Goal: Transaction & Acquisition: Purchase product/service

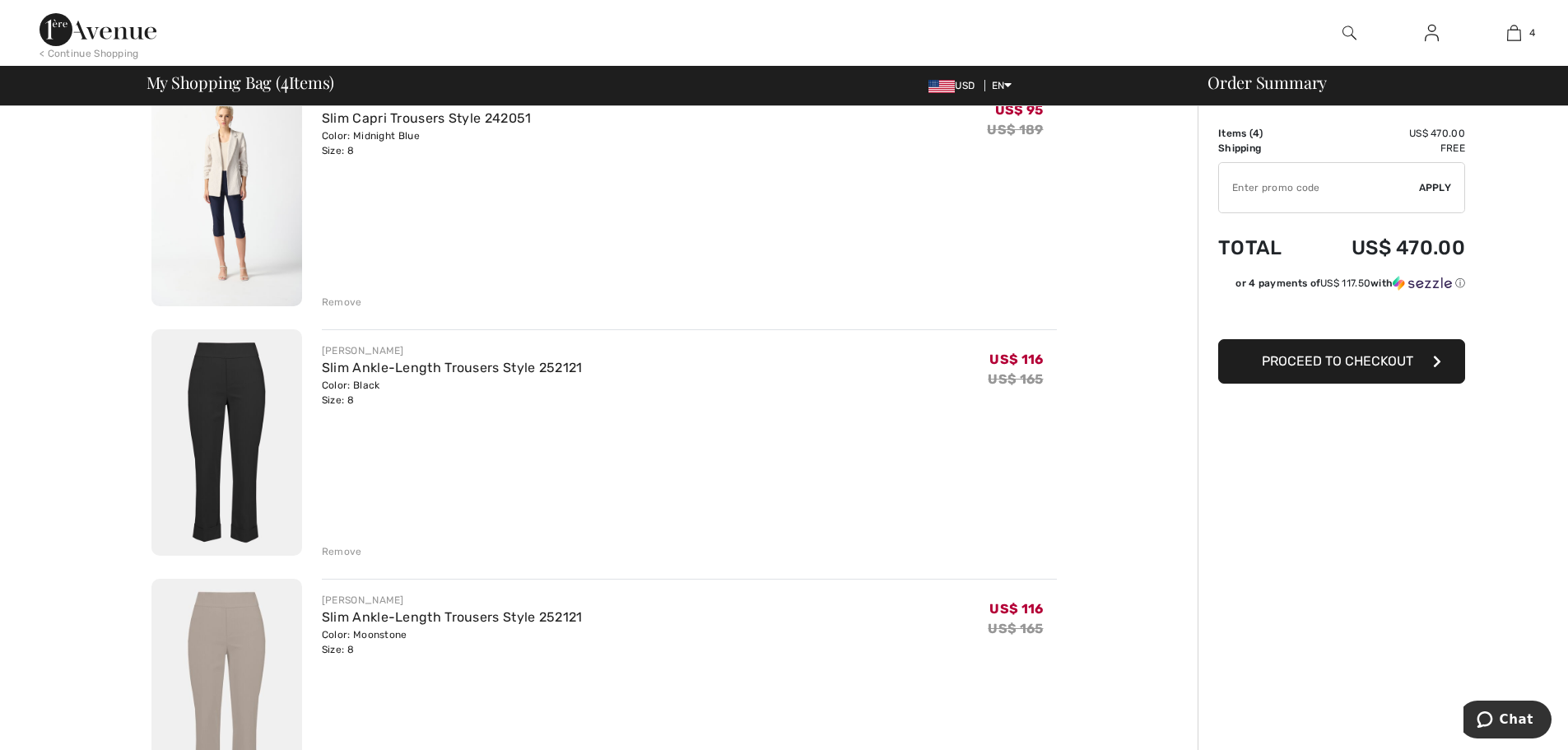
scroll to position [396, 0]
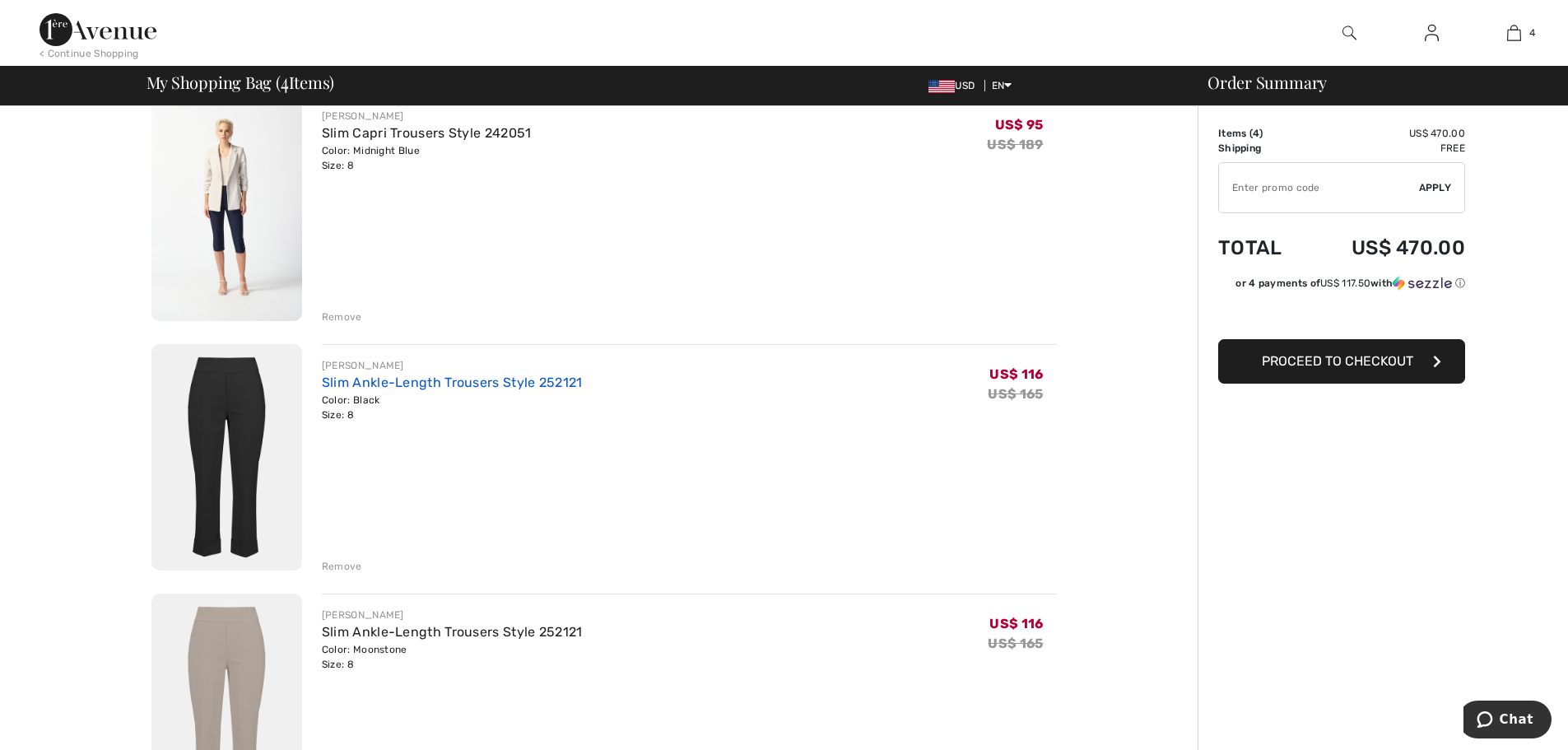
click at [363, 385] on link "Slim Ankle-Length Trousers Style 252121" at bounding box center [451, 383] width 261 height 16
click at [232, 390] on img at bounding box center [226, 457] width 150 height 226
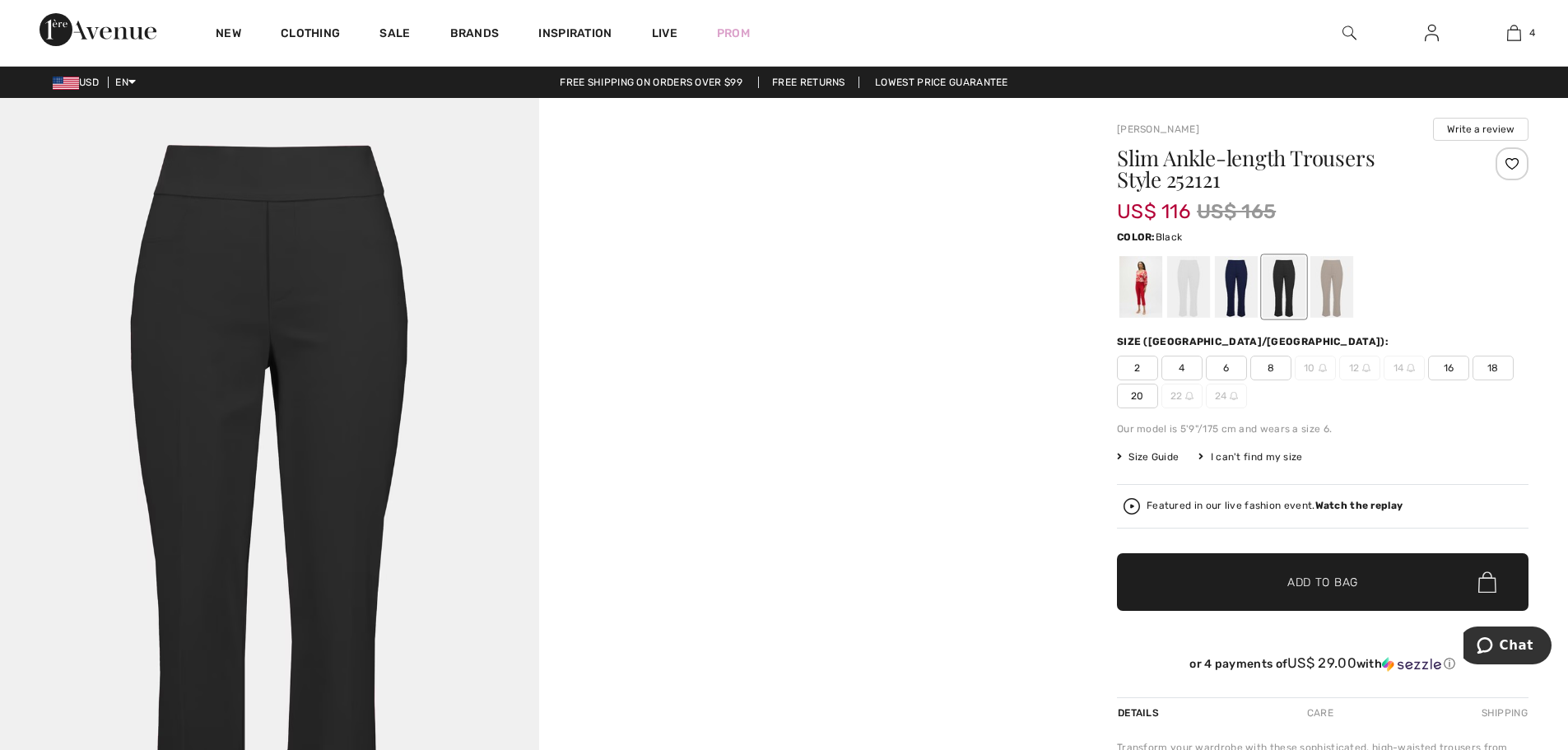
click at [284, 300] on img at bounding box center [269, 502] width 539 height 808
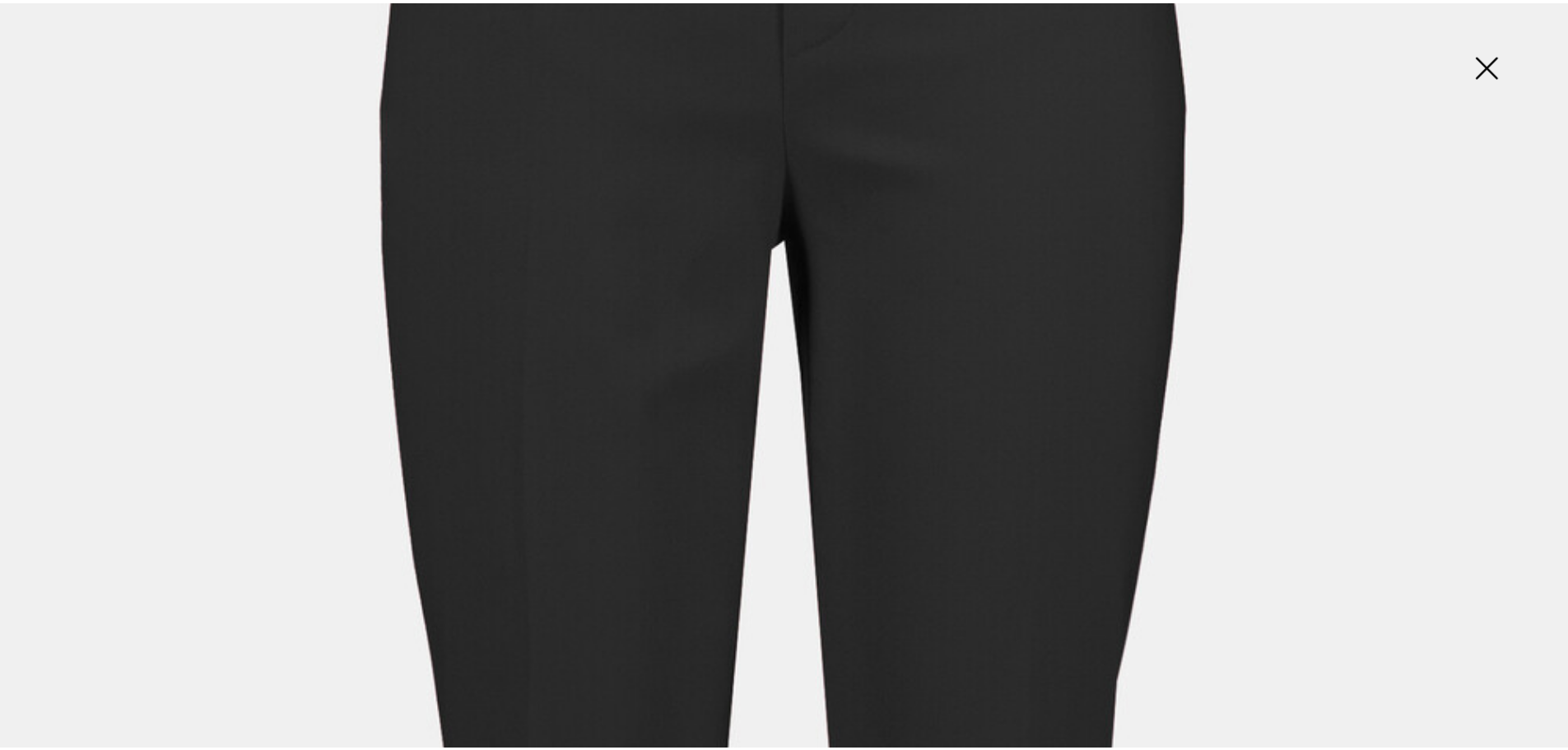
scroll to position [289, 0]
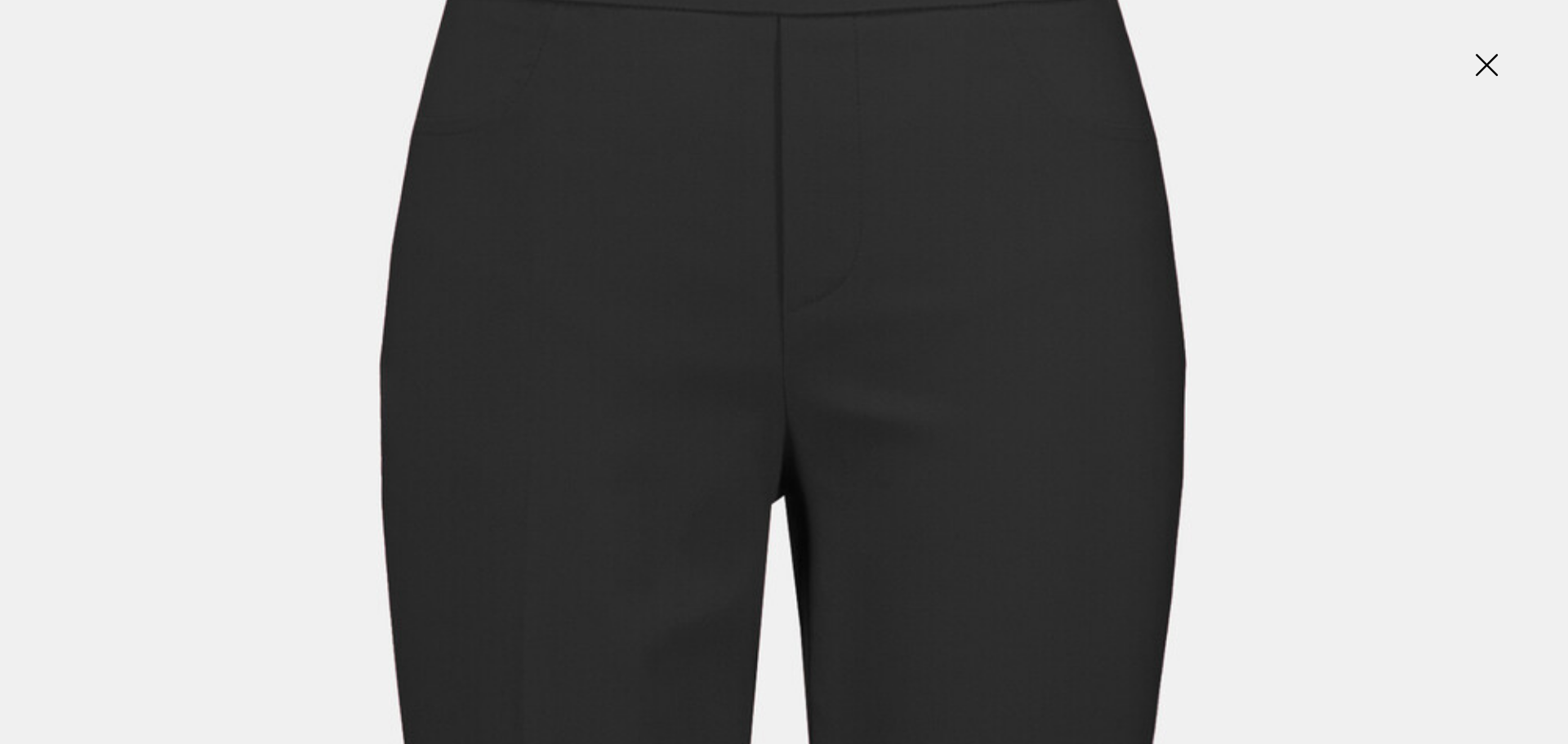
click at [1490, 62] on img at bounding box center [1486, 66] width 82 height 84
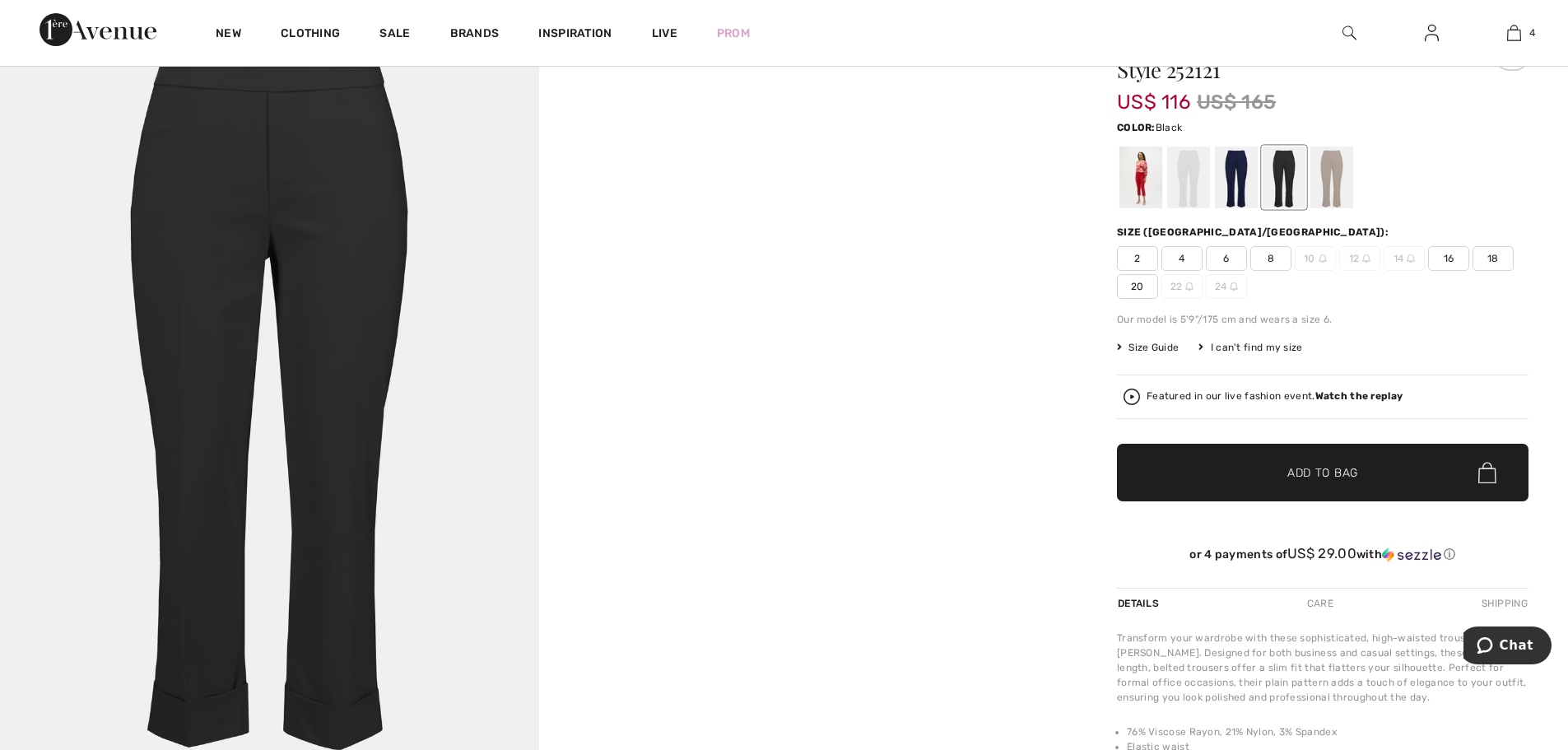
scroll to position [0, 0]
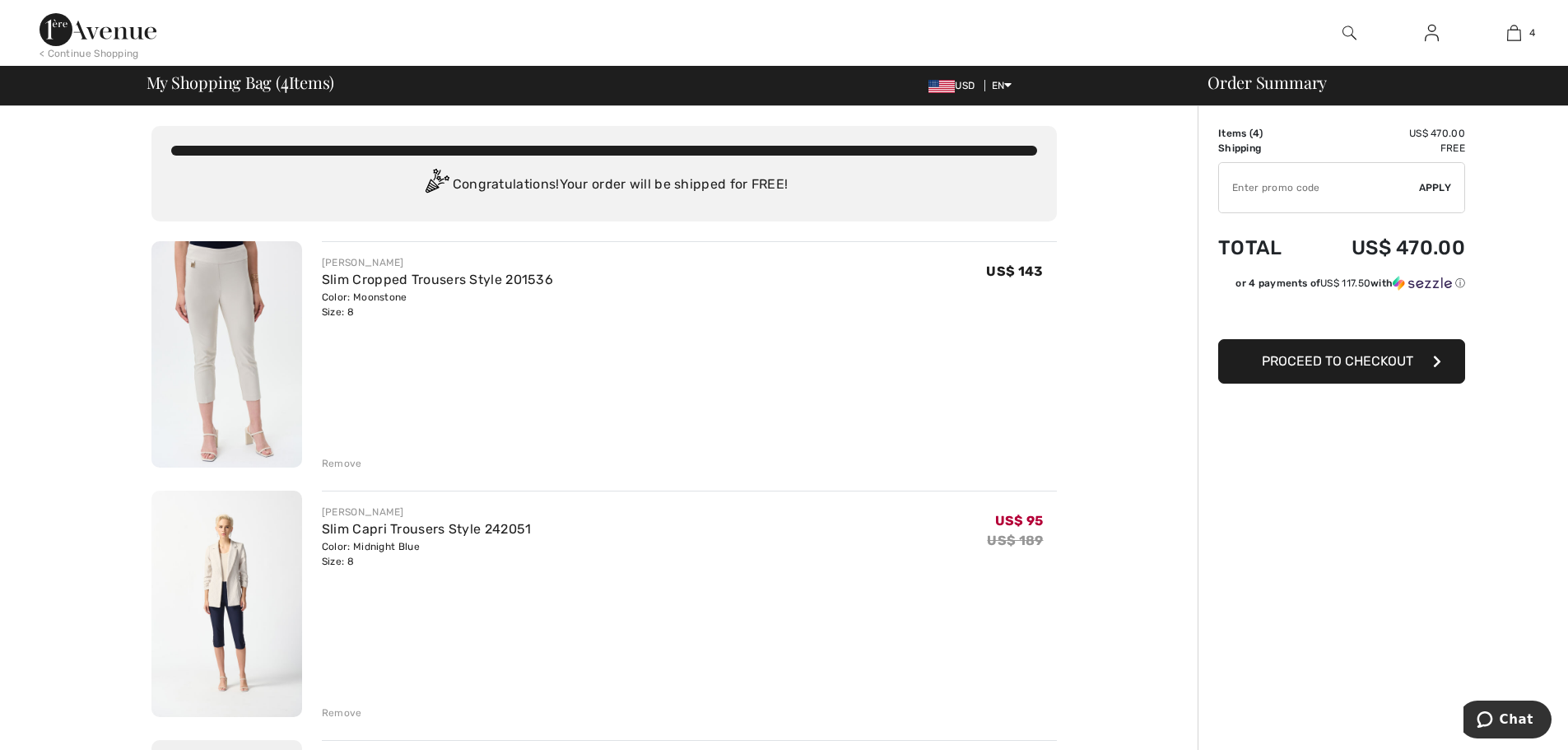
click at [335, 460] on div "Remove" at bounding box center [342, 463] width 41 height 15
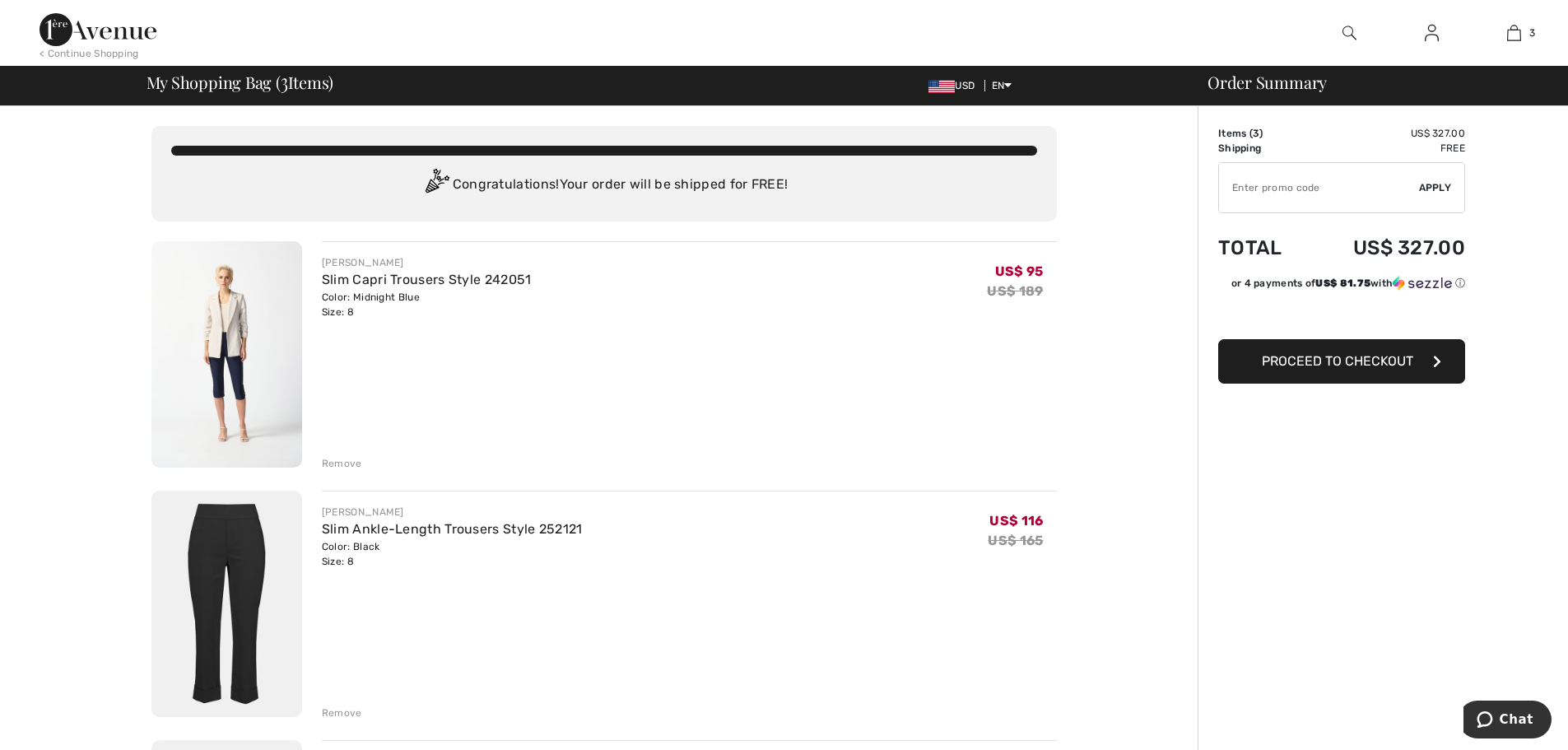
click at [1434, 35] on img at bounding box center [1431, 33] width 14 height 19
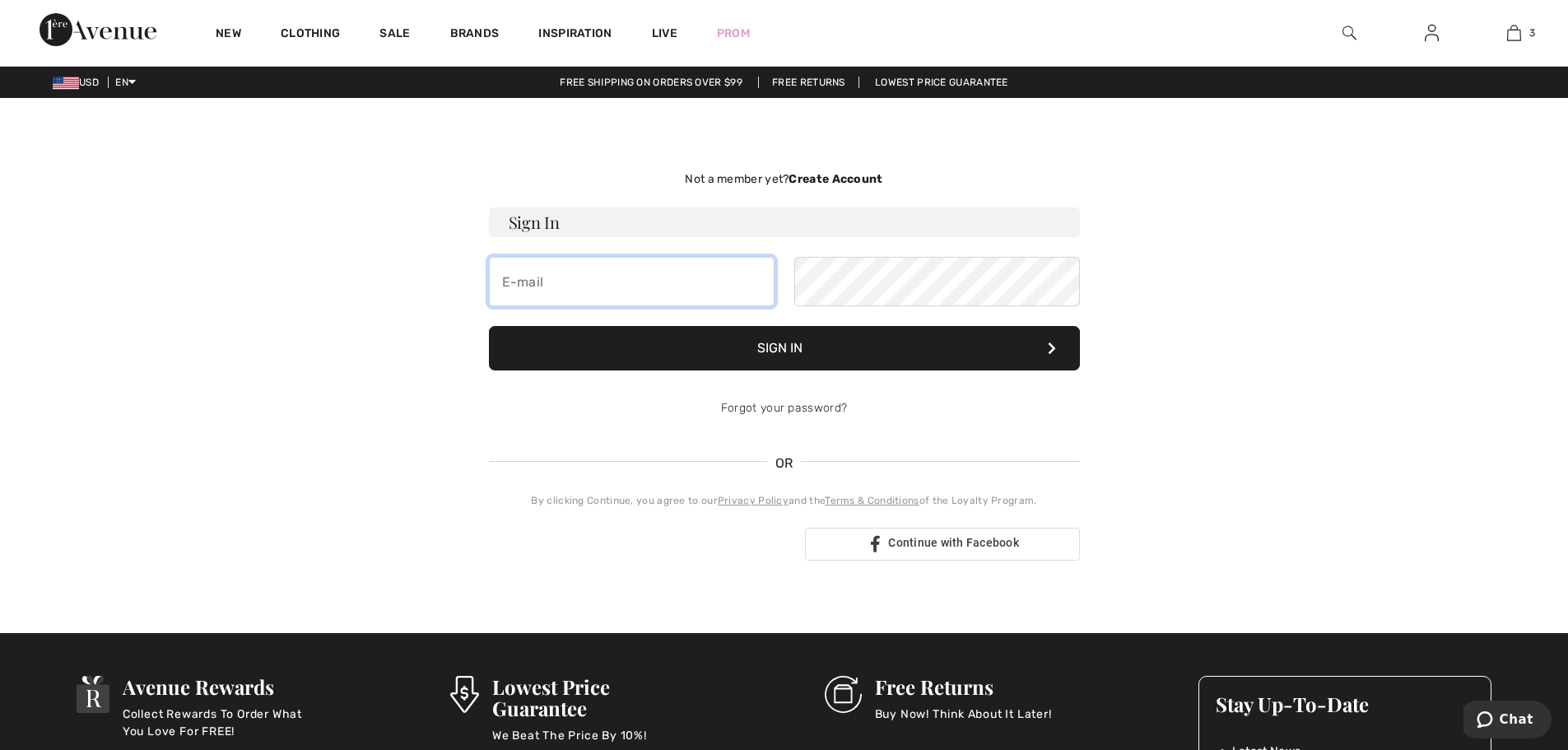
type input "dongbresinsky85@gmail.com"
click at [776, 352] on button "Sign In" at bounding box center [784, 349] width 591 height 45
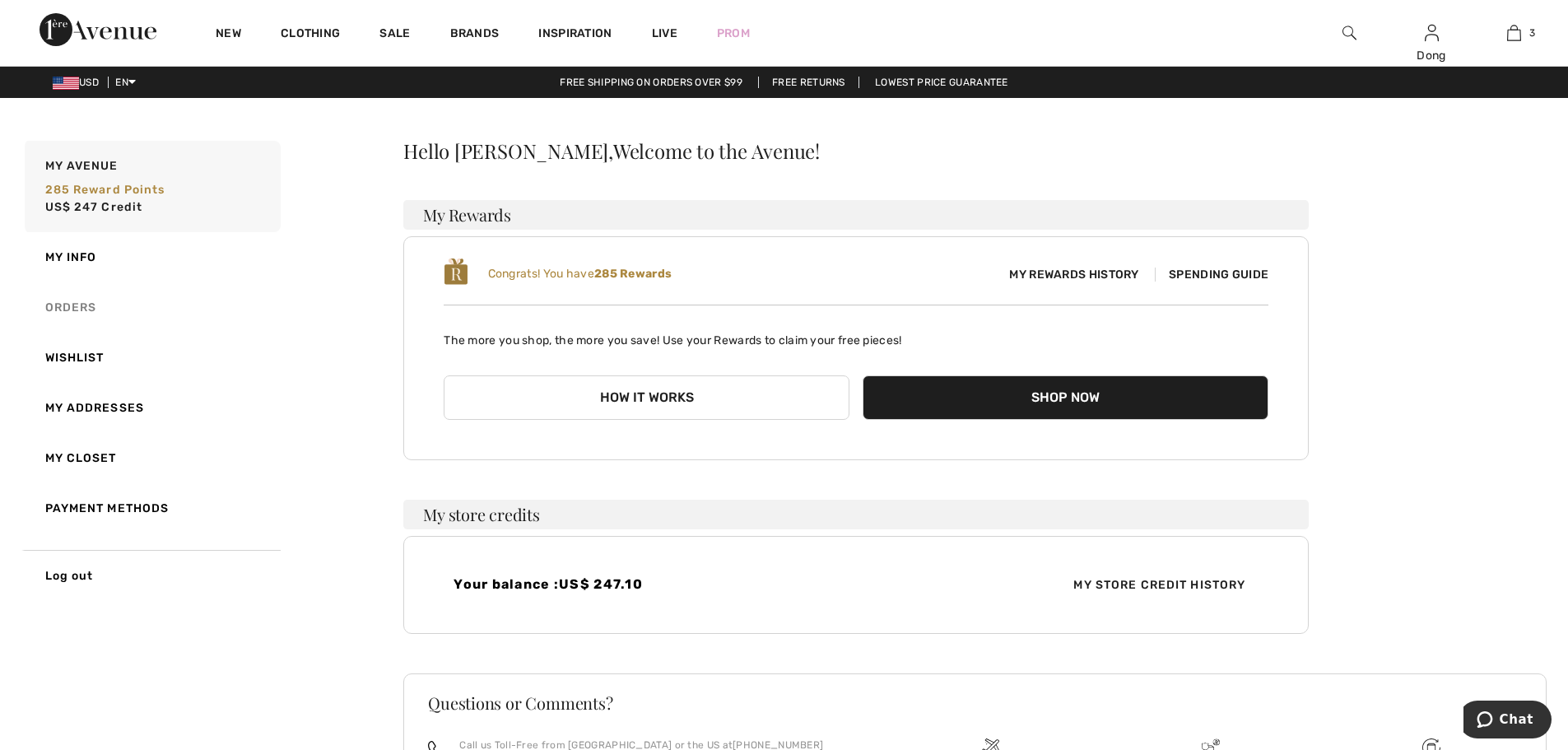
click at [77, 311] on link "Orders" at bounding box center [150, 308] width 259 height 51
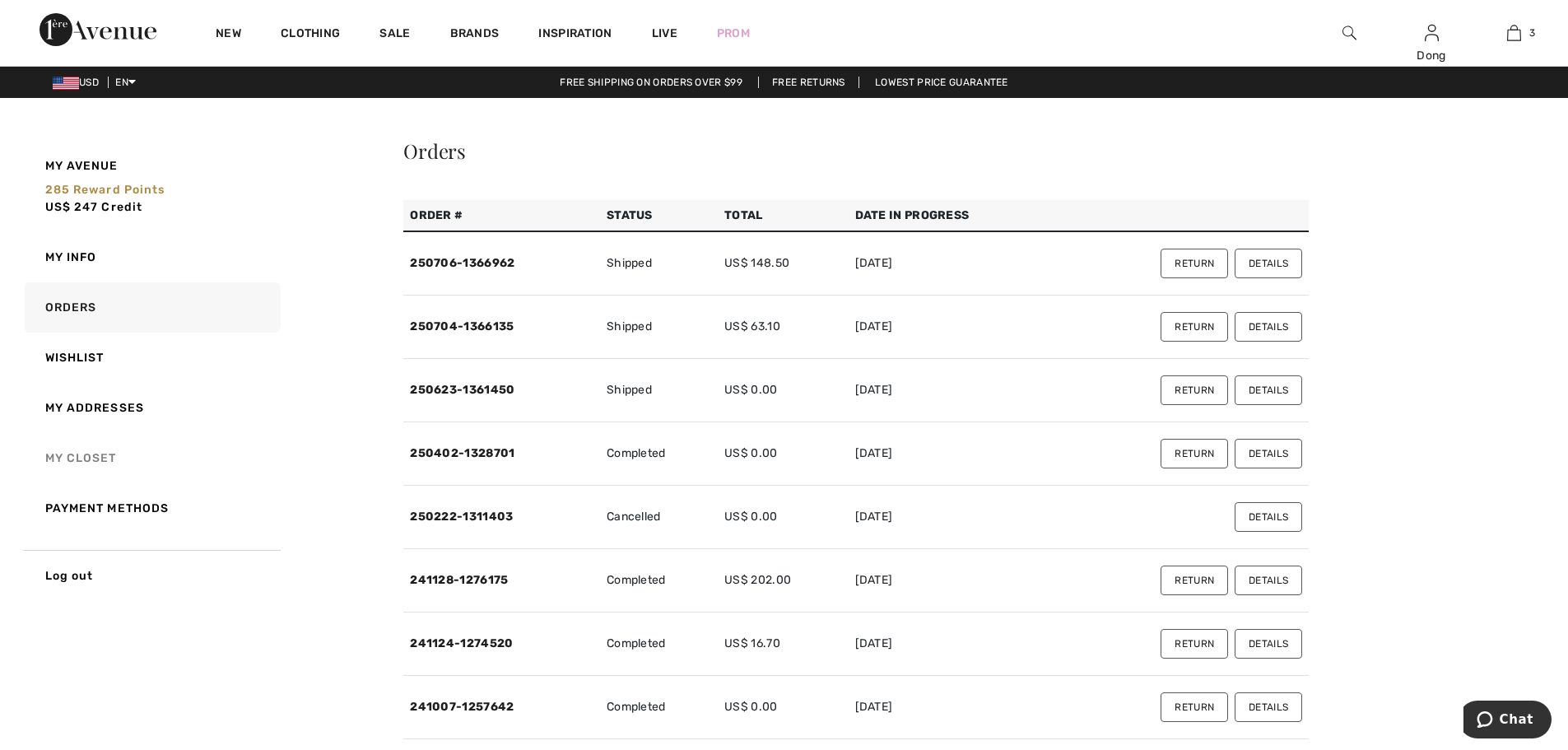
click at [71, 451] on link "My Closet" at bounding box center [150, 459] width 259 height 51
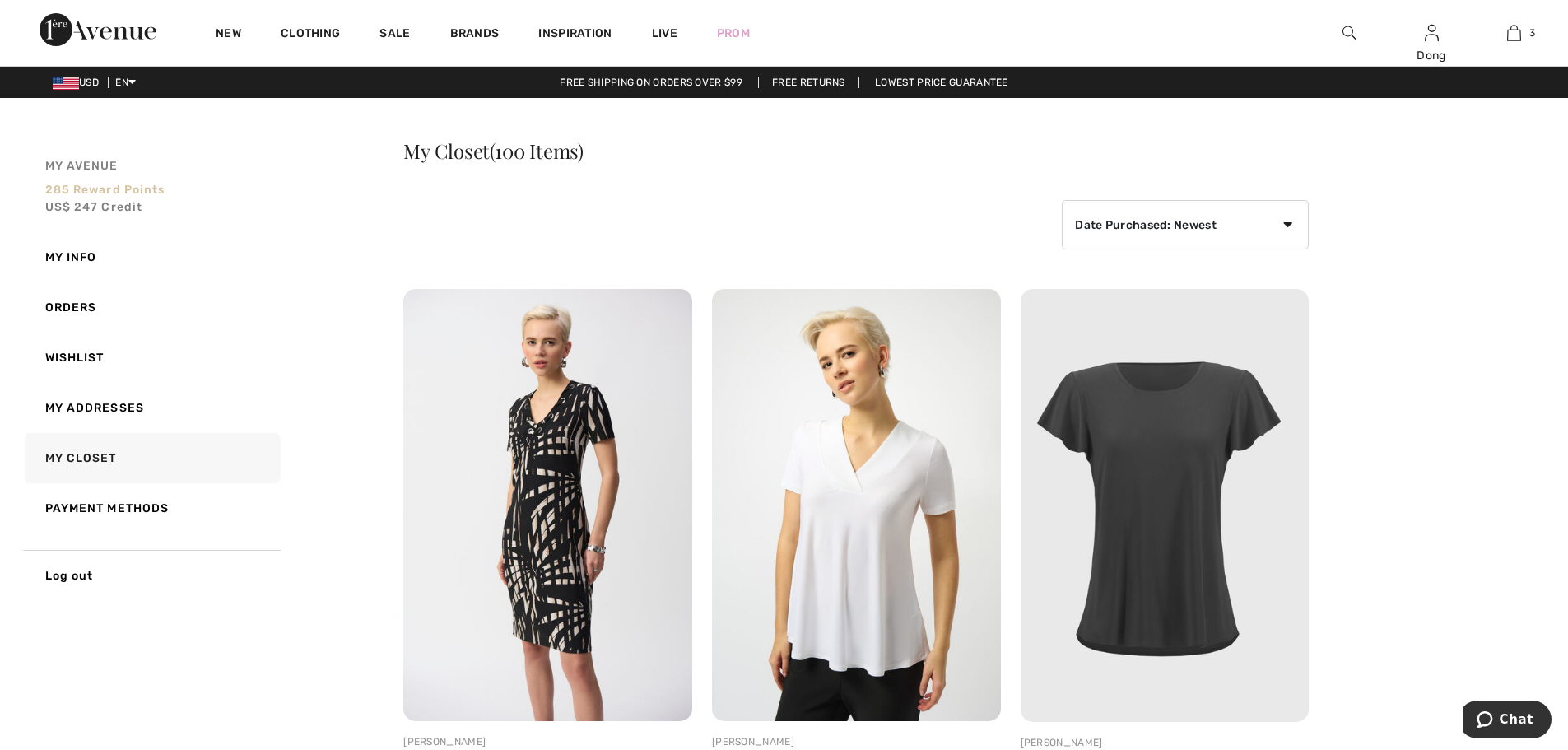
click at [69, 208] on span "US$ 247 Credit" at bounding box center [94, 207] width 98 height 14
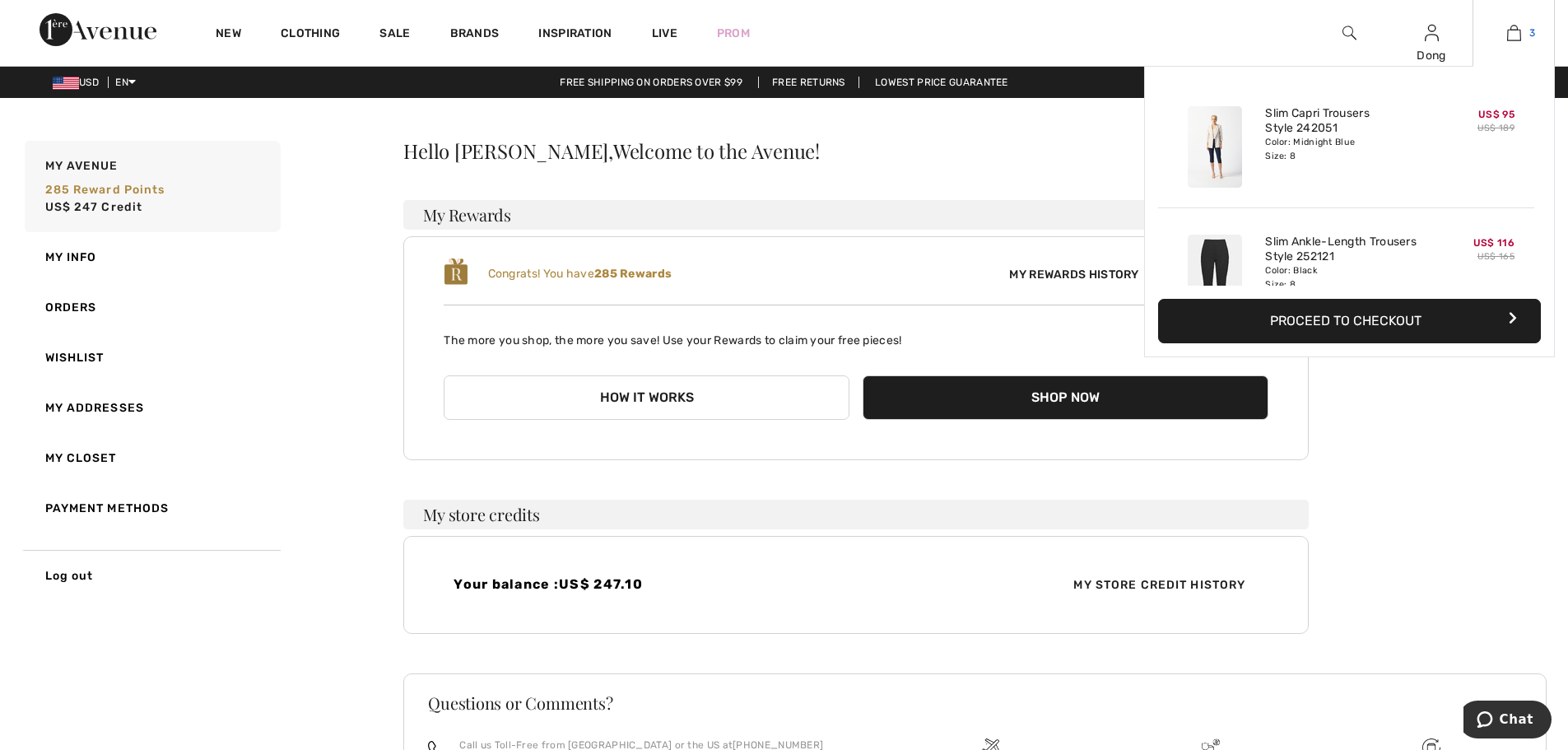
click at [1497, 27] on link "3" at bounding box center [1513, 33] width 81 height 19
click at [1516, 41] on img at bounding box center [1514, 33] width 14 height 19
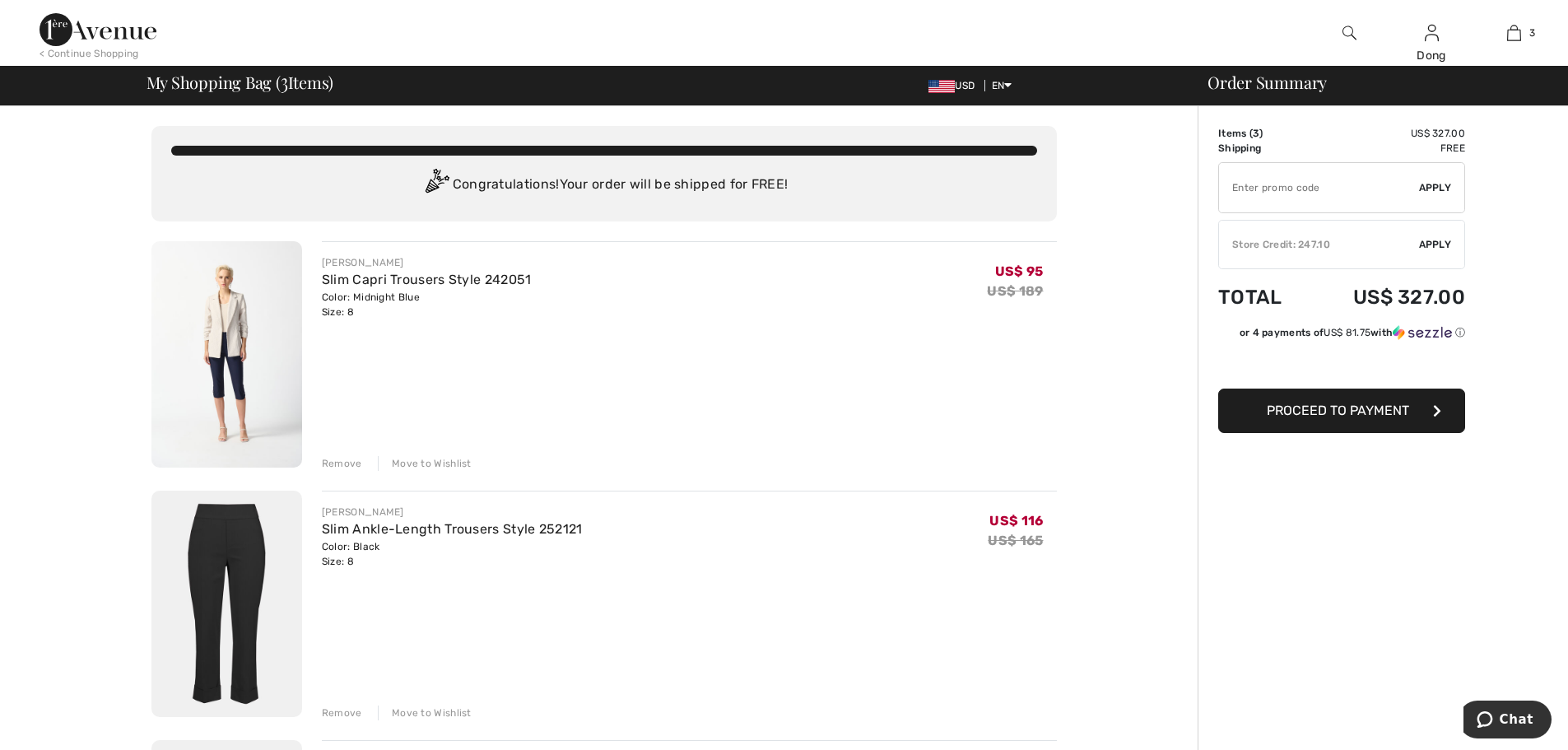
click at [758, 348] on div "[PERSON_NAME] Slim Capri Trousers Style 242051 Color: Midnight Blue Size: 8 Fin…" at bounding box center [688, 356] width 735 height 229
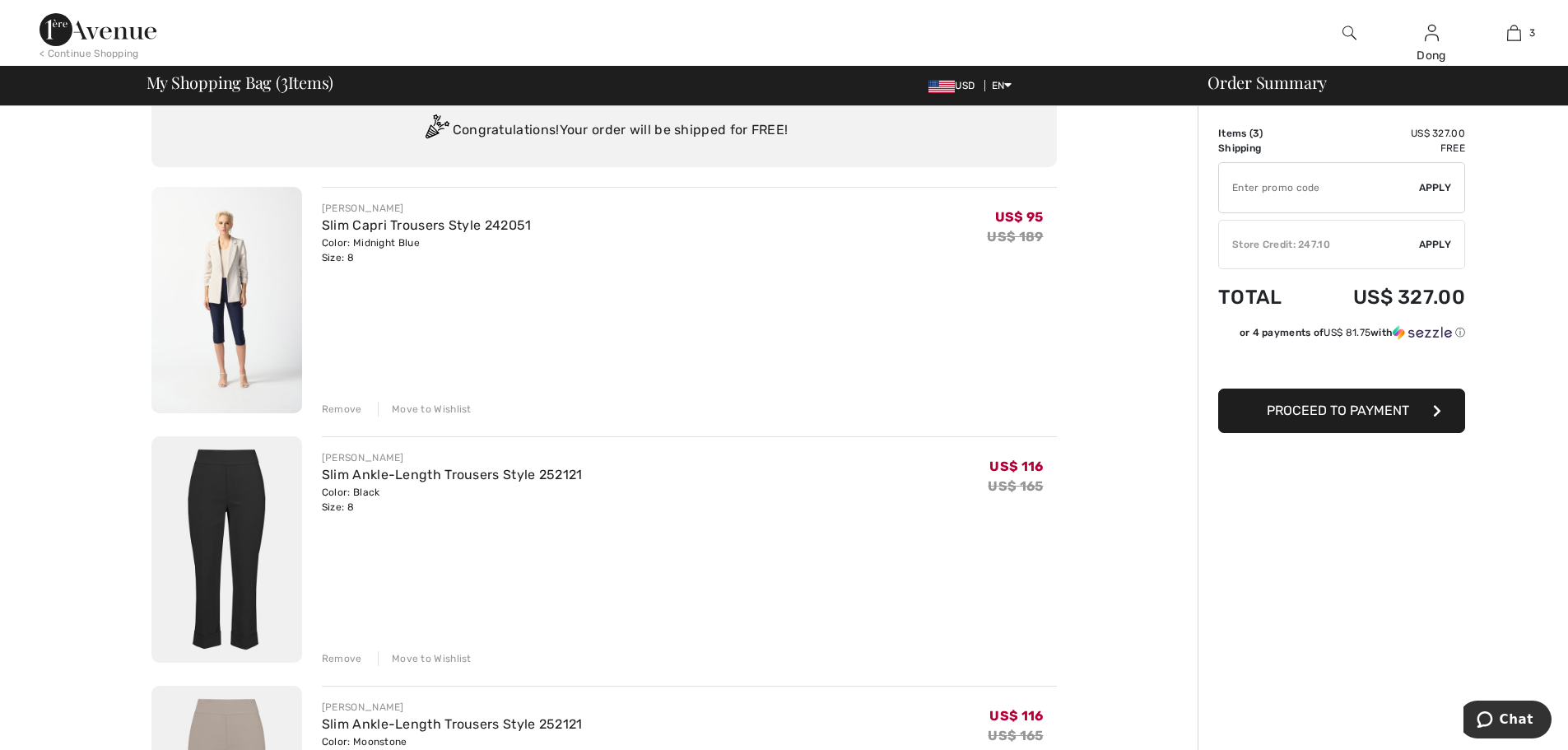
click at [350, 236] on div "Color: Midnight Blue Size: 8" at bounding box center [426, 250] width 210 height 30
click at [203, 299] on img at bounding box center [226, 299] width 150 height 226
click at [203, 298] on img at bounding box center [226, 299] width 150 height 226
click at [218, 290] on img at bounding box center [226, 299] width 150 height 226
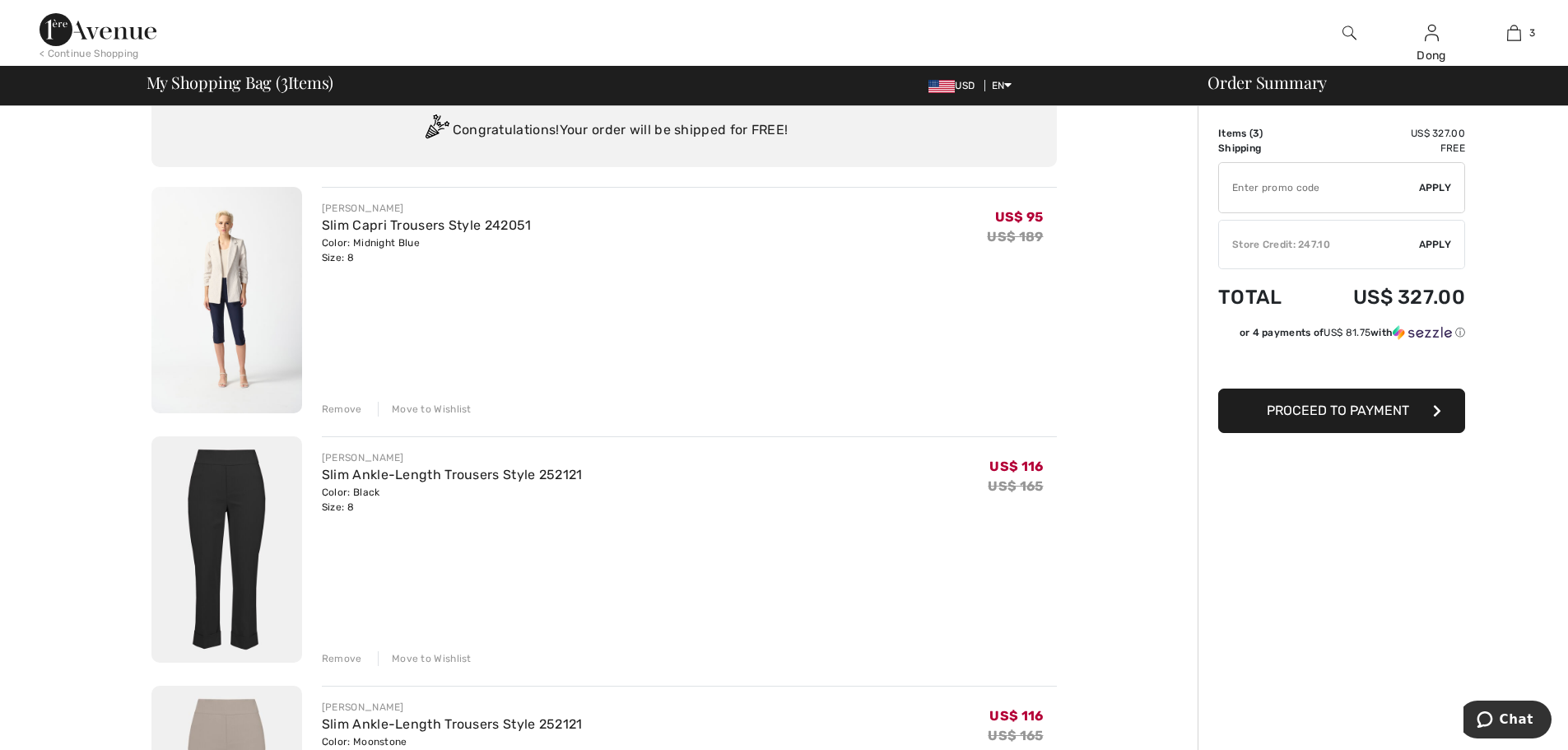
click at [218, 290] on img at bounding box center [226, 299] width 150 height 226
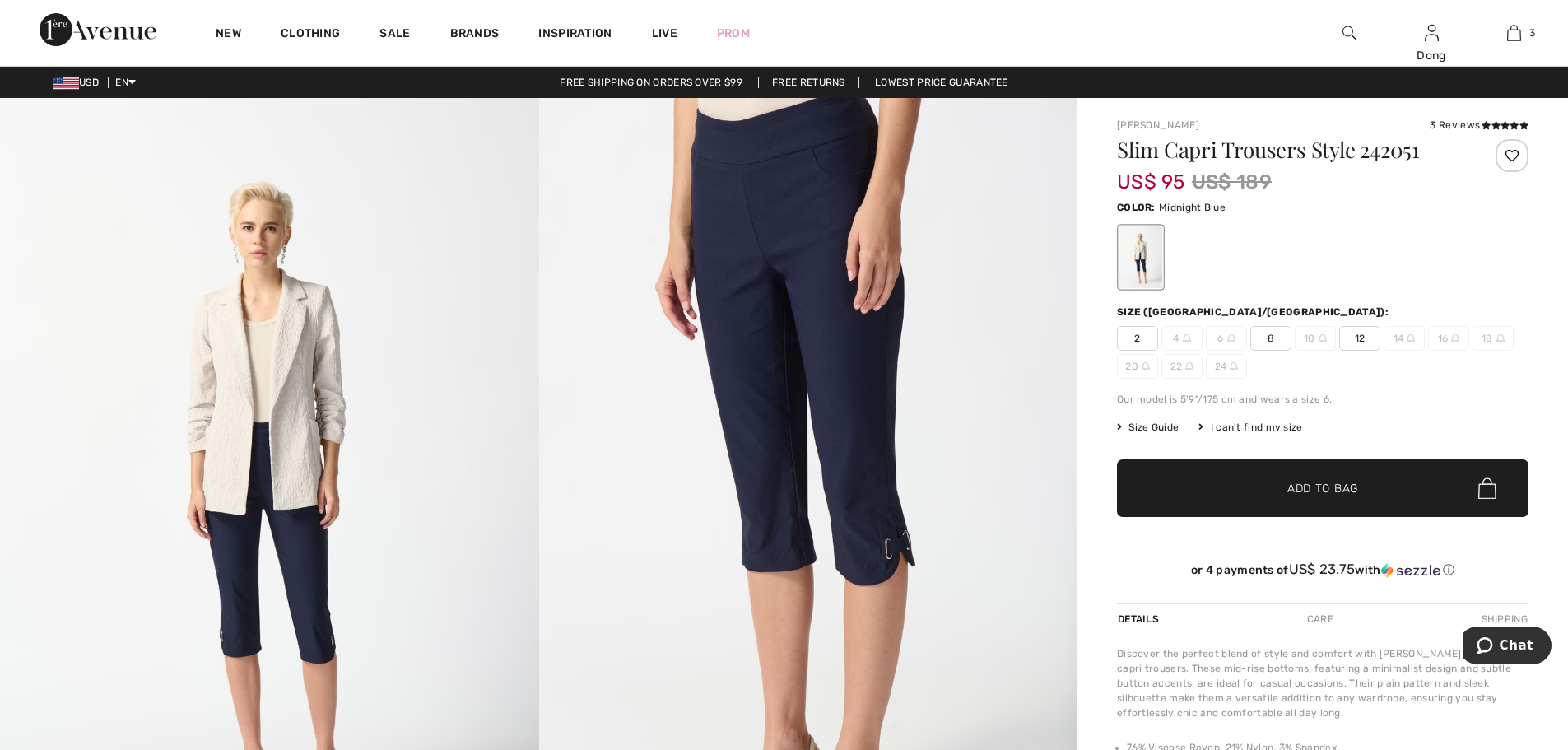
click at [885, 493] on img at bounding box center [808, 502] width 539 height 808
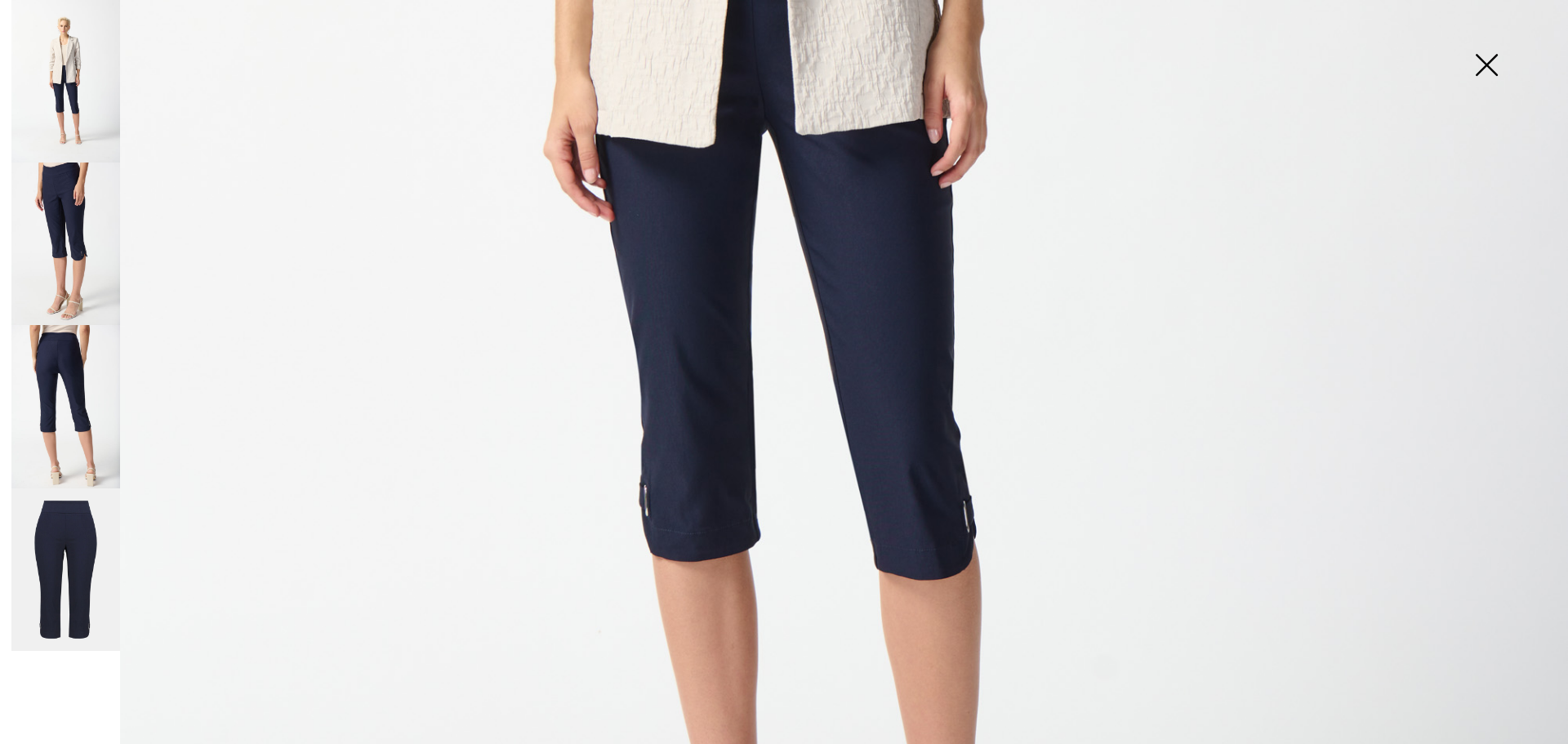
scroll to position [1079, 0]
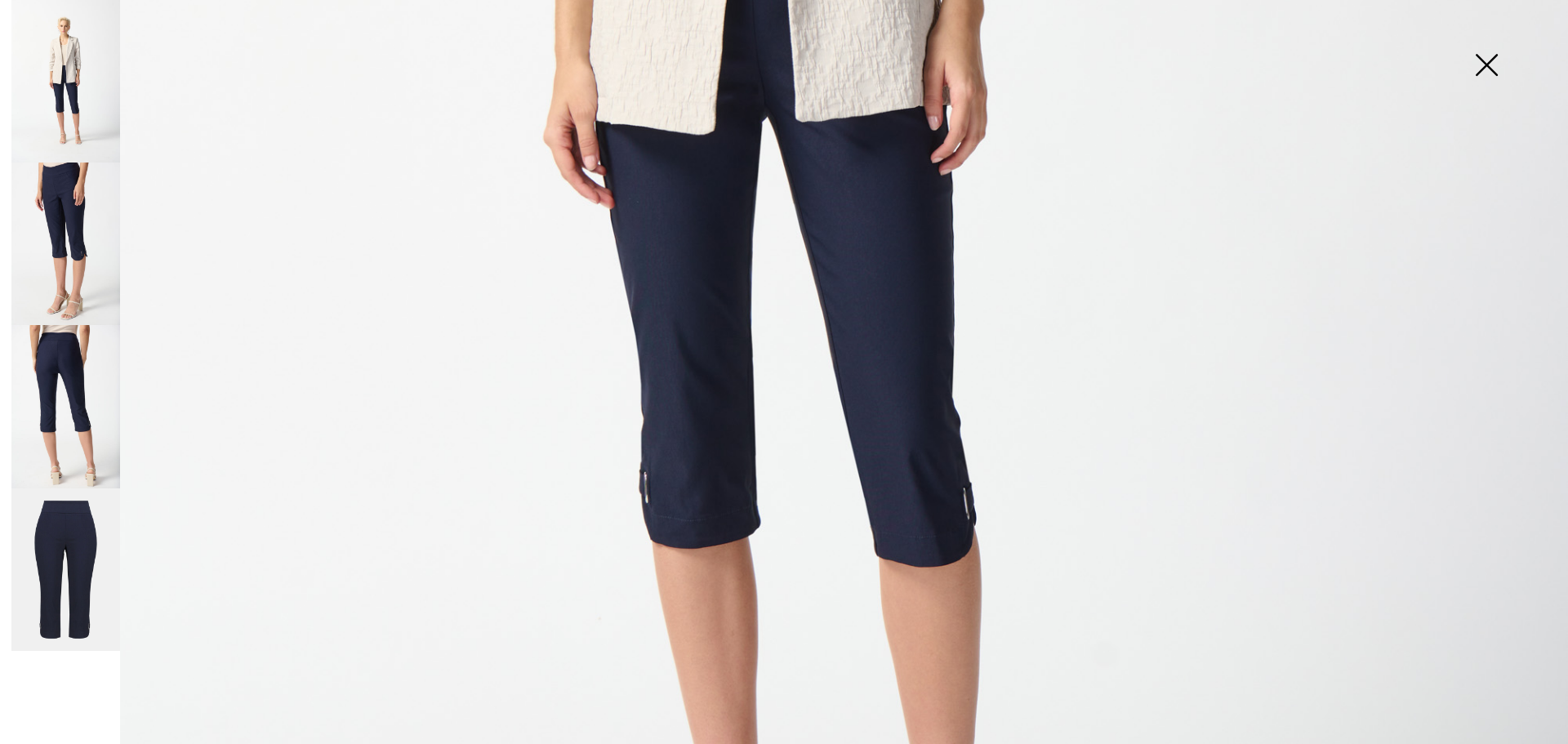
click at [57, 364] on img at bounding box center [66, 406] width 109 height 163
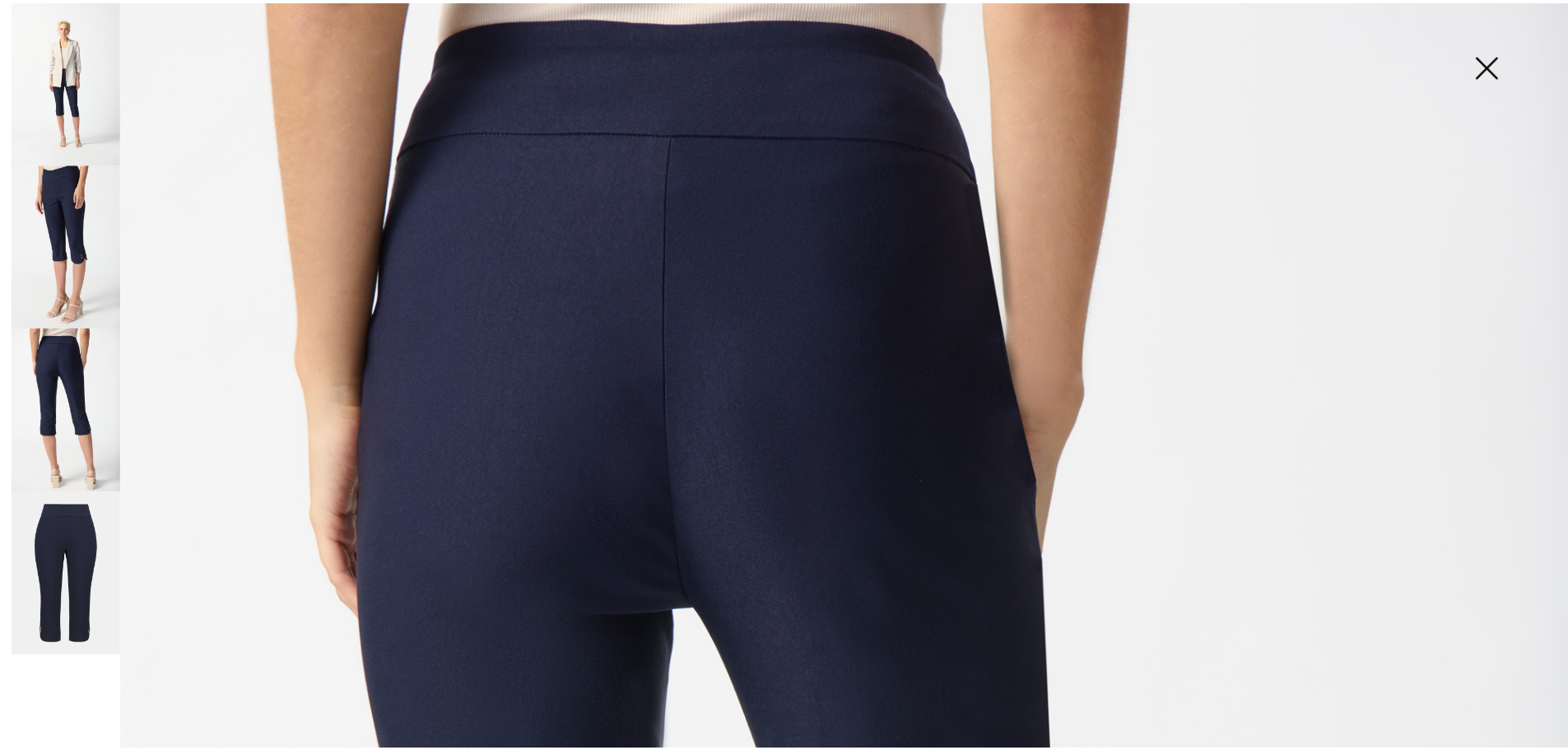
scroll to position [0, 0]
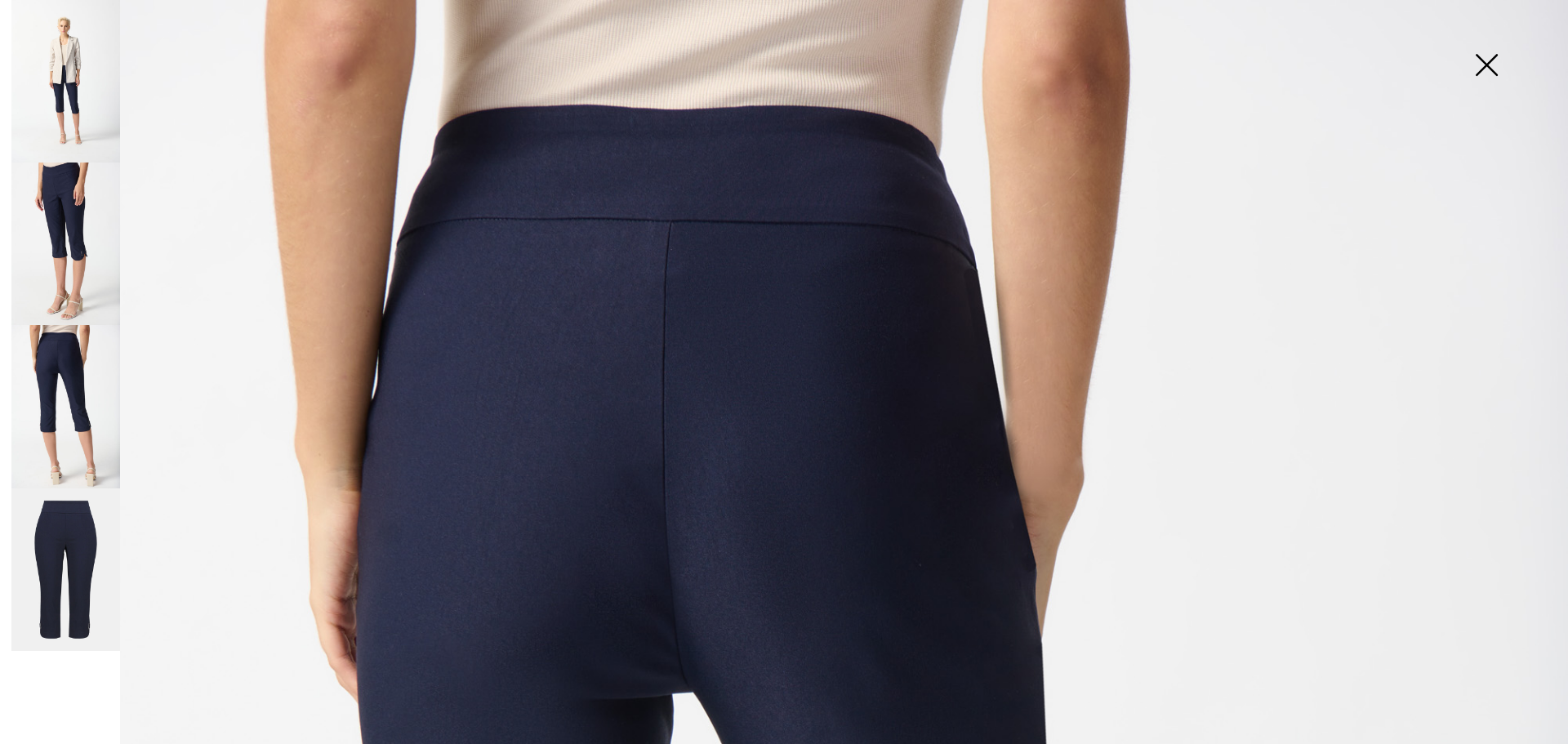
click at [1485, 63] on img at bounding box center [1486, 66] width 82 height 84
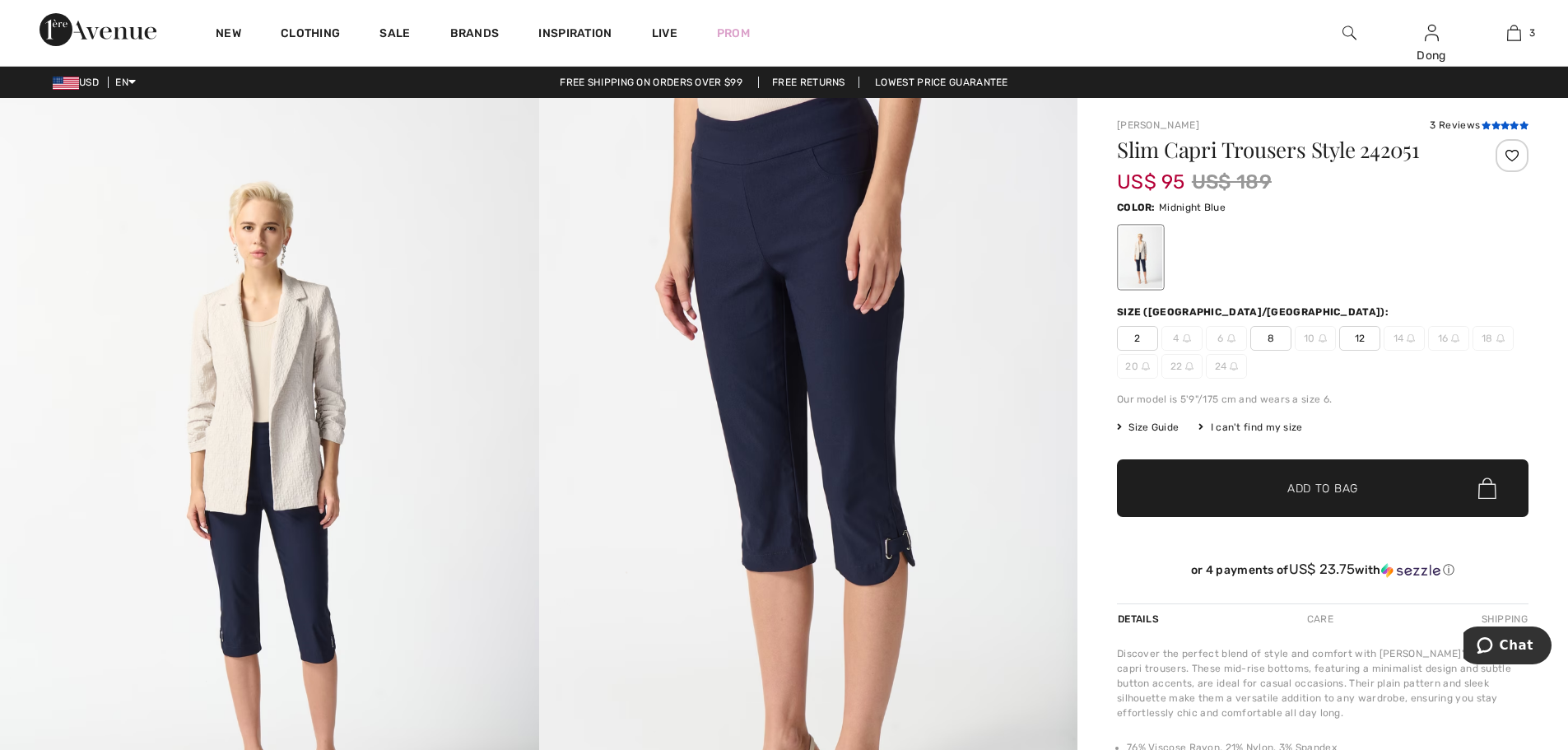
click at [1498, 122] on icon at bounding box center [1495, 125] width 9 height 8
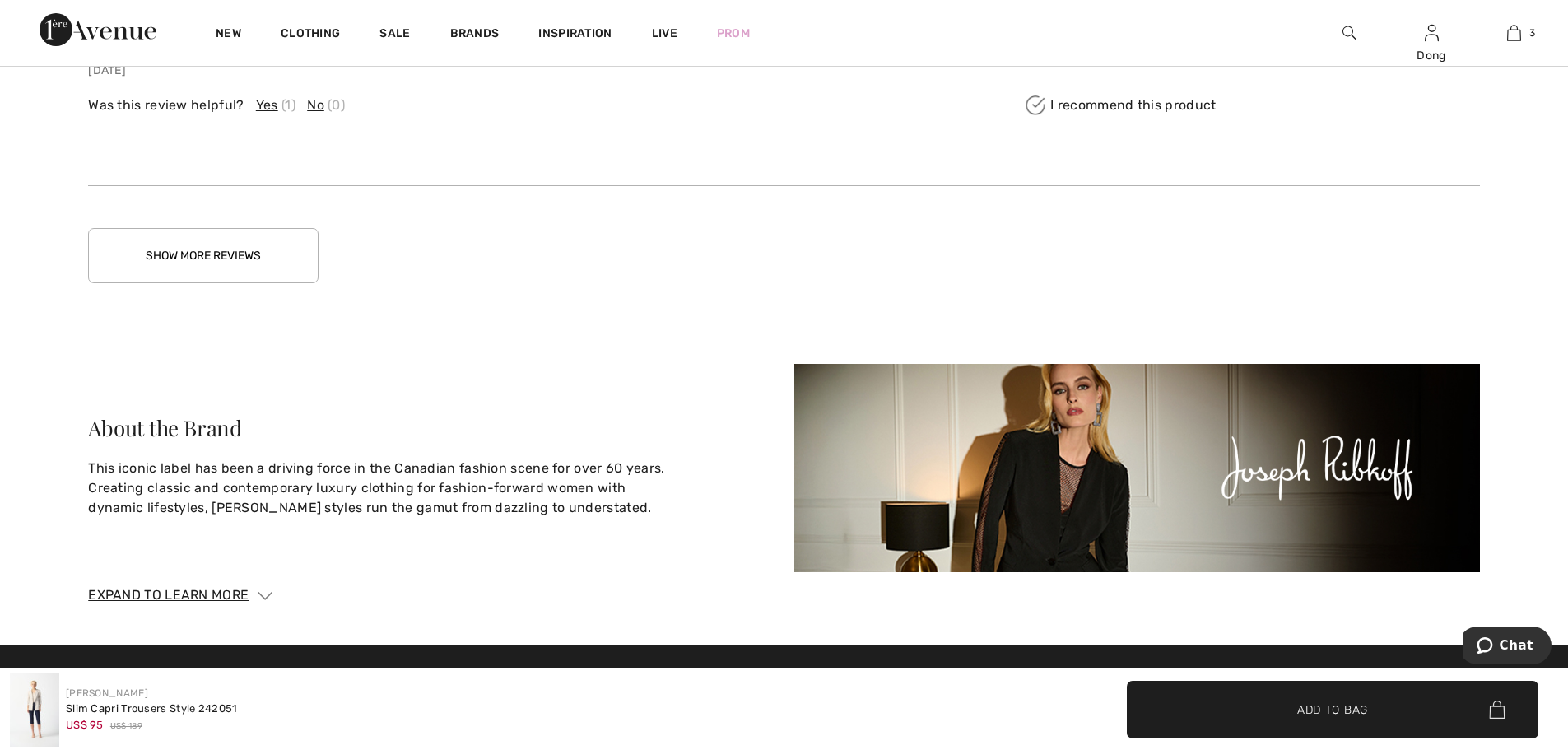
scroll to position [3171, 0]
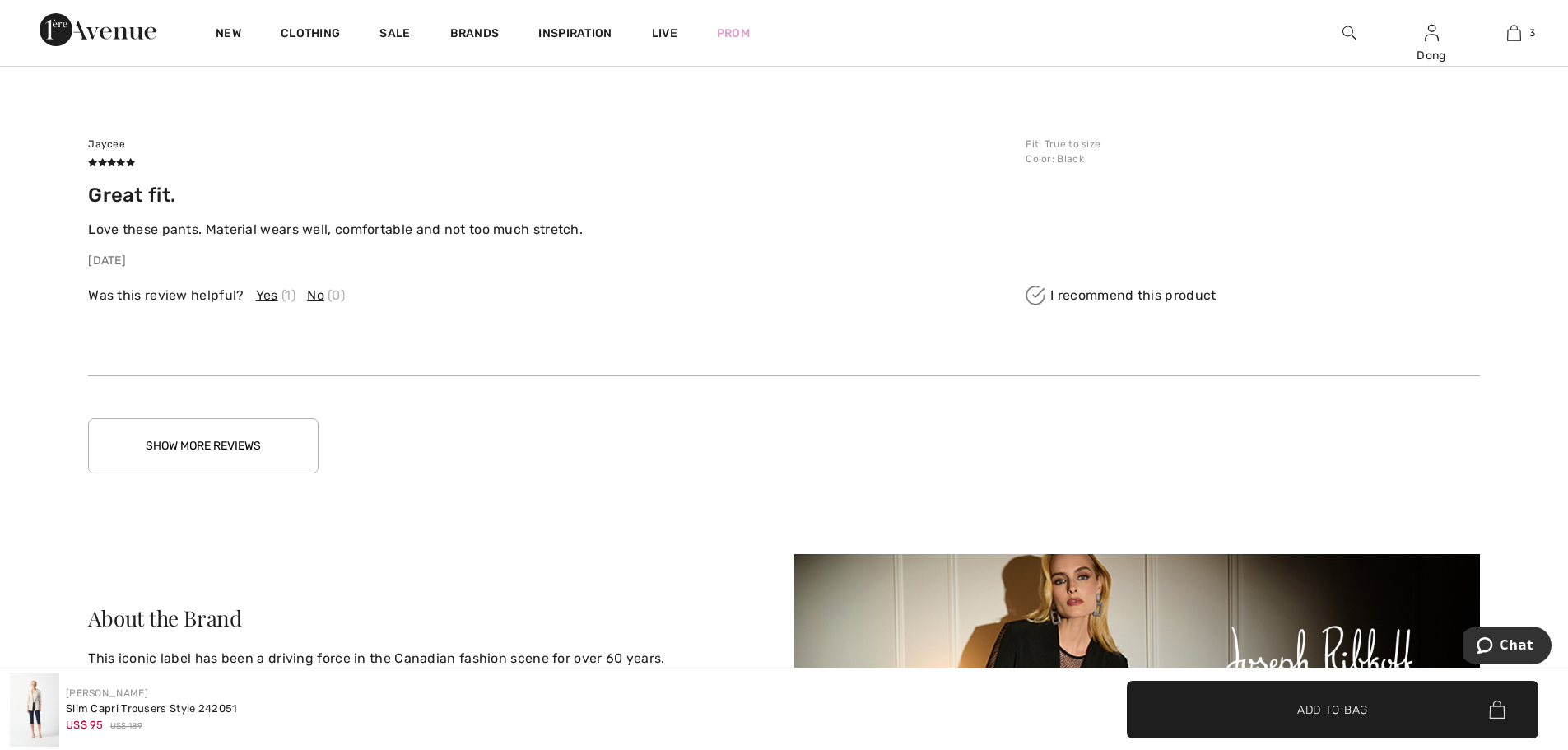
click at [212, 442] on button "Show More Reviews" at bounding box center [203, 446] width 230 height 55
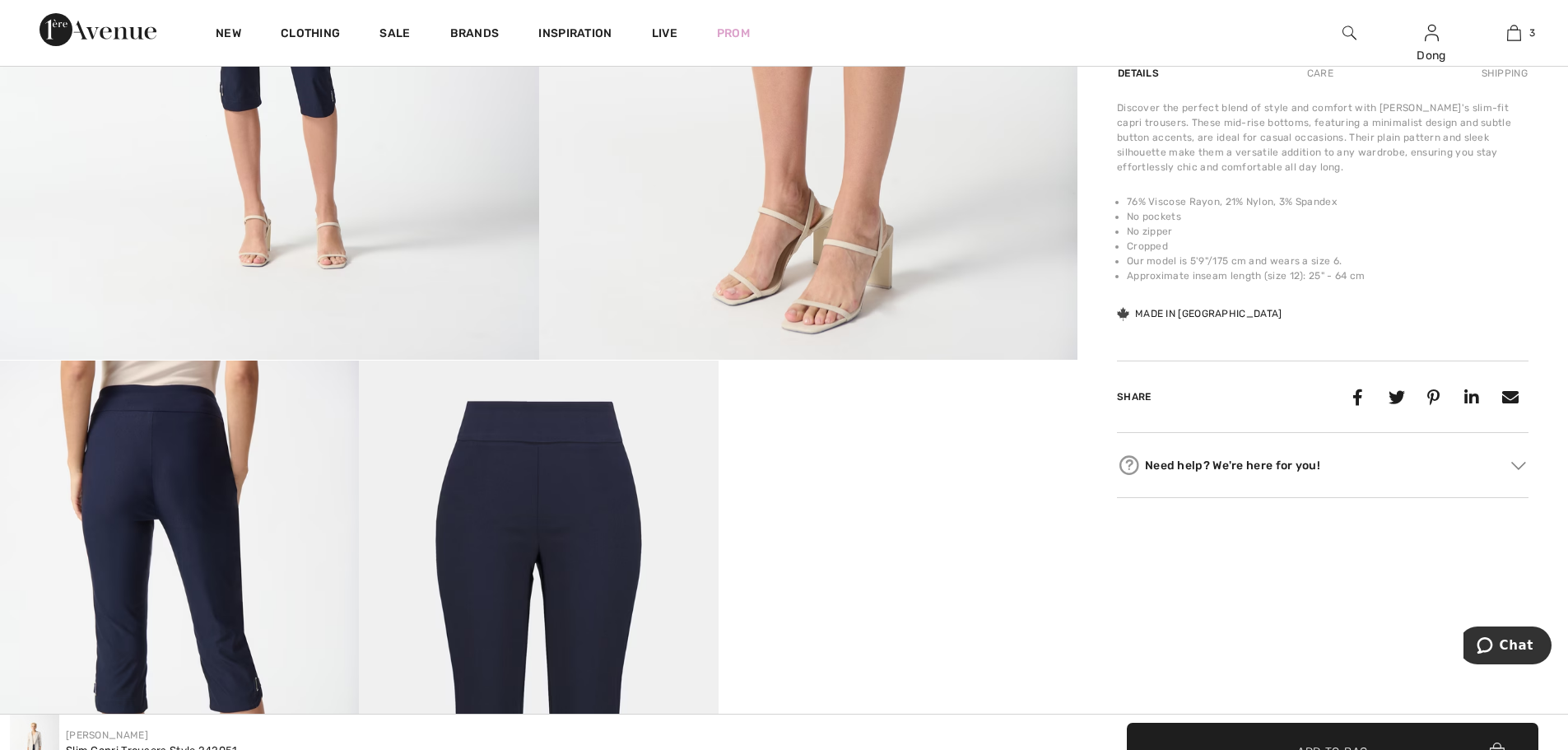
scroll to position [68, 0]
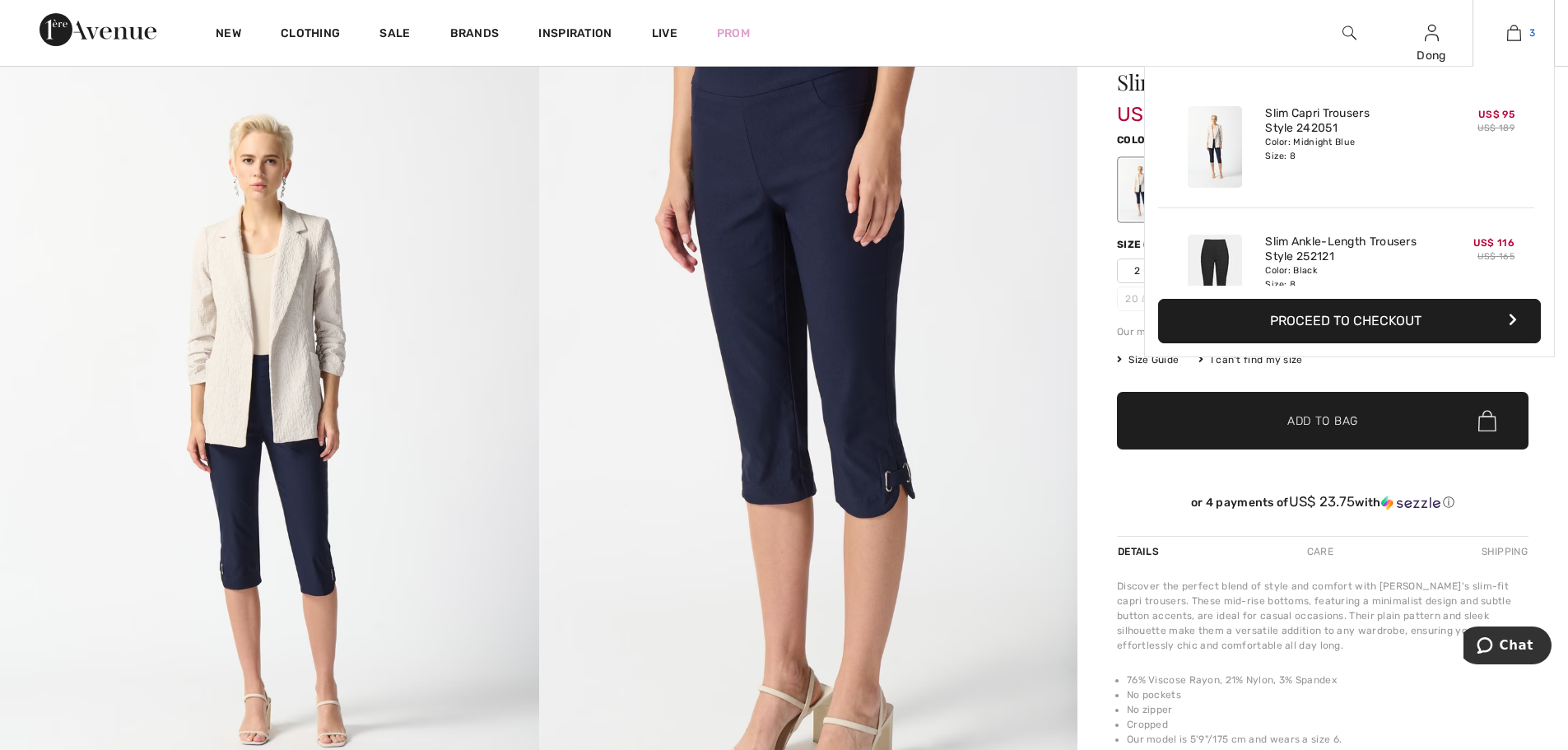
click at [1524, 37] on link "3" at bounding box center [1513, 33] width 81 height 19
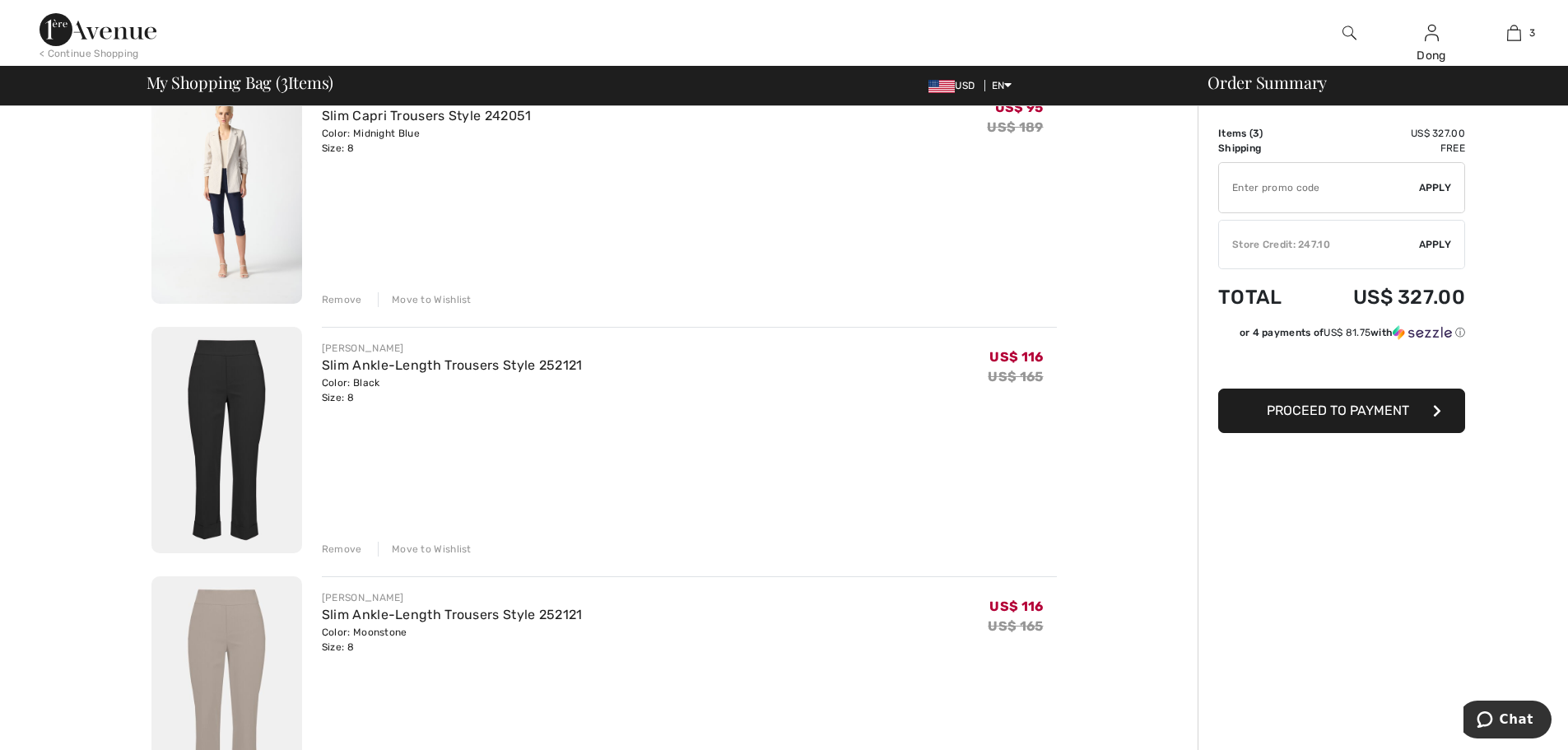
scroll to position [254, 0]
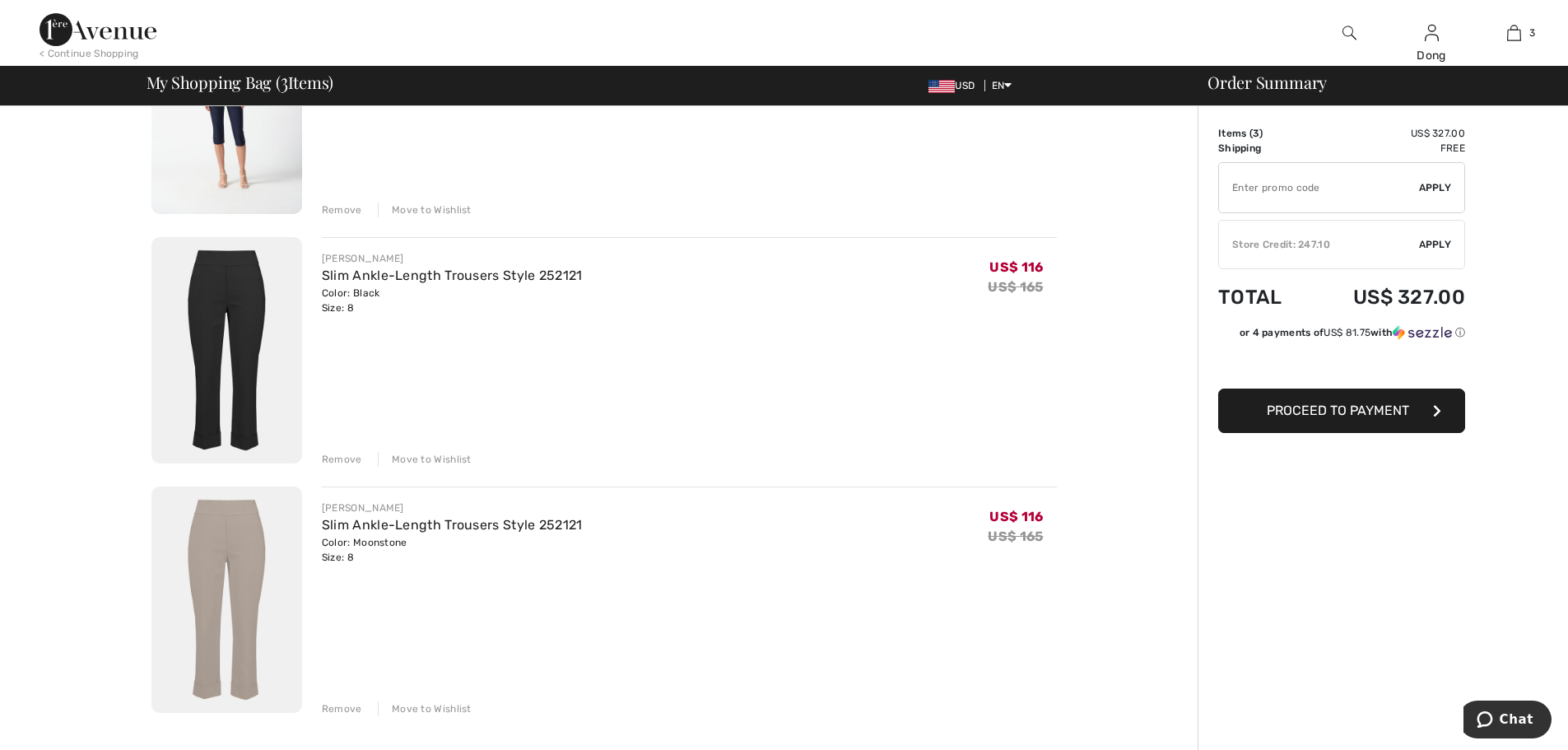
click at [394, 463] on div "Move to Wishlist" at bounding box center [424, 459] width 94 height 15
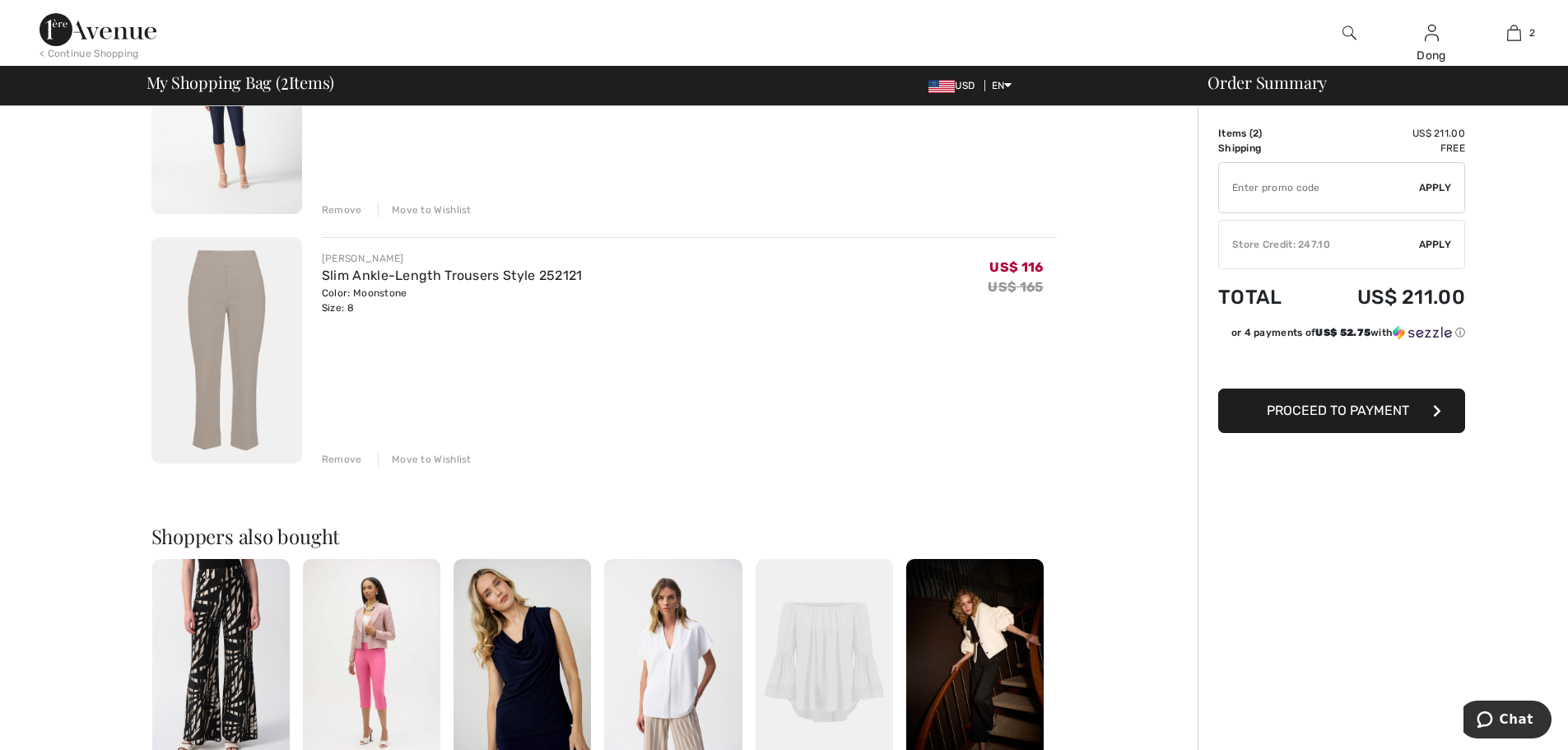
click at [237, 276] on img at bounding box center [226, 350] width 150 height 226
click at [234, 275] on img at bounding box center [226, 350] width 150 height 226
click at [397, 276] on link "Slim Ankle-Length Trousers Style 252121" at bounding box center [451, 275] width 261 height 16
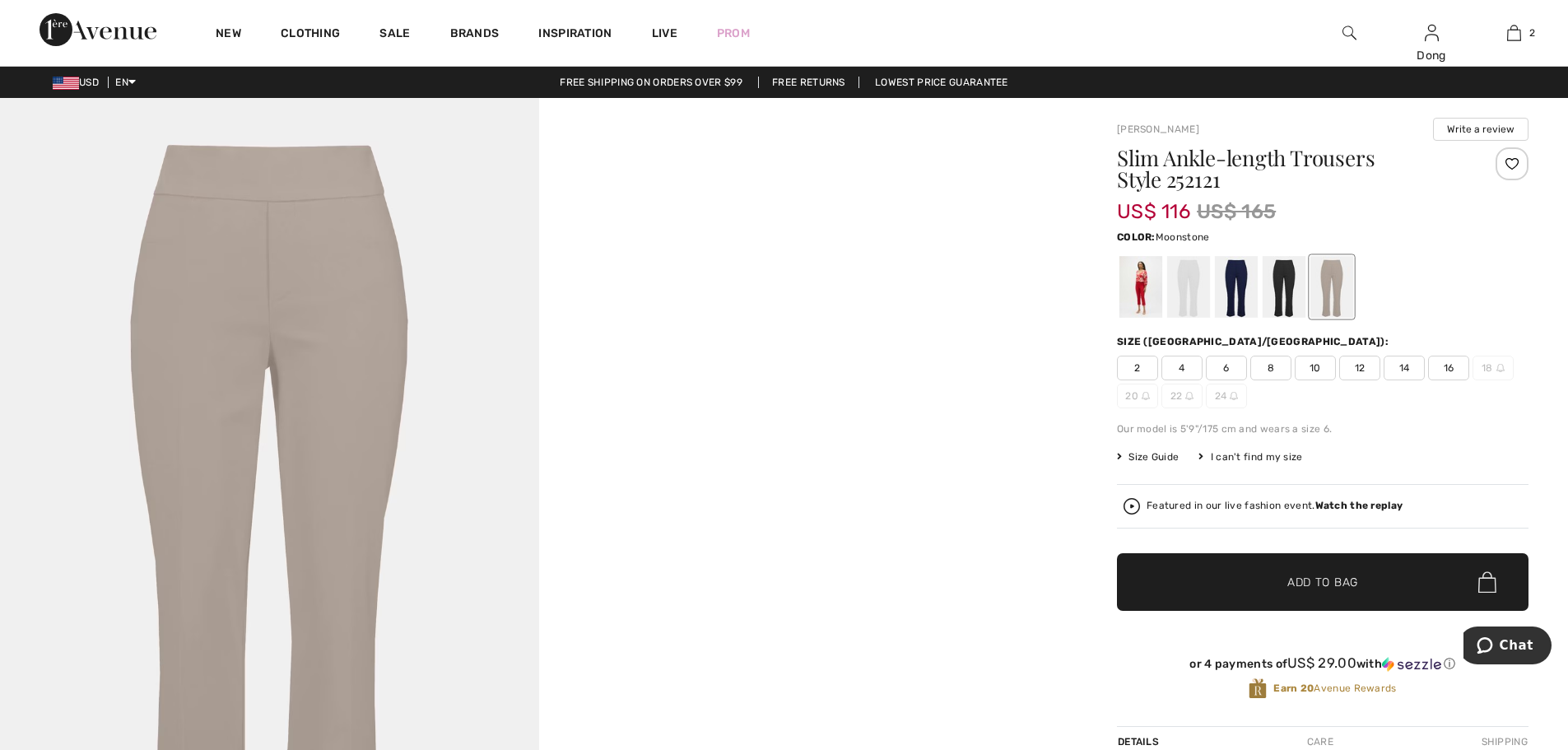
click at [743, 143] on video "Your browser does not support the video tag." at bounding box center [808, 232] width 539 height 269
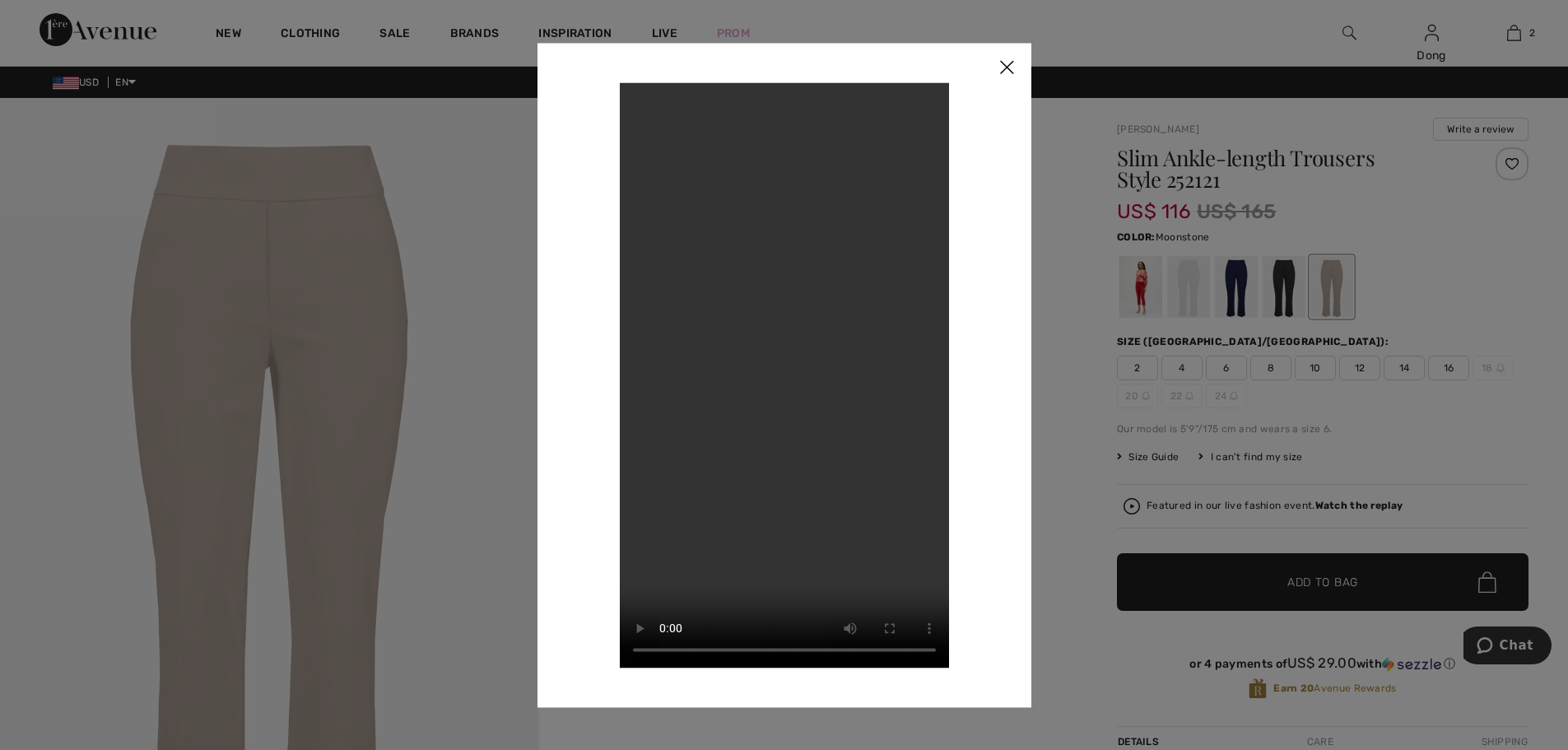
click at [1008, 71] on img at bounding box center [1006, 68] width 50 height 51
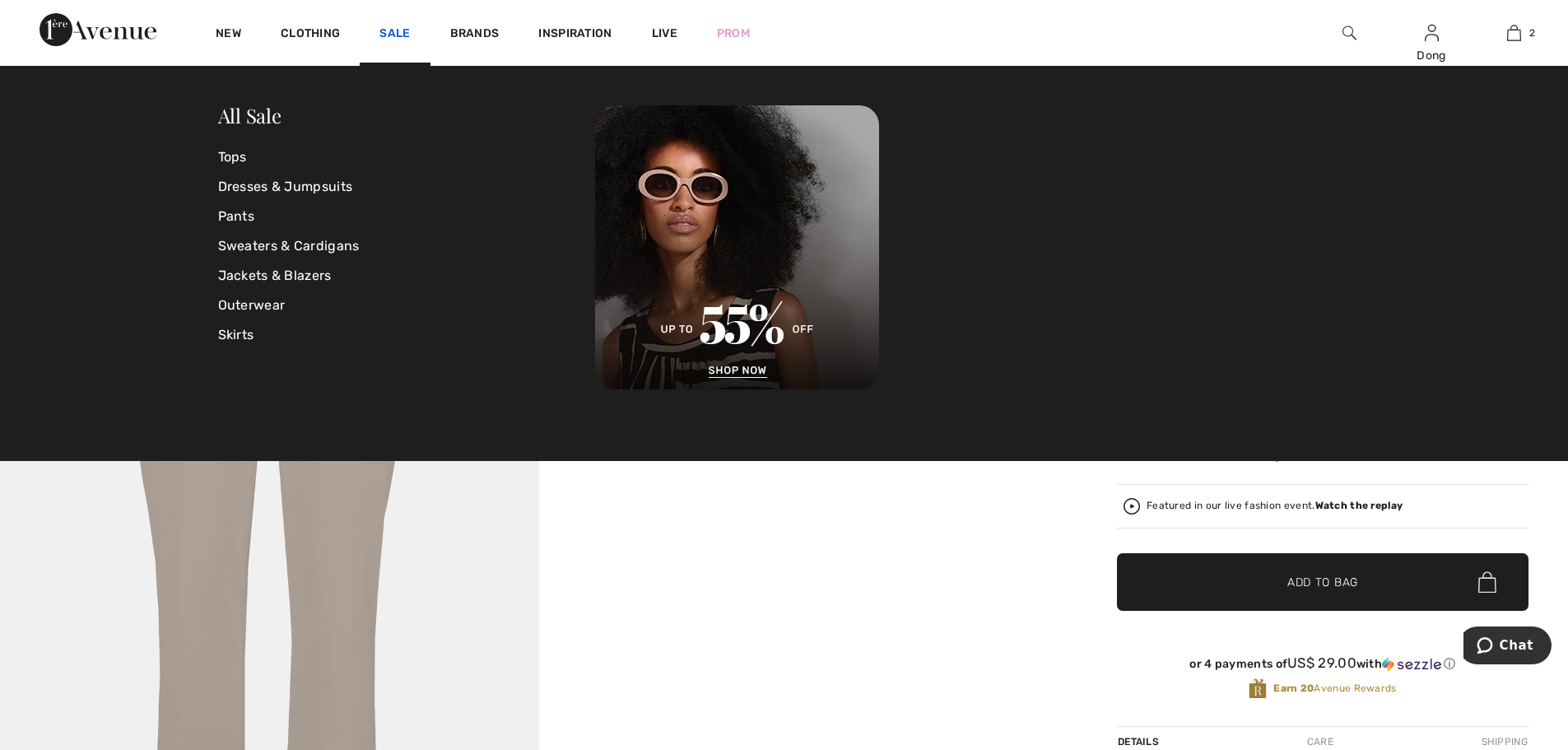
click at [397, 34] on link "Sale" at bounding box center [394, 35] width 30 height 17
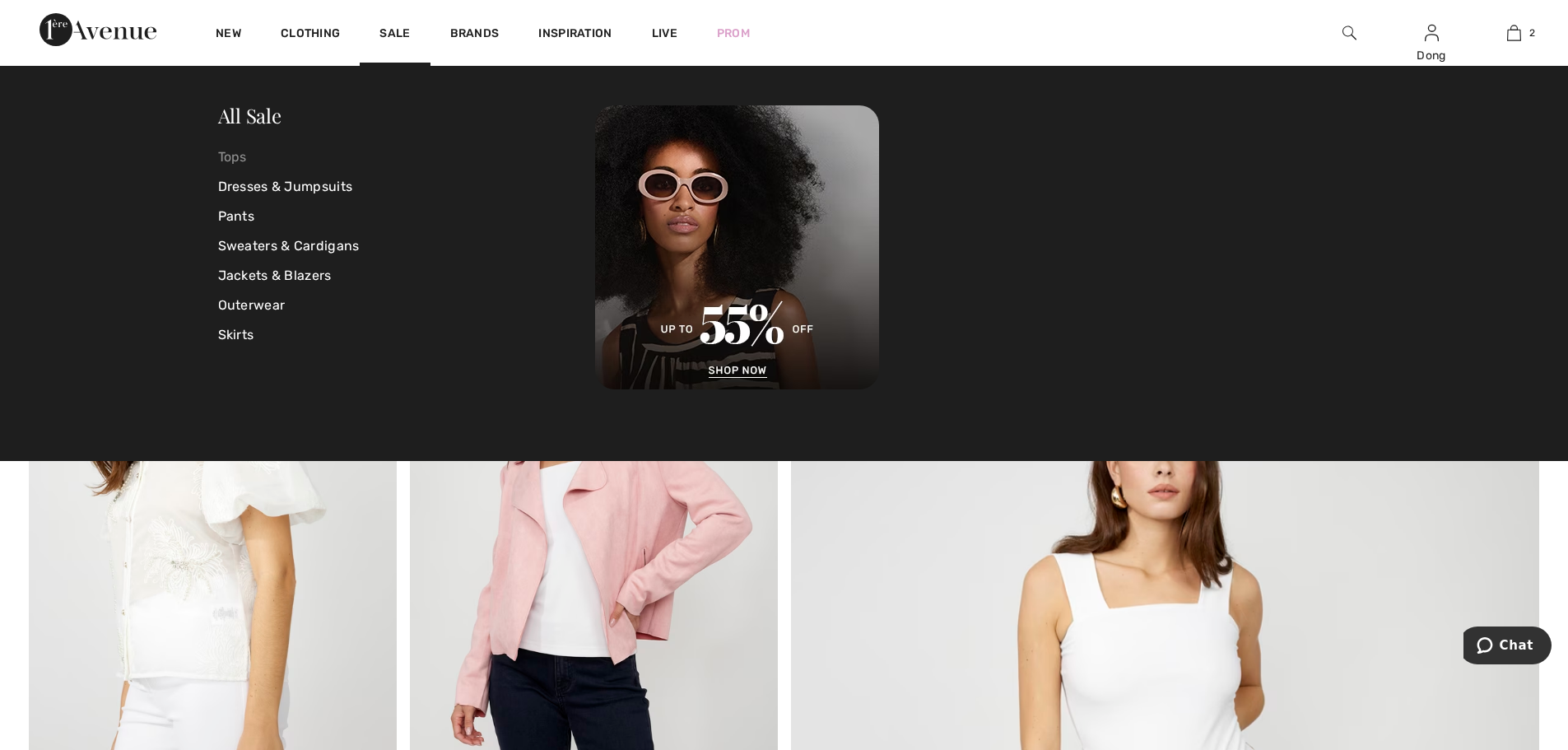
click at [239, 154] on link "Tops" at bounding box center [407, 157] width 378 height 30
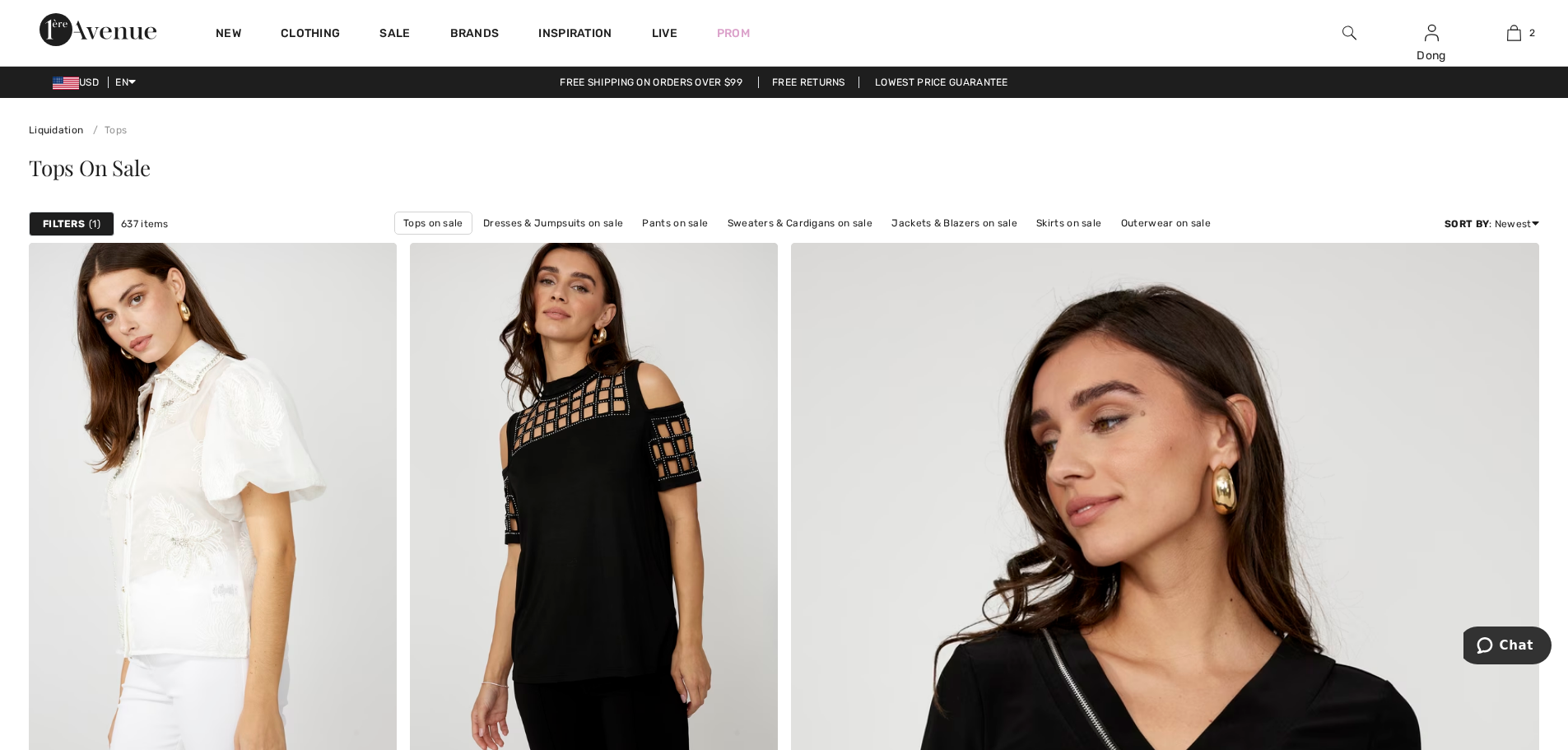
click at [58, 227] on strong "Filters" at bounding box center [63, 223] width 42 height 15
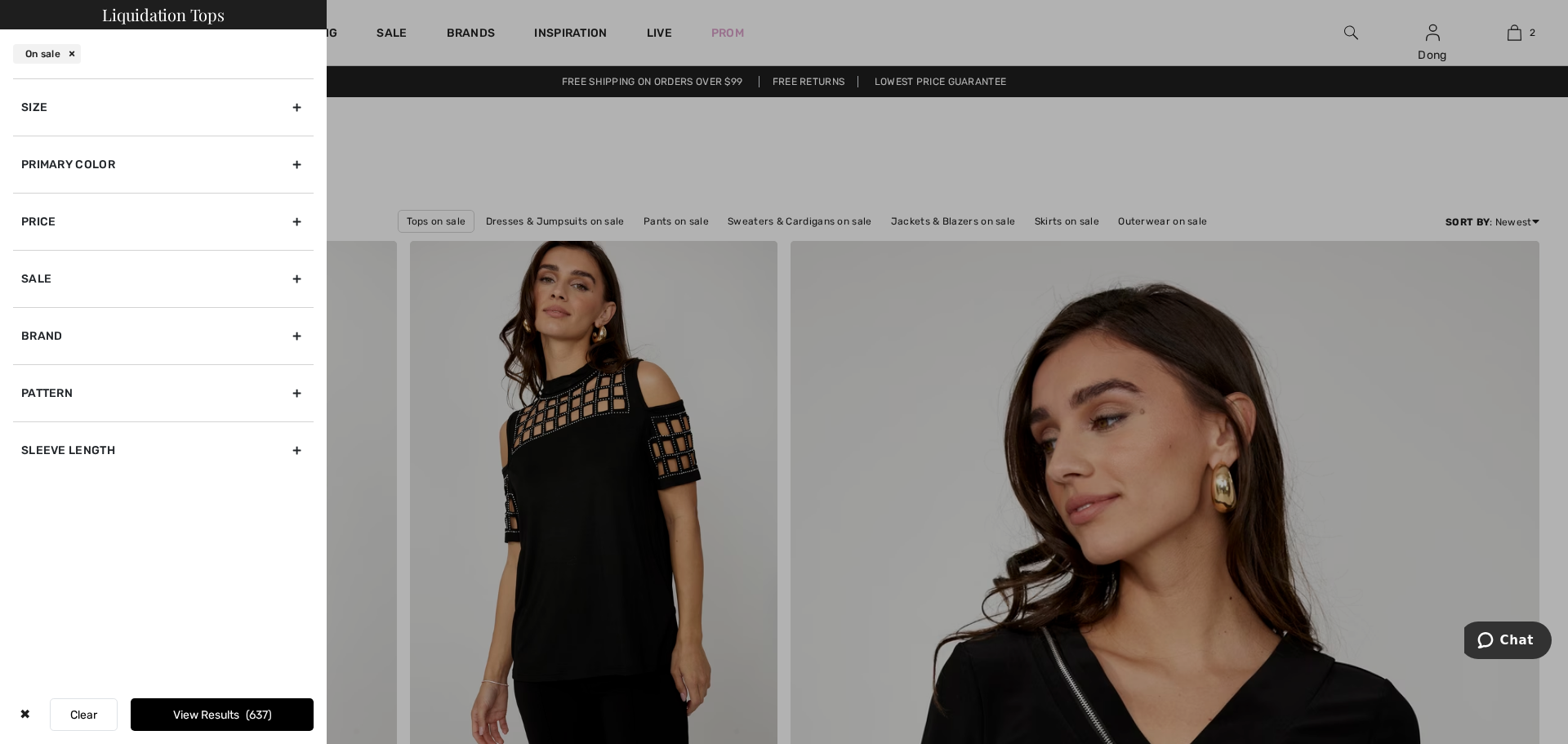
click at [289, 334] on div "Brand" at bounding box center [164, 335] width 301 height 57
click at [27, 374] on input"] "[PERSON_NAME]" at bounding box center [27, 372] width 13 height 13
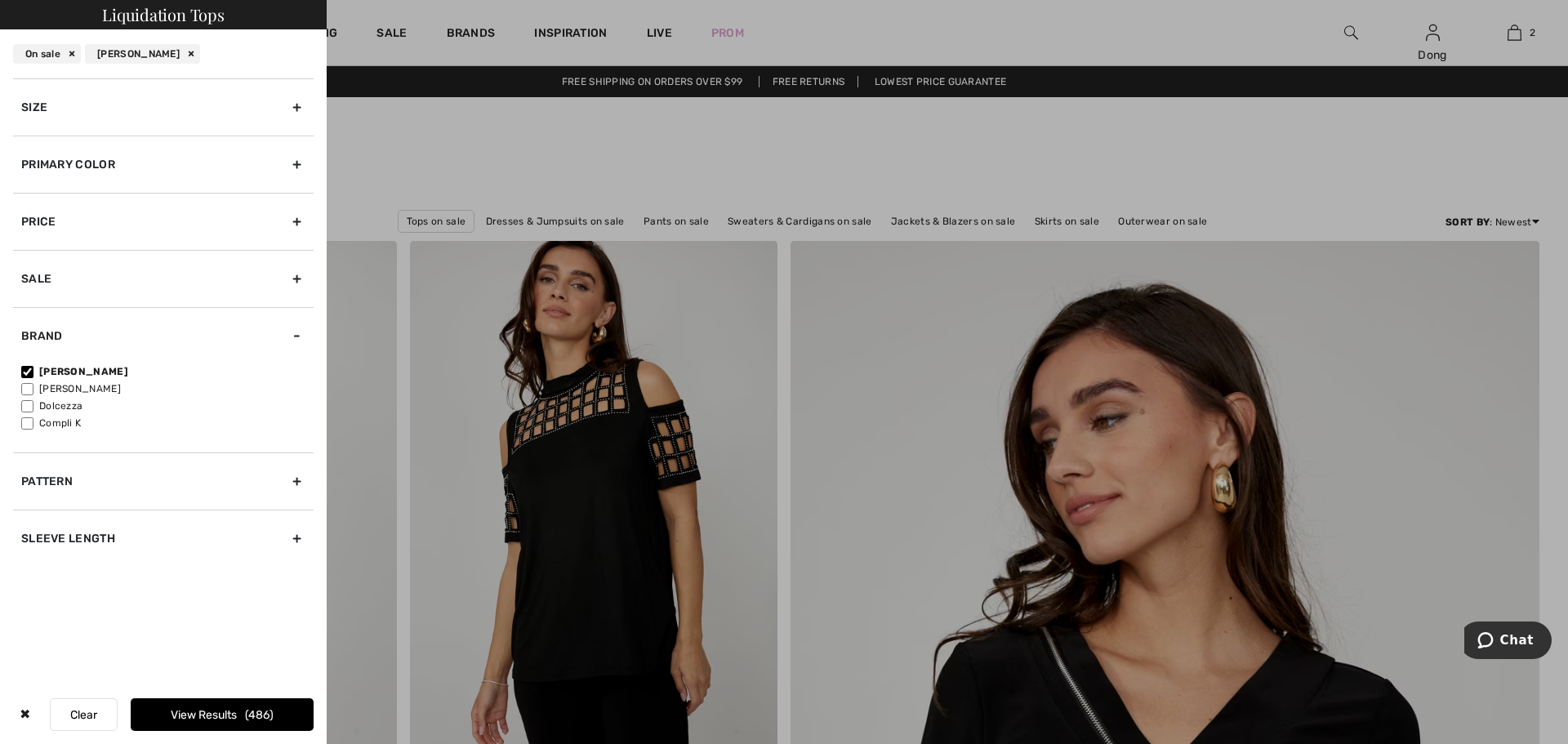
drag, startPoint x: 26, startPoint y: 373, endPoint x: 31, endPoint y: 306, distance: 67.2
click at [26, 371] on input"] "[PERSON_NAME]" at bounding box center [27, 372] width 13 height 13
checkbox input"] "false"
click at [307, 105] on div "Size" at bounding box center [164, 106] width 301 height 57
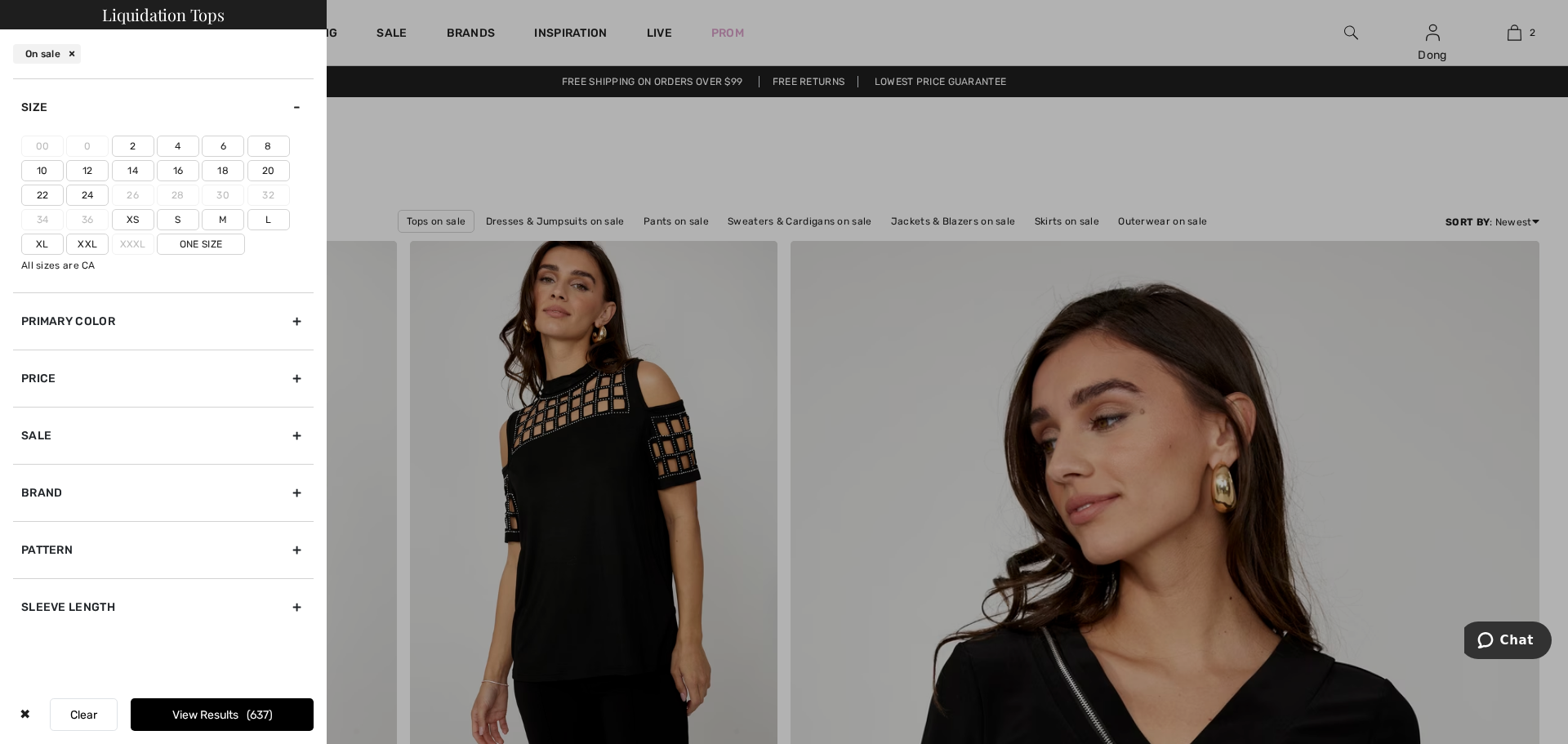
click at [296, 320] on div "Primary Color" at bounding box center [164, 320] width 301 height 57
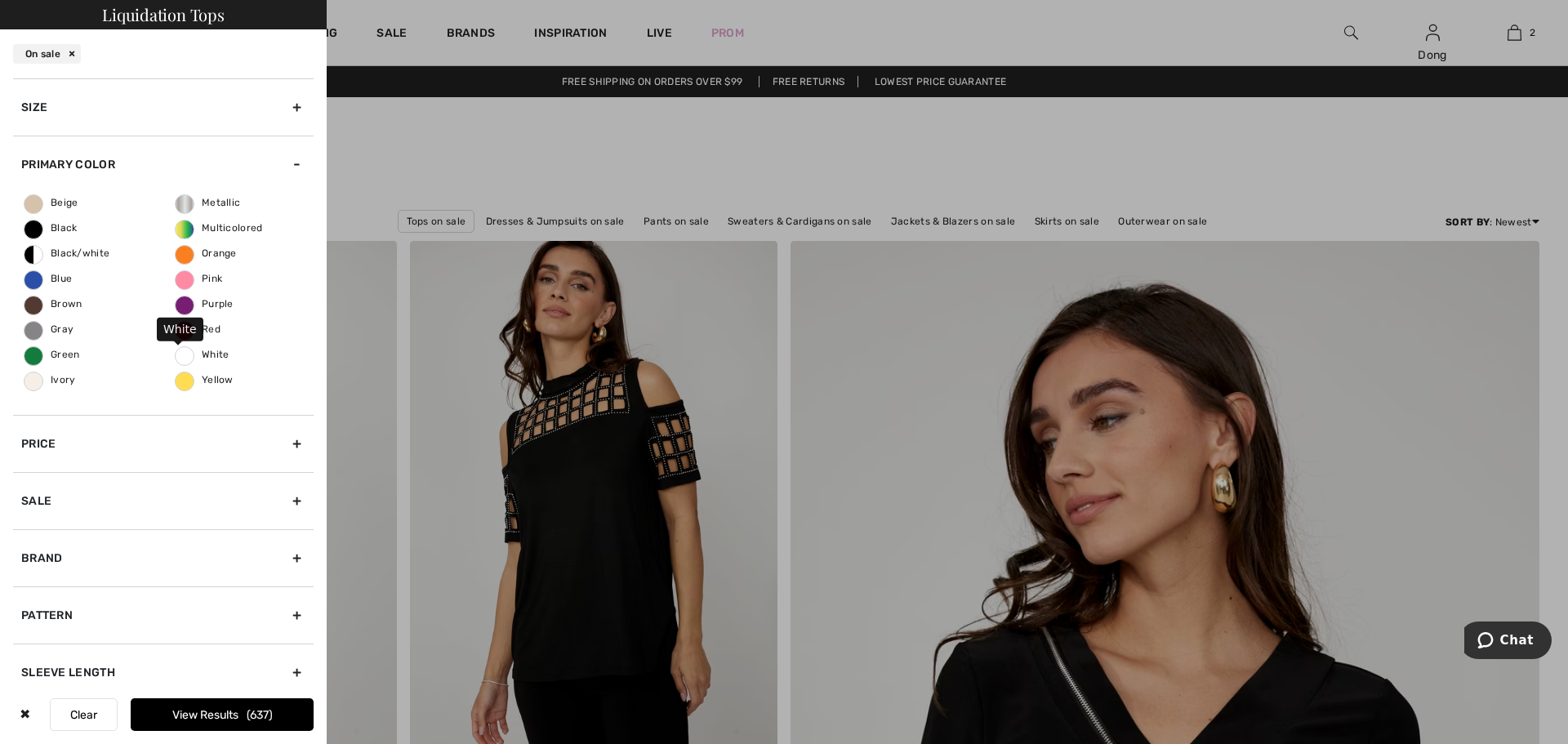
click at [185, 355] on span "White" at bounding box center [202, 355] width 54 height 12
click at [0, 0] on input "White" at bounding box center [0, 0] width 0 height 0
click at [221, 710] on button "View Results 18" at bounding box center [223, 715] width 183 height 33
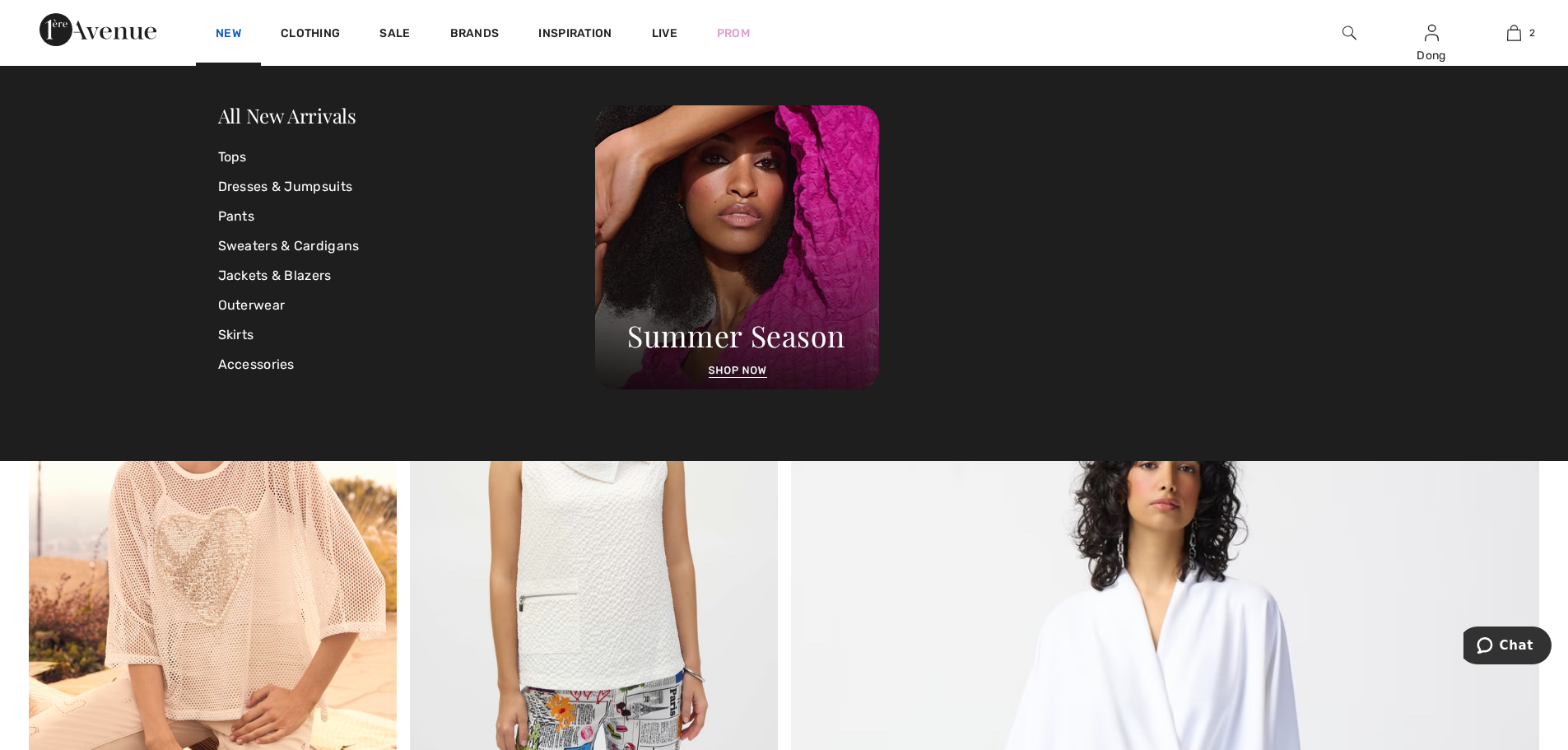
click at [231, 35] on link "New" at bounding box center [228, 35] width 25 height 17
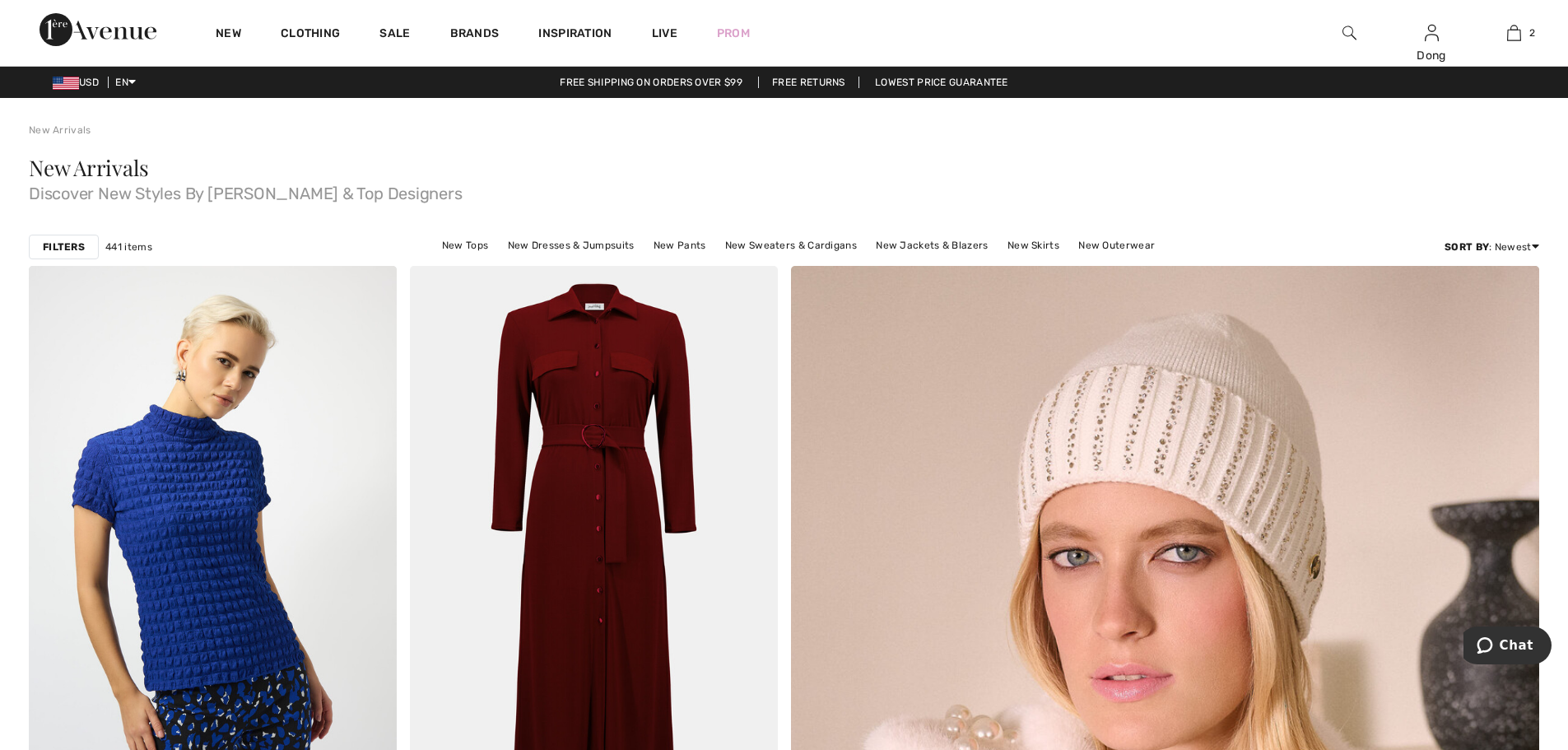
click at [56, 251] on strong "Filters" at bounding box center [63, 247] width 42 height 15
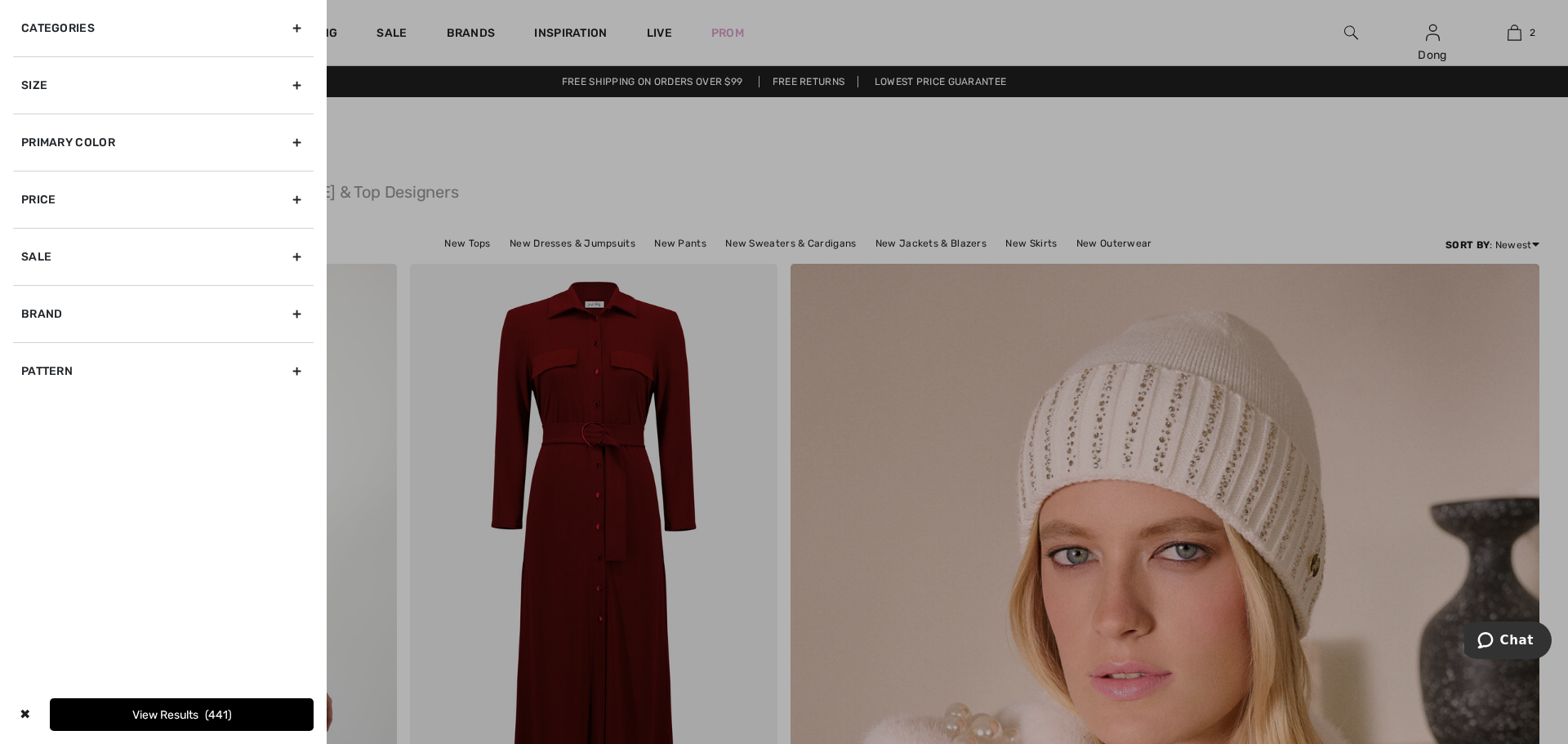
click at [300, 315] on div "Brand" at bounding box center [164, 313] width 301 height 57
click at [24, 351] on input"] "[PERSON_NAME]" at bounding box center [27, 350] width 13 height 13
checkbox input"] "true"
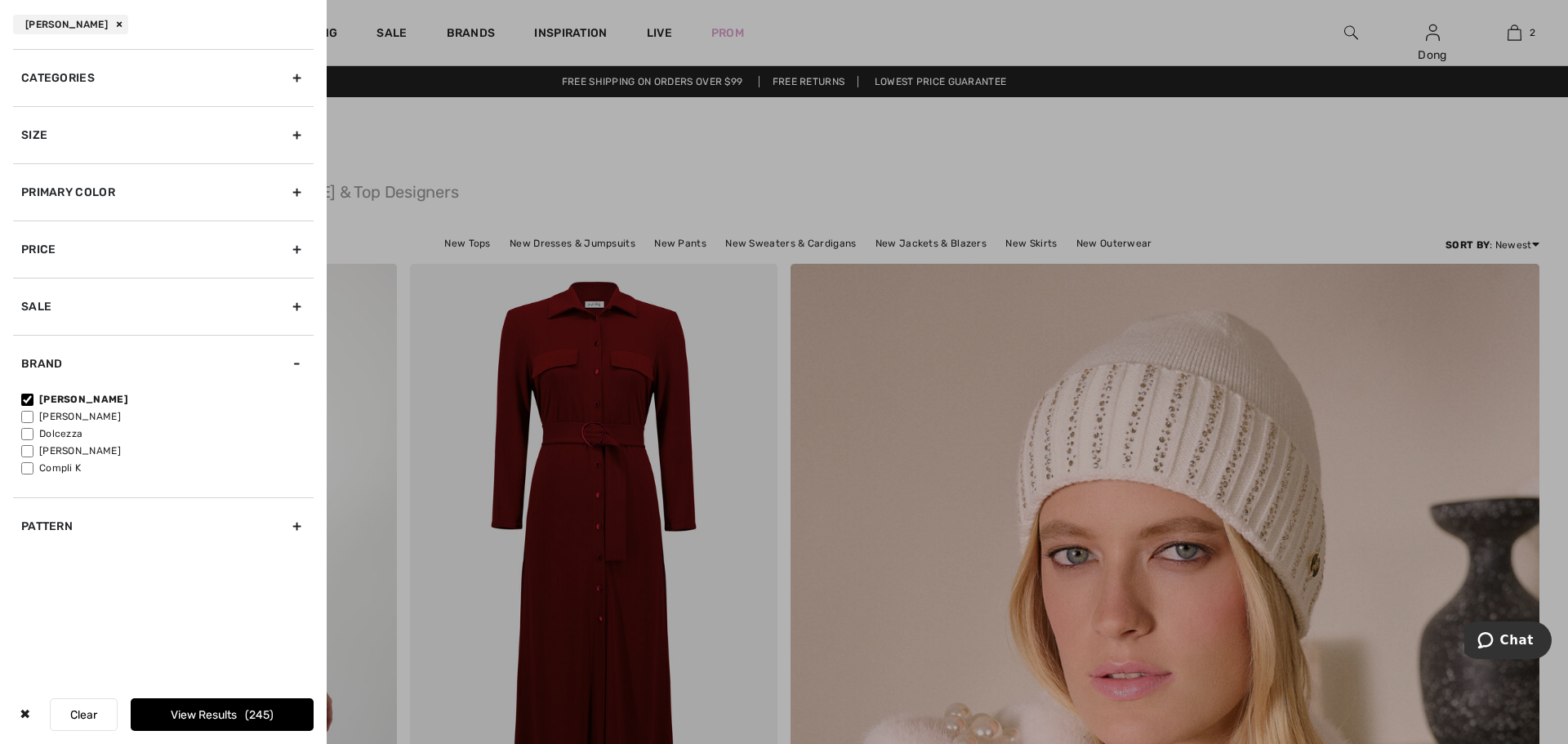
click at [299, 78] on div "Categories" at bounding box center [164, 77] width 301 height 57
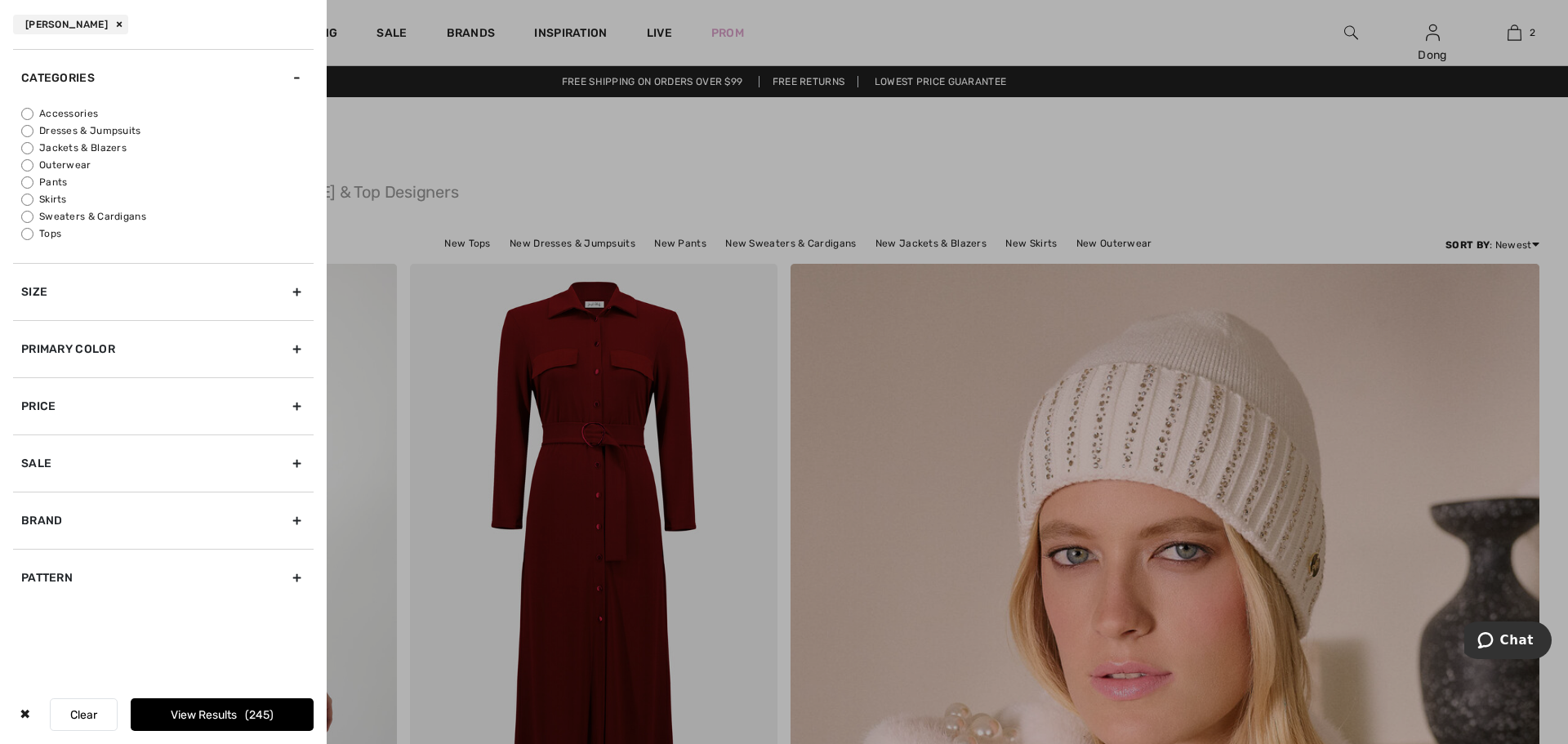
click at [24, 235] on input "Tops" at bounding box center [27, 233] width 13 height 13
radio input "true"
click at [185, 710] on button "View Results 83" at bounding box center [223, 715] width 183 height 33
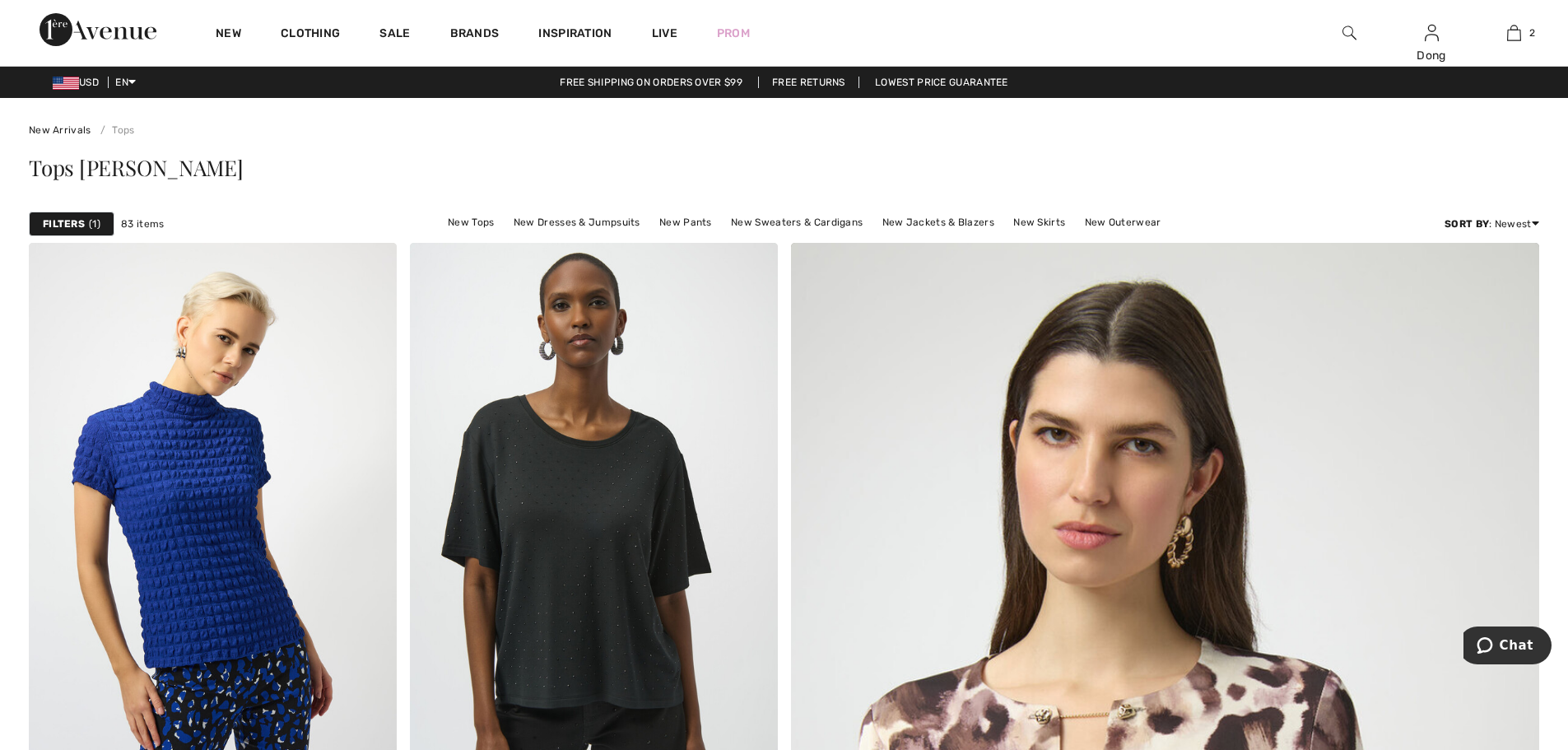
click at [79, 223] on strong "Filters" at bounding box center [63, 223] width 42 height 15
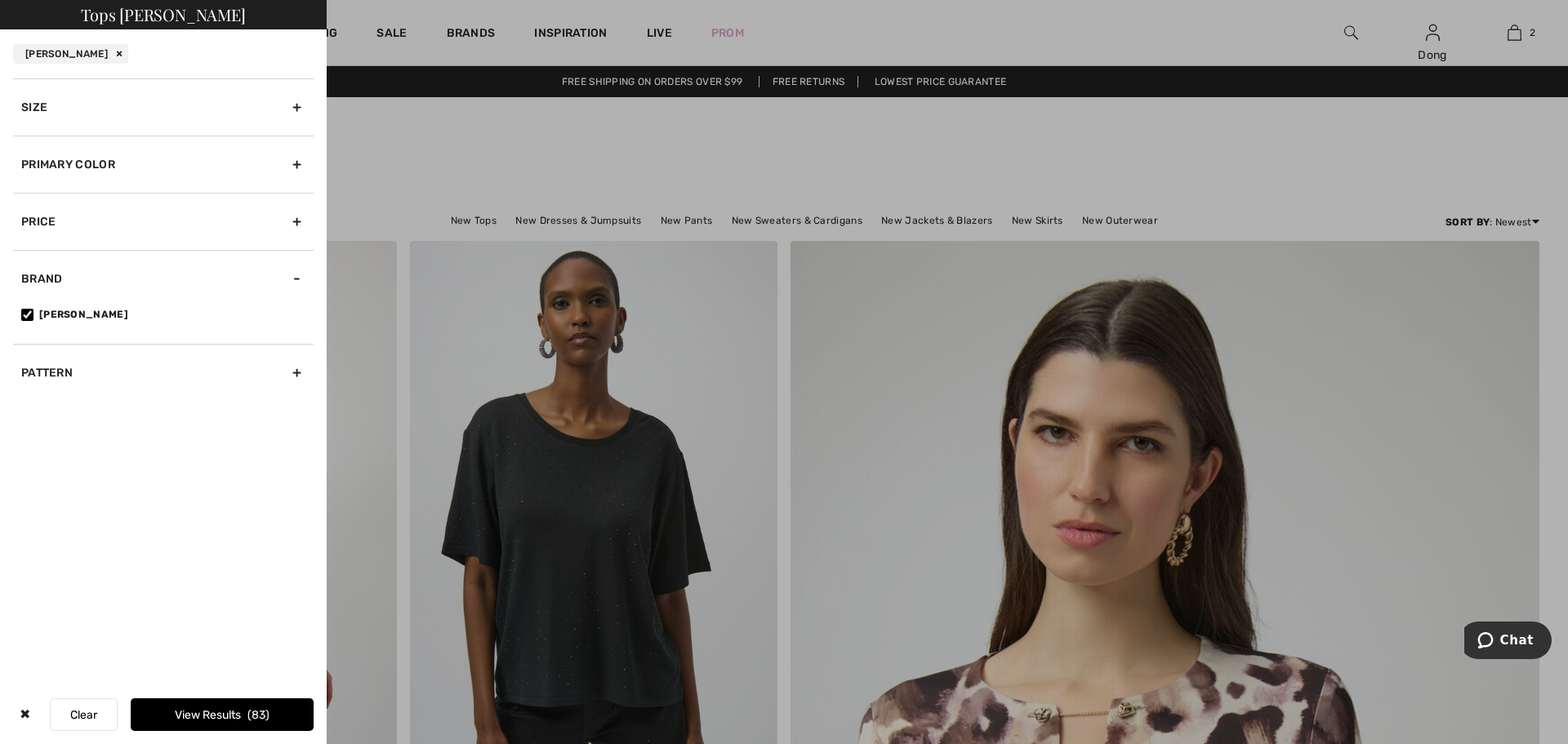
click at [298, 167] on div "Primary Color" at bounding box center [164, 164] width 301 height 57
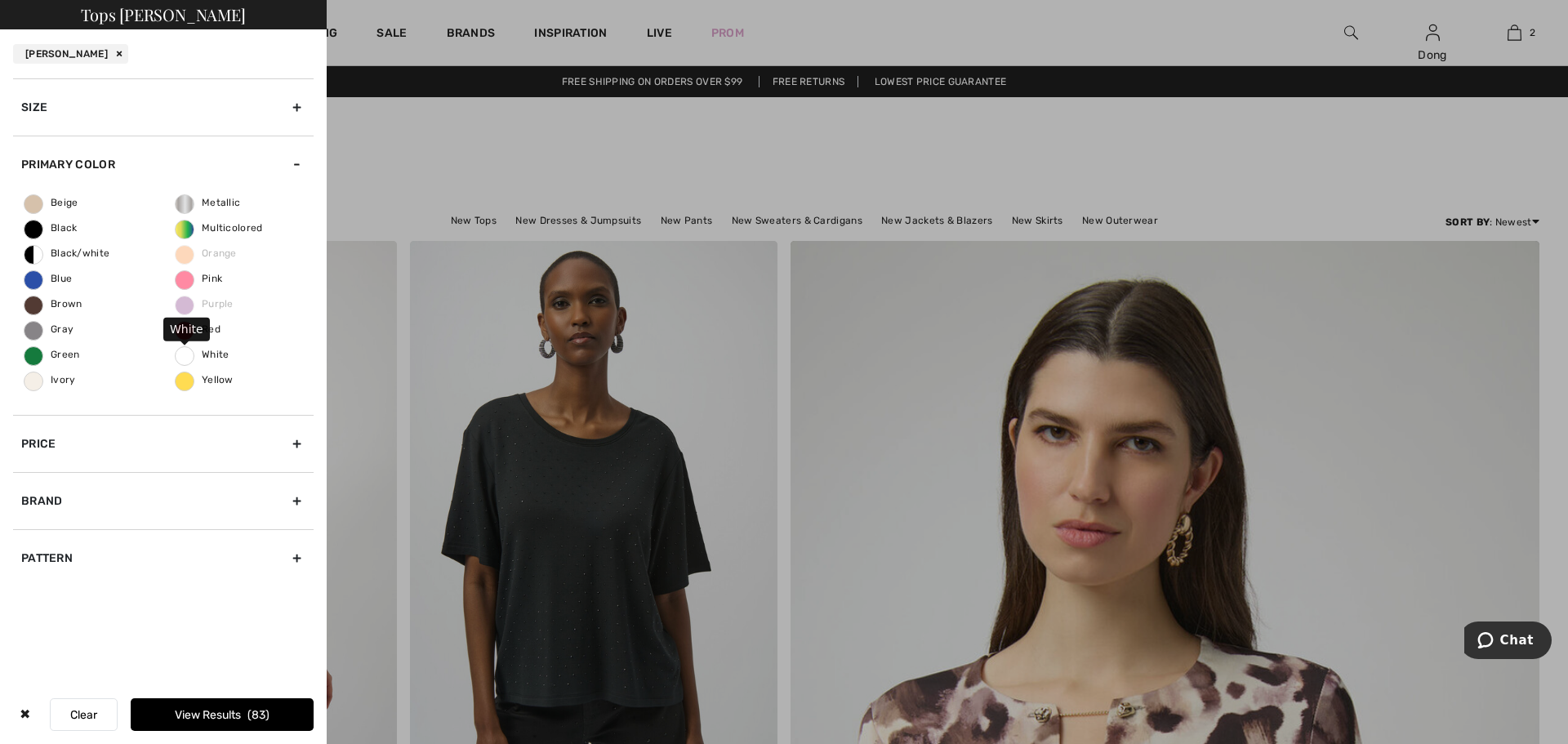
click at [187, 356] on span "White" at bounding box center [202, 355] width 54 height 12
click at [0, 0] on input "White" at bounding box center [0, 0] width 0 height 0
click at [227, 716] on button "View Results 3" at bounding box center [223, 715] width 183 height 33
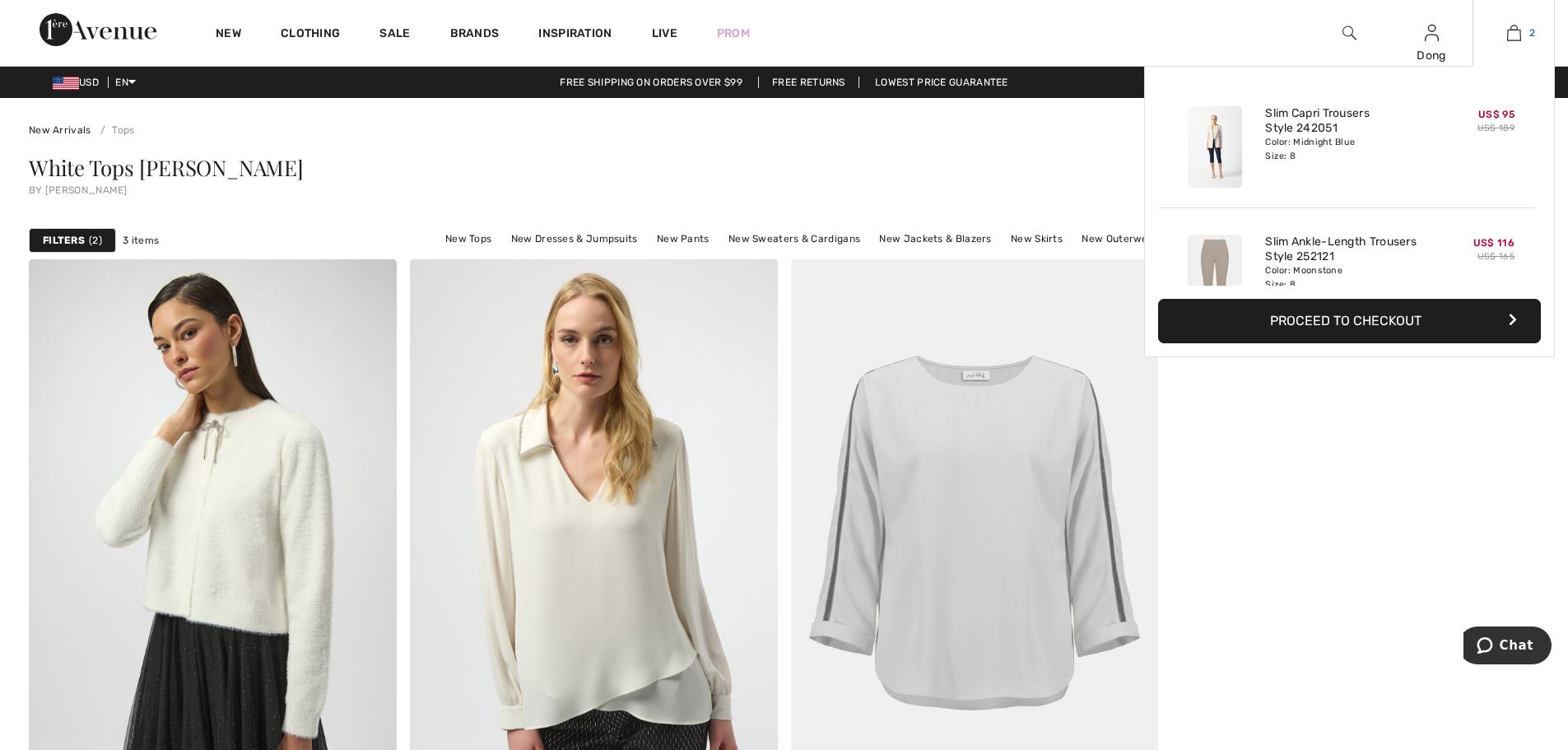
click at [1510, 33] on img at bounding box center [1514, 33] width 14 height 19
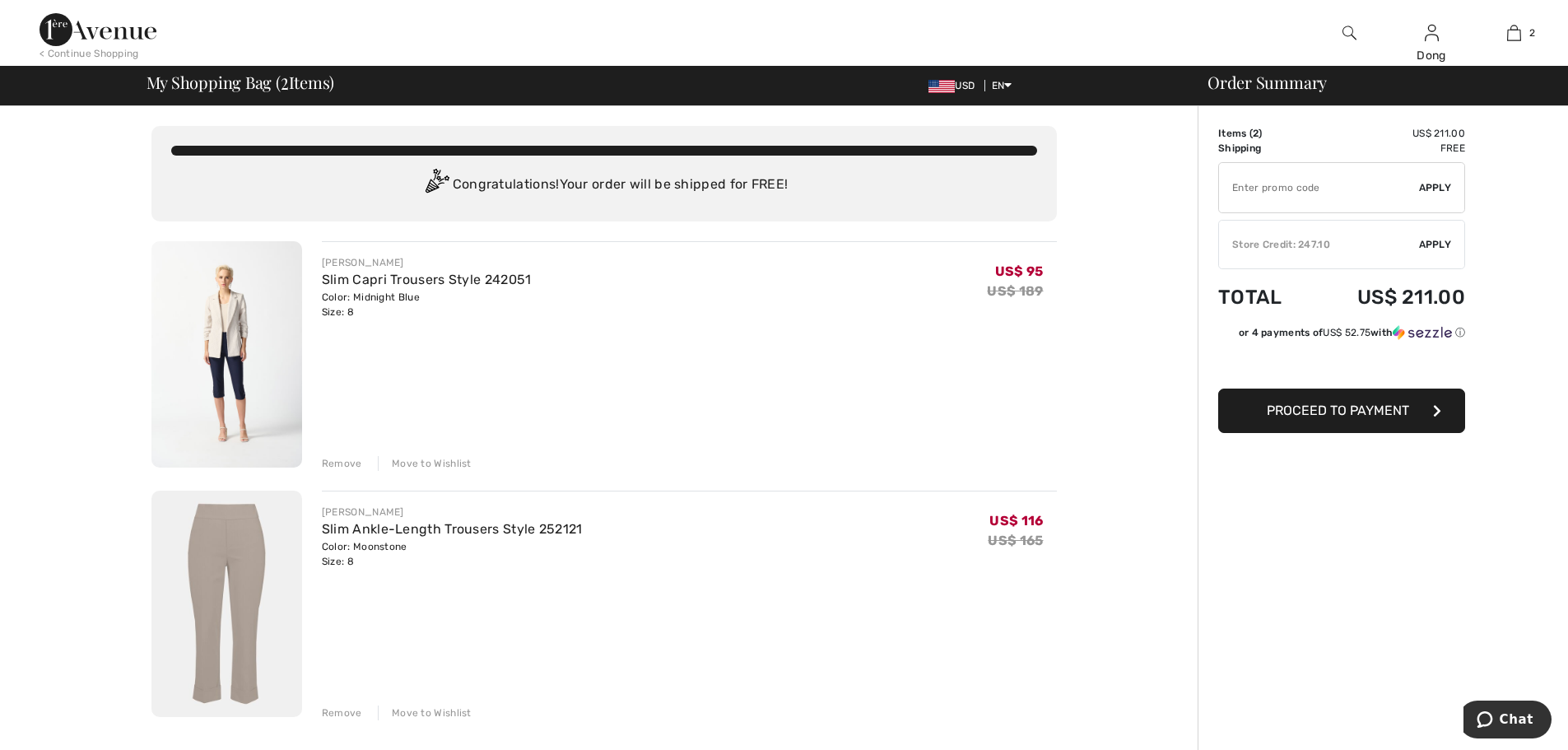
click at [1395, 588] on div "Order Summary Details Items ( 2 ) US$ 211.00 Promo code US$ 0.00 Shipping Free …" at bounding box center [1382, 757] width 370 height 1302
click at [1292, 413] on span "Proceed to Payment" at bounding box center [1337, 410] width 143 height 16
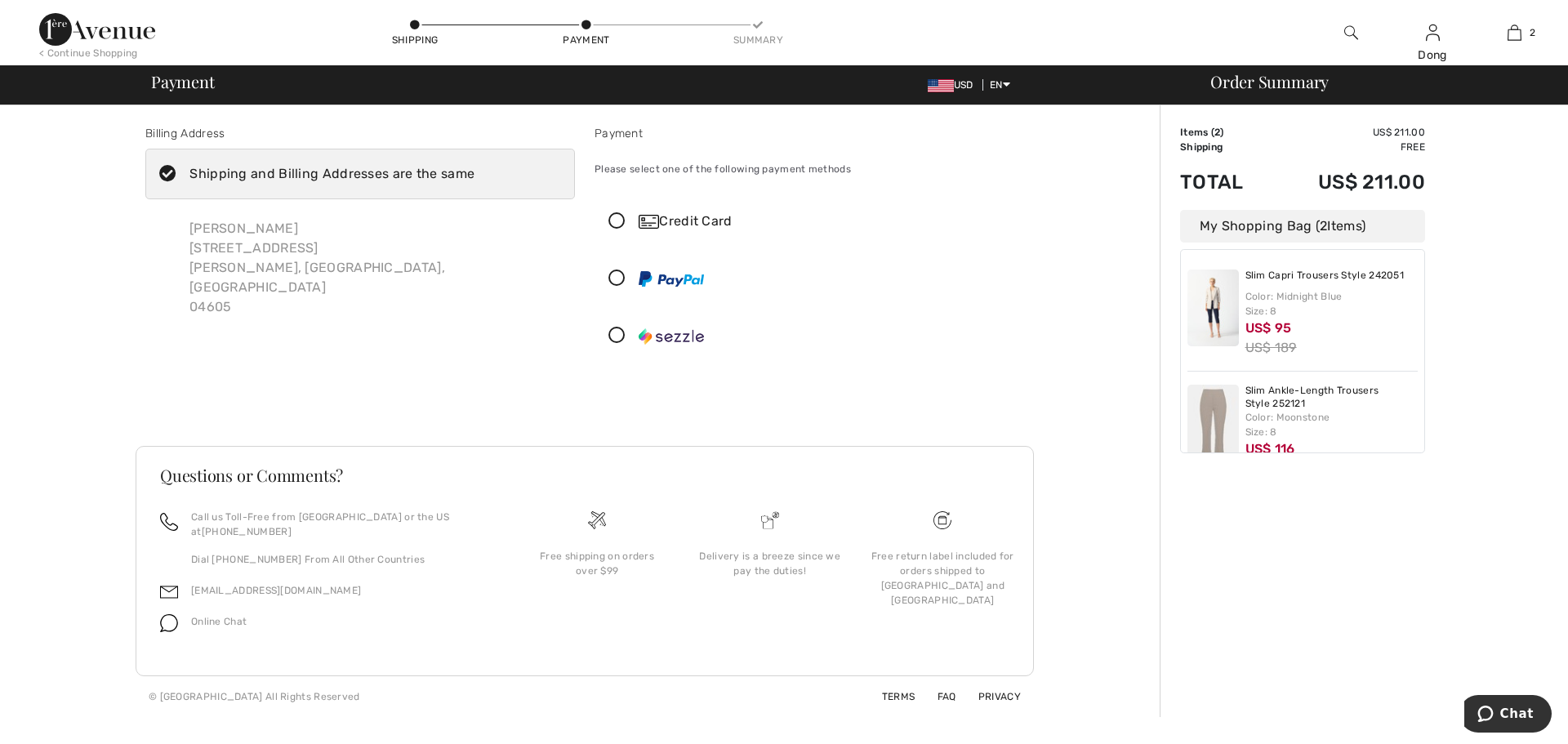
click at [1322, 594] on div "Order Summary Details Items ( 2 ) US$ 211.00 Promo code US$ 0.00 Shipping Free …" at bounding box center [1365, 411] width 409 height 612
click at [1021, 280] on div at bounding box center [810, 279] width 430 height 51
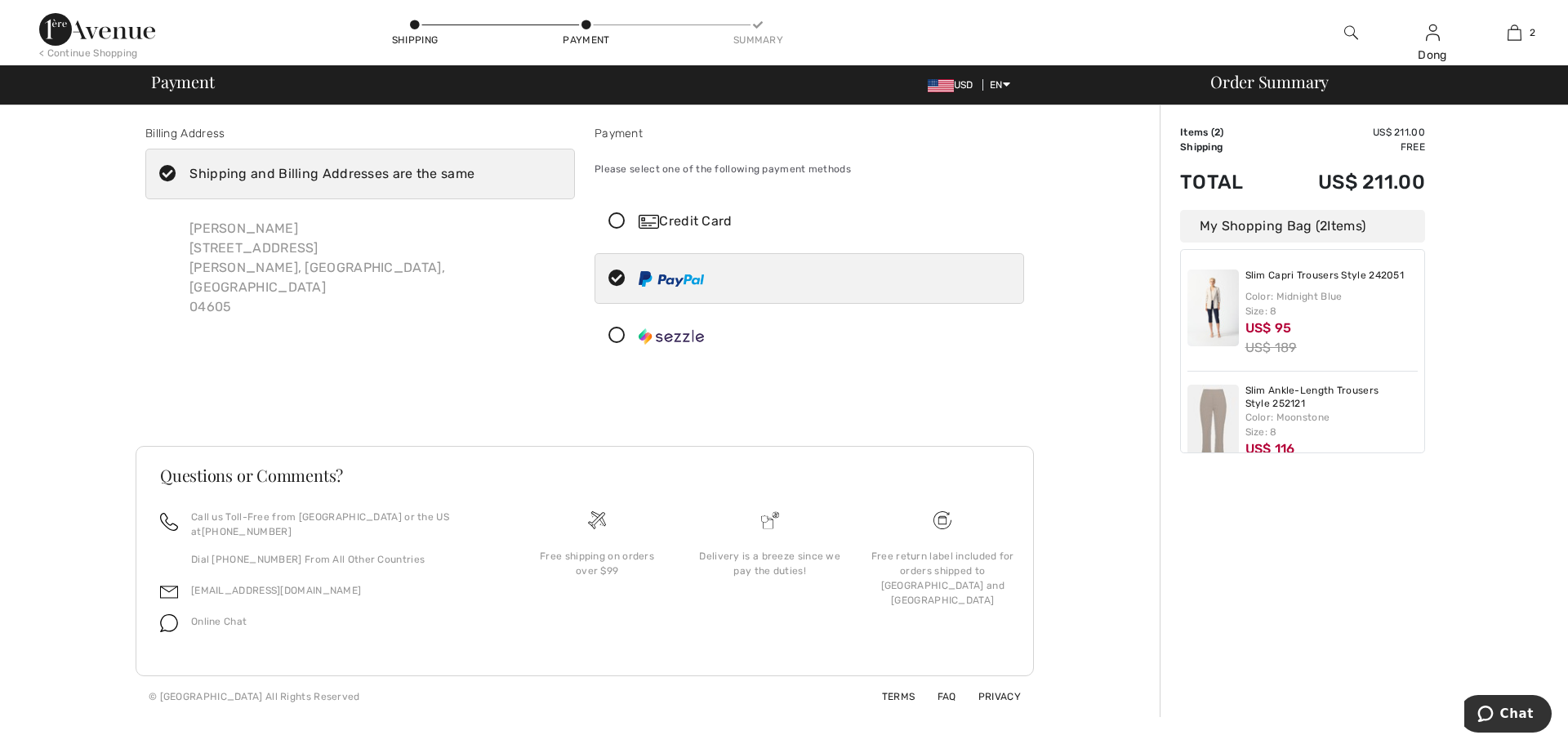
drag, startPoint x: 1095, startPoint y: 142, endPoint x: 1129, endPoint y: 107, distance: 48.8
click at [1101, 133] on div "Billing Address Shipping and Billing Addresses are the same Dong Nguyen-Bresins…" at bounding box center [584, 411] width 1150 height 612
click at [1059, 170] on div "Billing Address Shipping and Billing Addresses are the same Dong Nguyen-Bresins…" at bounding box center [584, 411] width 1150 height 612
click at [272, 171] on div "Shipping and Billing Addresses are the same" at bounding box center [332, 173] width 285 height 19
click at [474, 171] on input "Shipping and Billing Addresses are the same" at bounding box center [479, 173] width 11 height 49
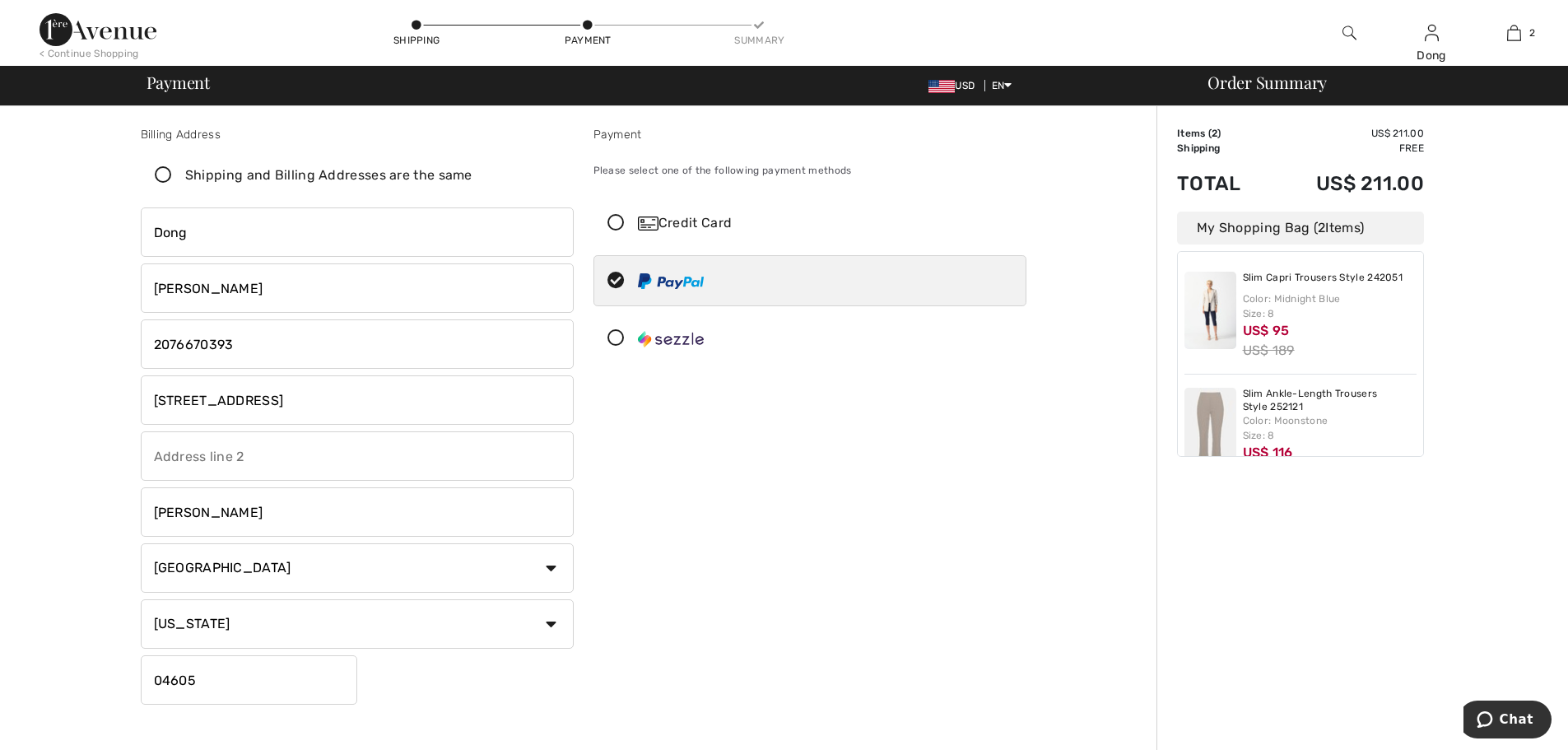
checkbox input "false"
drag, startPoint x: 856, startPoint y: 467, endPoint x: 450, endPoint y: 269, distance: 451.7
click at [851, 462] on div "Payment Please select one of the following payment methods Credit Card My Saved…" at bounding box center [810, 419] width 452 height 586
click at [662, 221] on div "Credit Card" at bounding box center [826, 223] width 377 height 19
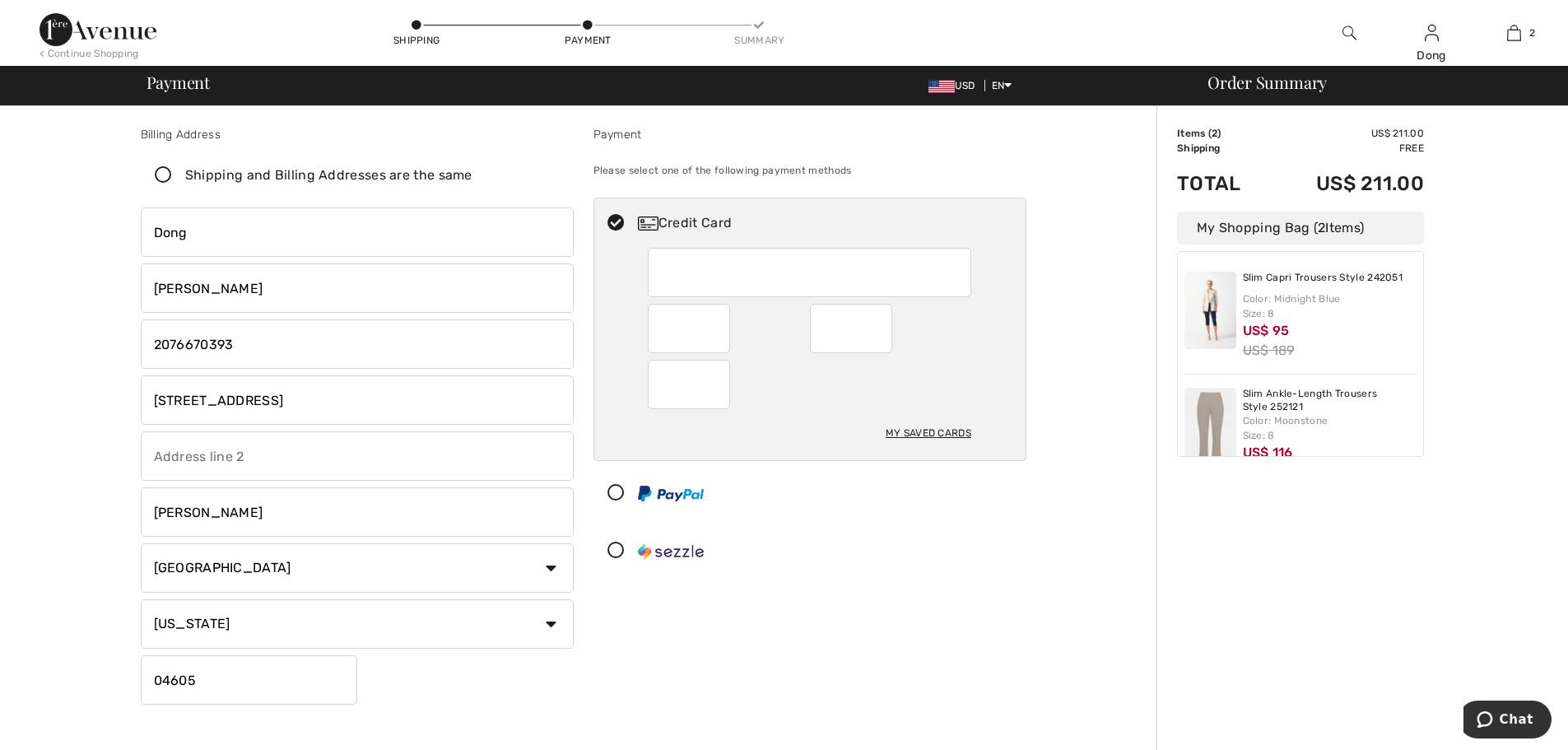
click at [969, 560] on div at bounding box center [803, 551] width 418 height 50
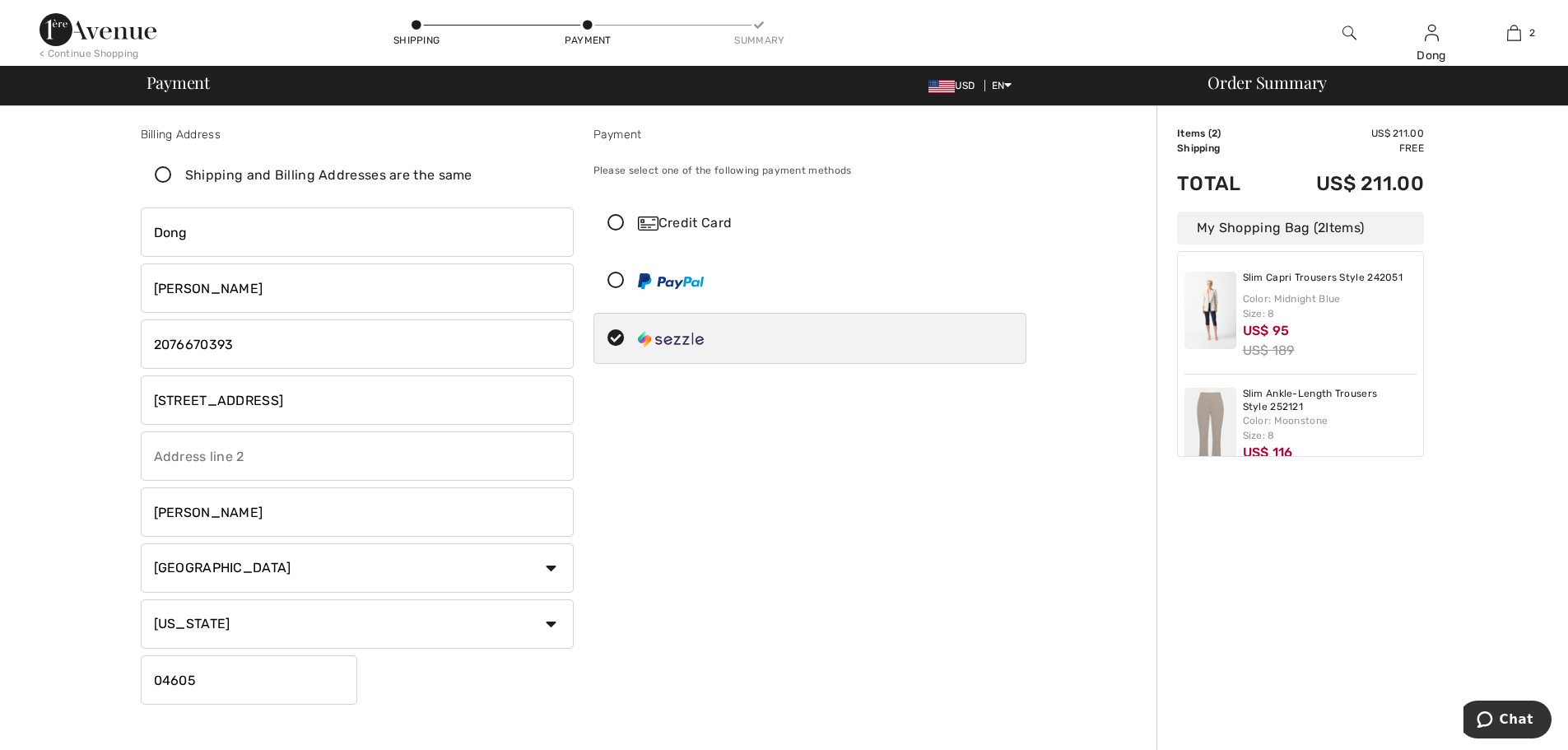
click at [992, 565] on div "Payment Please select one of the following payment methods Credit Card My Saved…" at bounding box center [810, 419] width 452 height 586
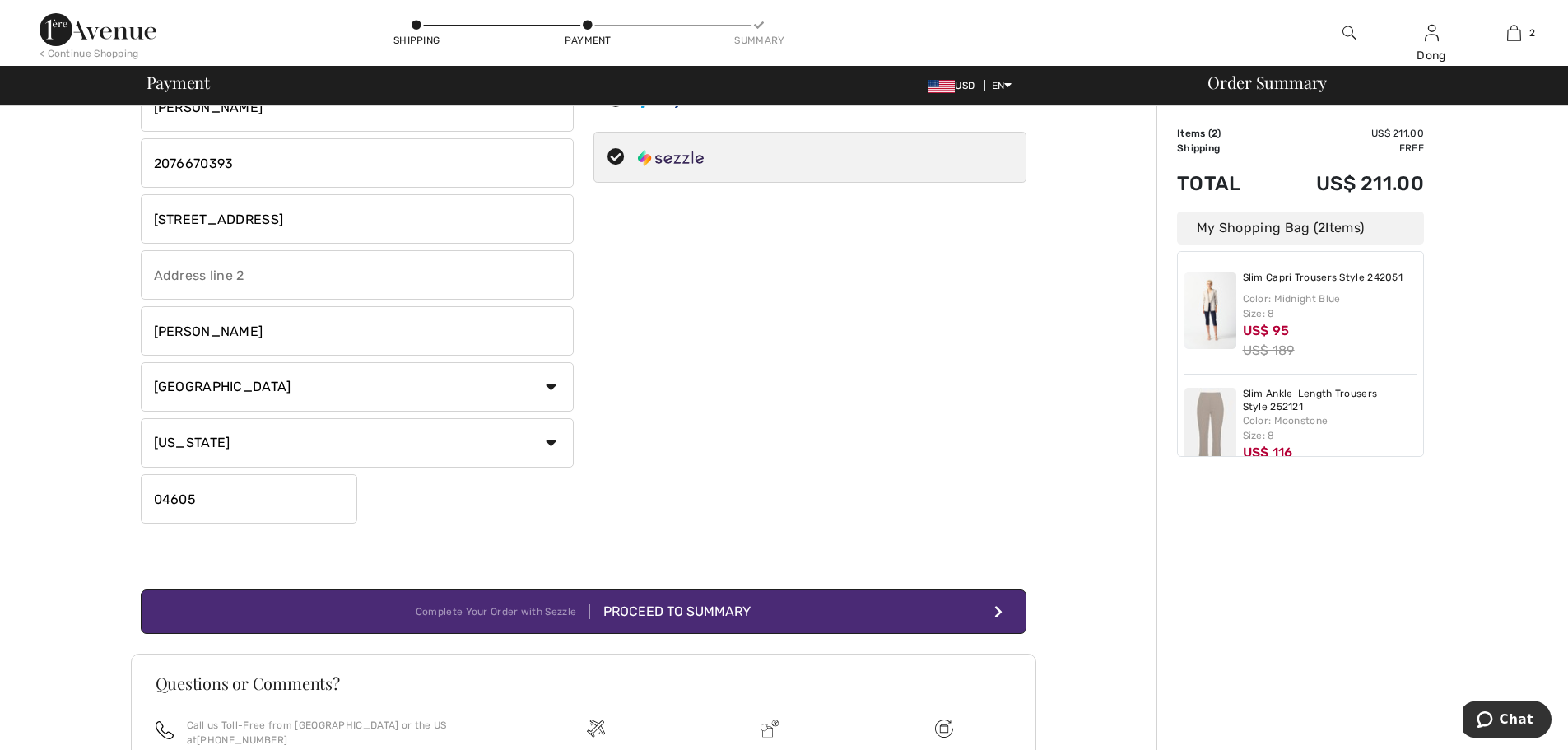
scroll to position [187, 0]
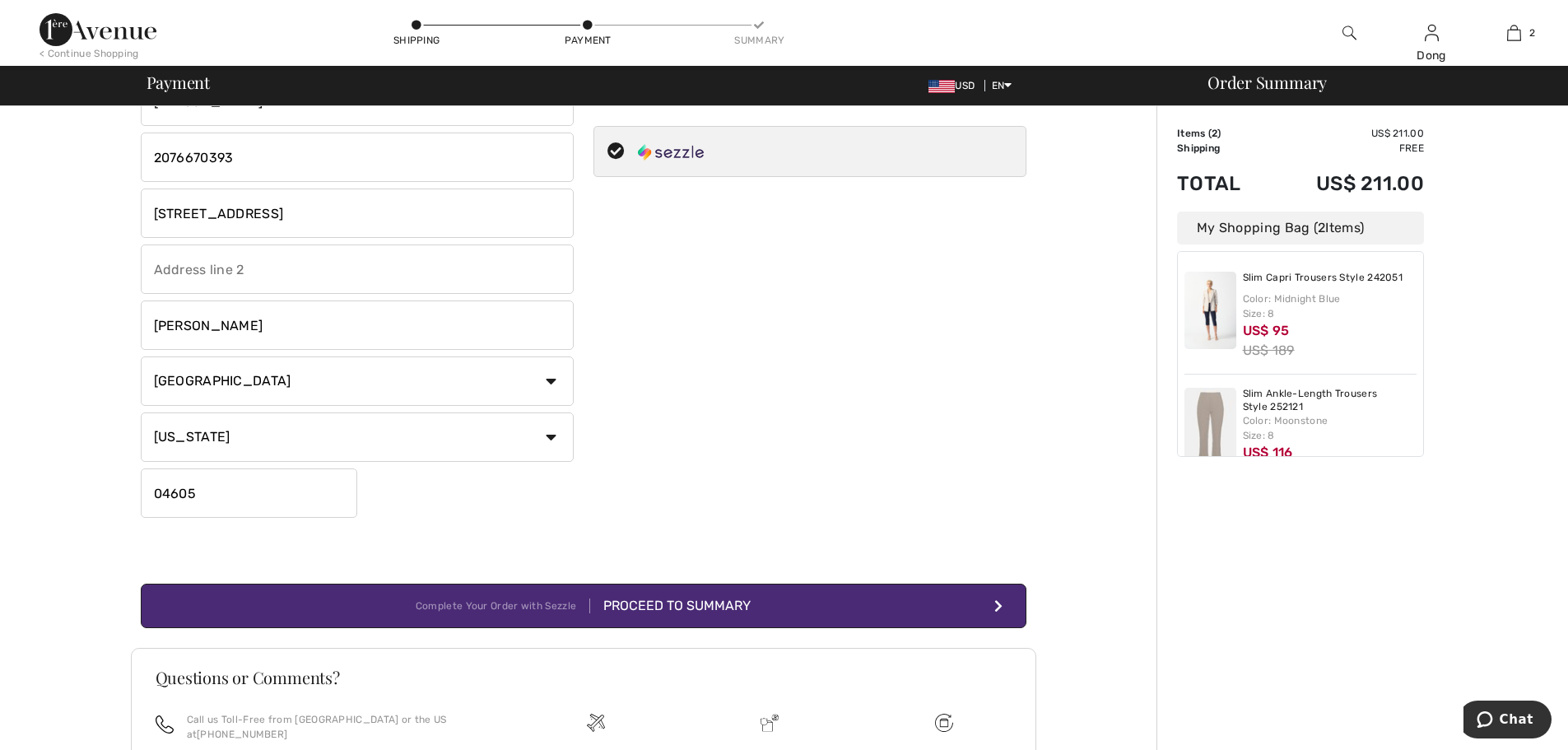
click at [713, 608] on div "Proceed to Summary" at bounding box center [670, 606] width 160 height 19
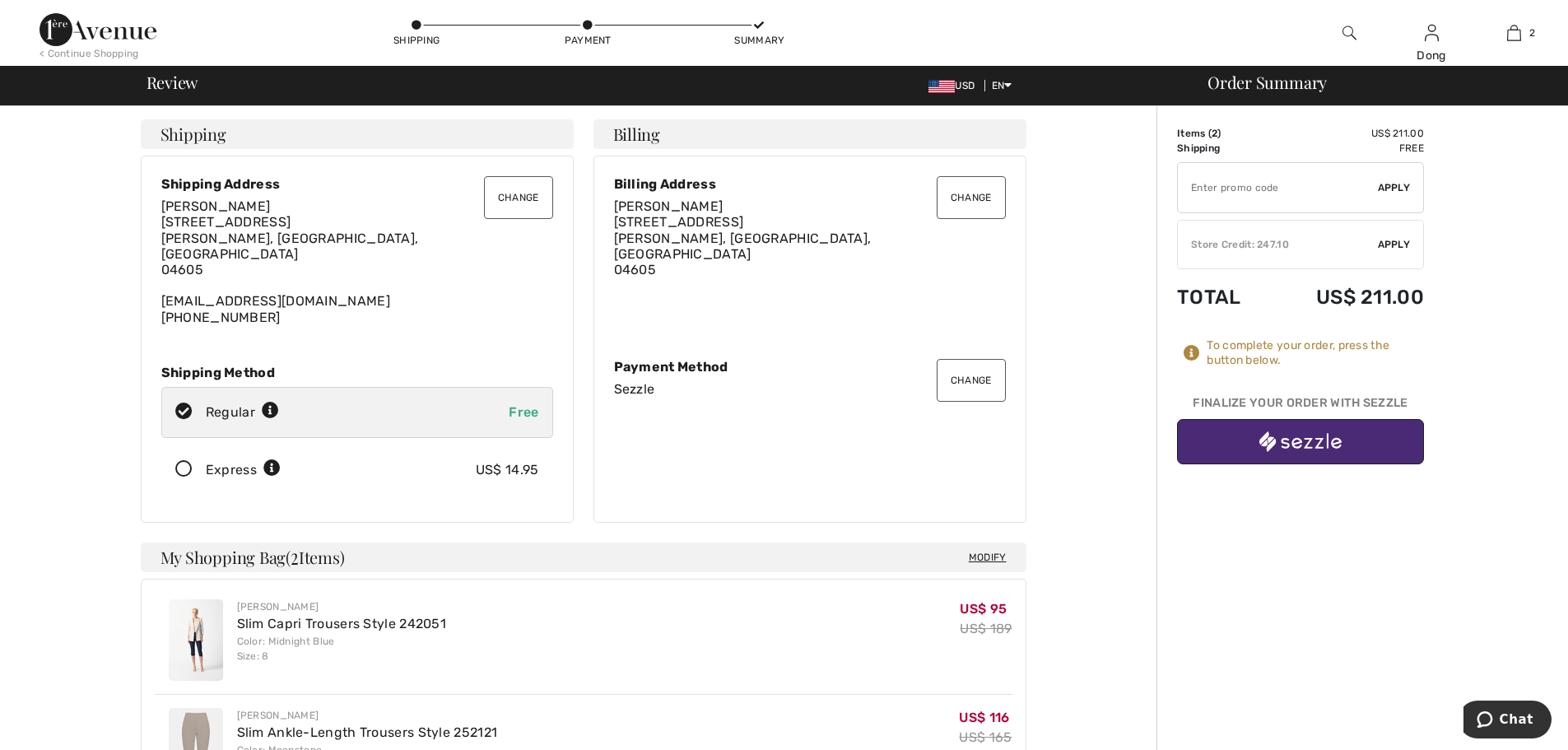
click at [1380, 252] on div "✔ Store Credit: 247.10 Apply Remove" at bounding box center [1300, 244] width 247 height 50
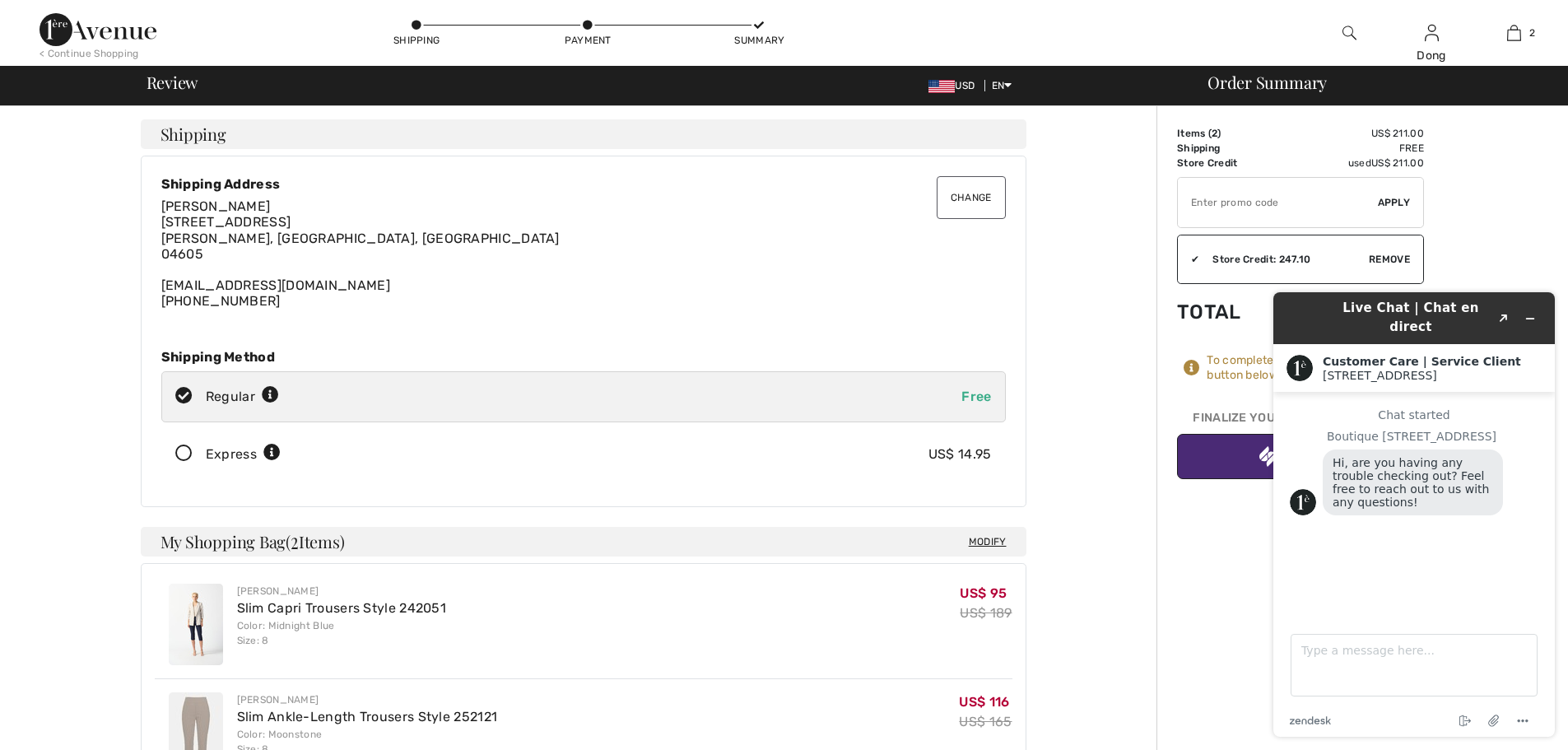
click at [1496, 190] on div "Order Summary Details Items ( 2 ) US$ 211.00 Promo code US$ 0.00 Shipping Free …" at bounding box center [1362, 694] width 412 height 1176
click at [1203, 549] on div "Order Summary Details Items ( 2 ) US$ 211.00 Promo code US$ 0.00 Shipping Free …" at bounding box center [1362, 694] width 412 height 1176
click at [1531, 319] on icon "Minimize widget" at bounding box center [1530, 319] width 8 height 0
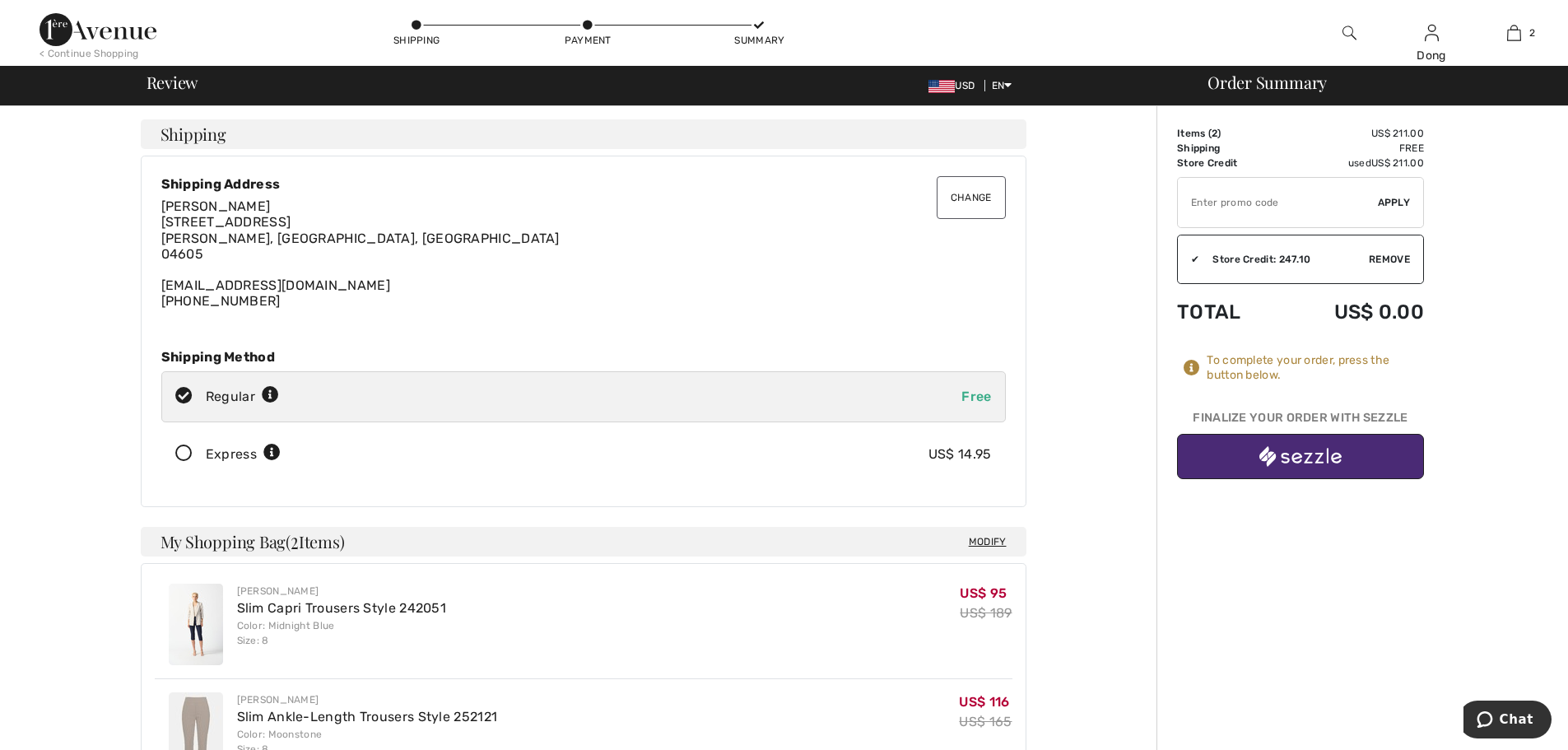
click at [976, 197] on button "Change" at bounding box center [971, 197] width 69 height 43
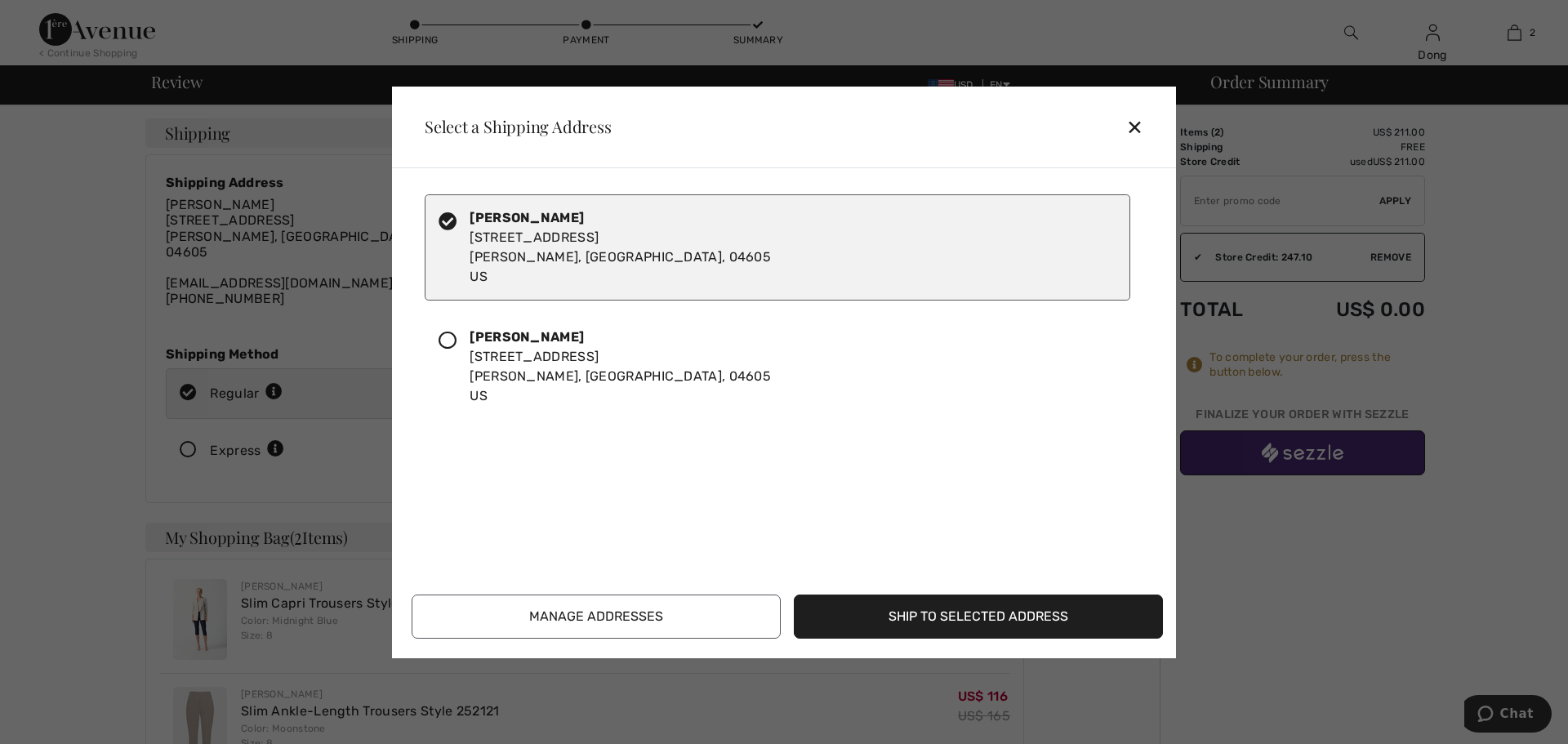
click at [1130, 126] on div "✕" at bounding box center [1141, 127] width 30 height 35
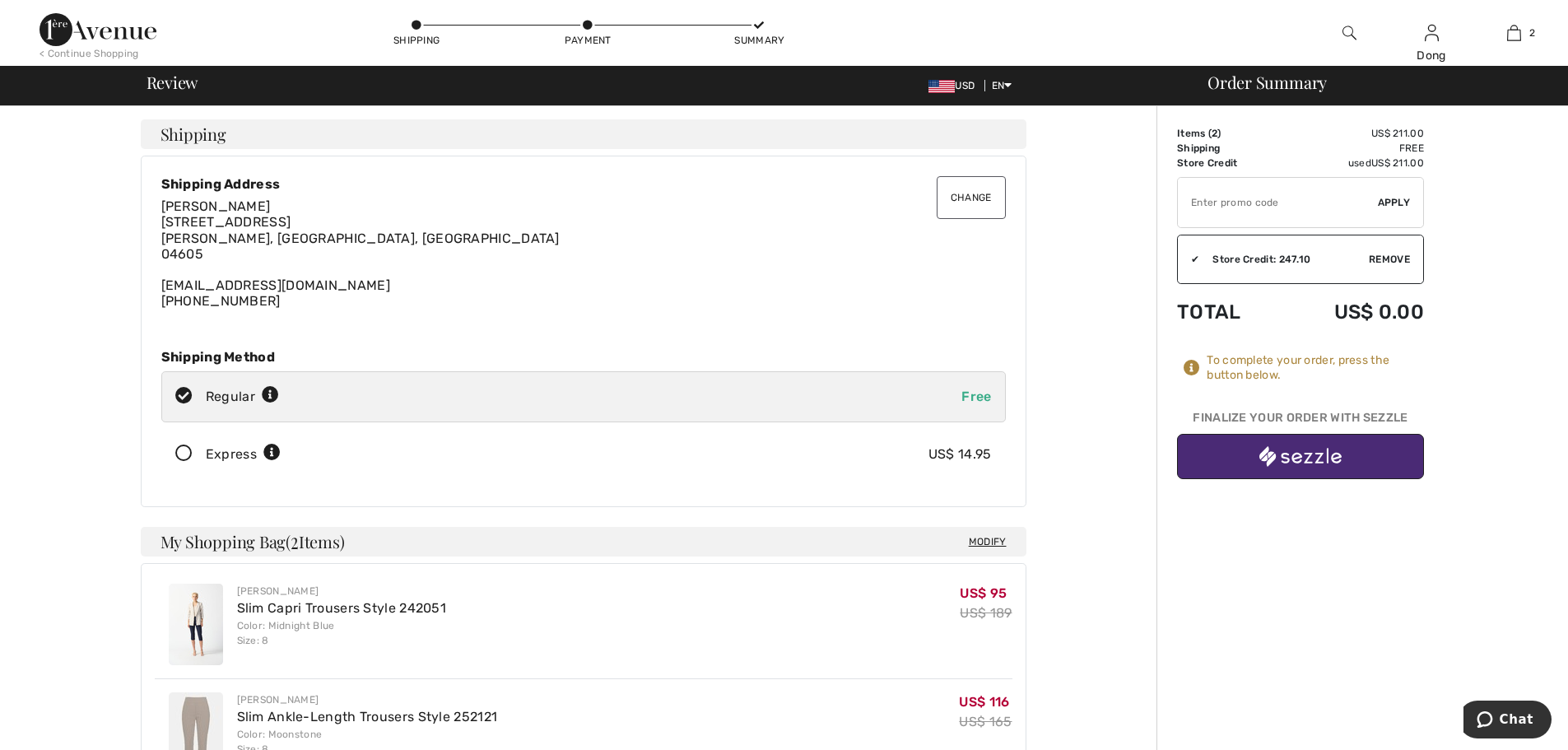
click at [1487, 319] on div "Order Summary Details Items ( 2 ) US$ 211.00 Promo code US$ 0.00 Shipping Free …" at bounding box center [1362, 694] width 412 height 1176
click at [1269, 84] on div "Order Summary" at bounding box center [1372, 82] width 370 height 17
drag, startPoint x: 1566, startPoint y: 73, endPoint x: 1506, endPoint y: 370, distance: 303.0
click at [1562, 422] on div "Log out Are you sure you want to logout? Logout < Continue Shopping Shipping Pa…" at bounding box center [784, 640] width 1568 height 1281
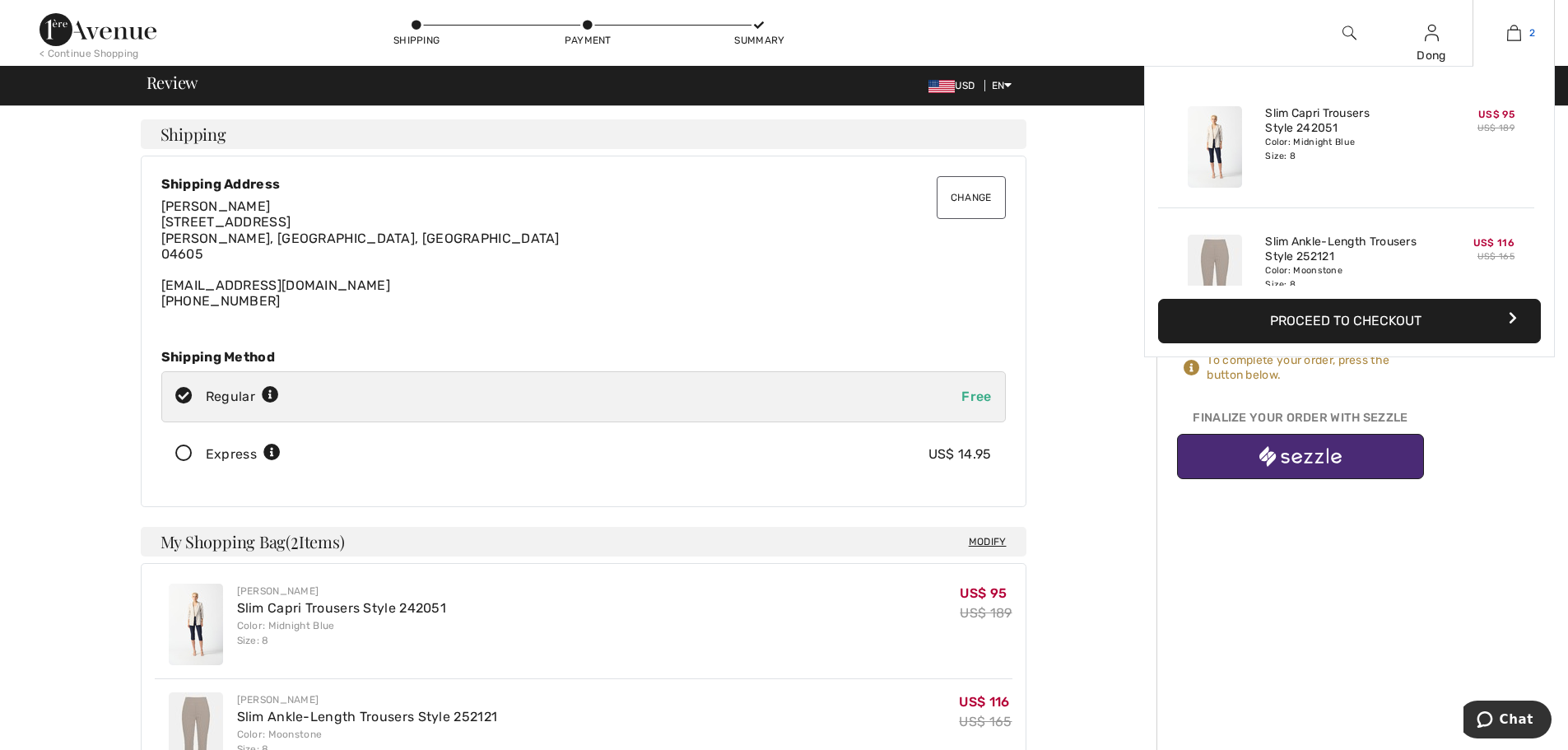
click at [1515, 40] on img at bounding box center [1514, 33] width 14 height 19
click at [1329, 316] on button "Proceed to Checkout" at bounding box center [1350, 322] width 383 height 45
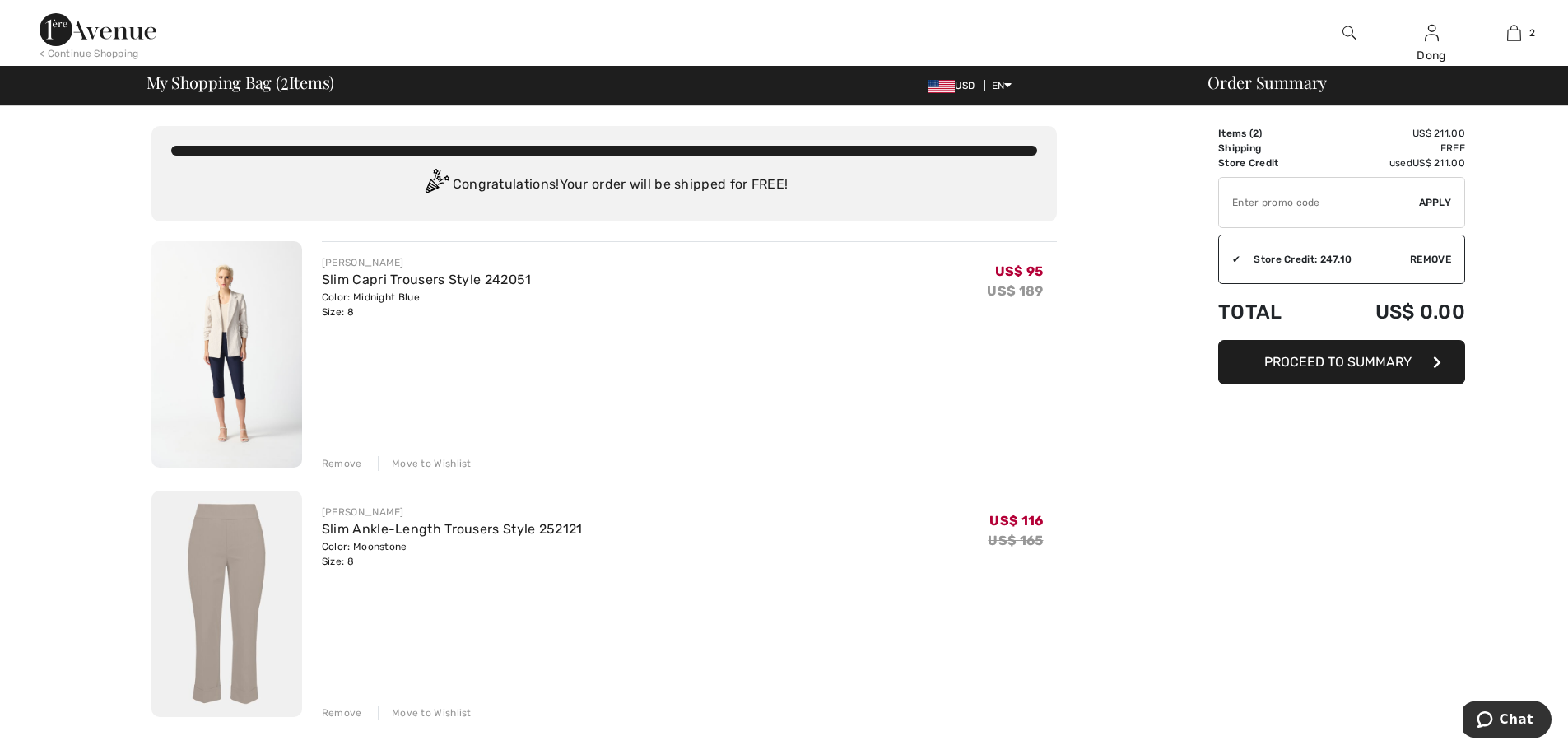
click at [1337, 370] on button "Proceed to Summary" at bounding box center [1341, 362] width 247 height 45
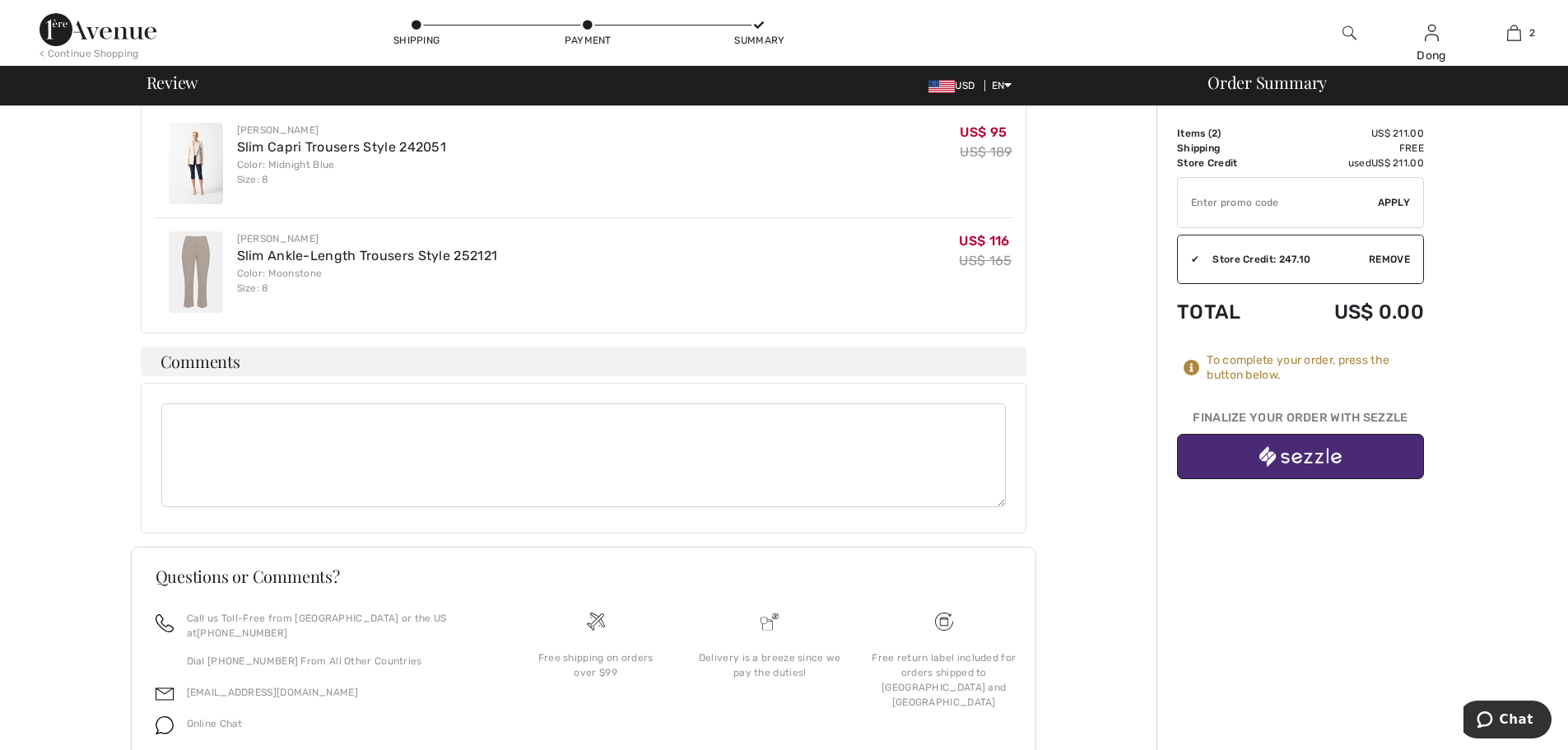
scroll to position [501, 0]
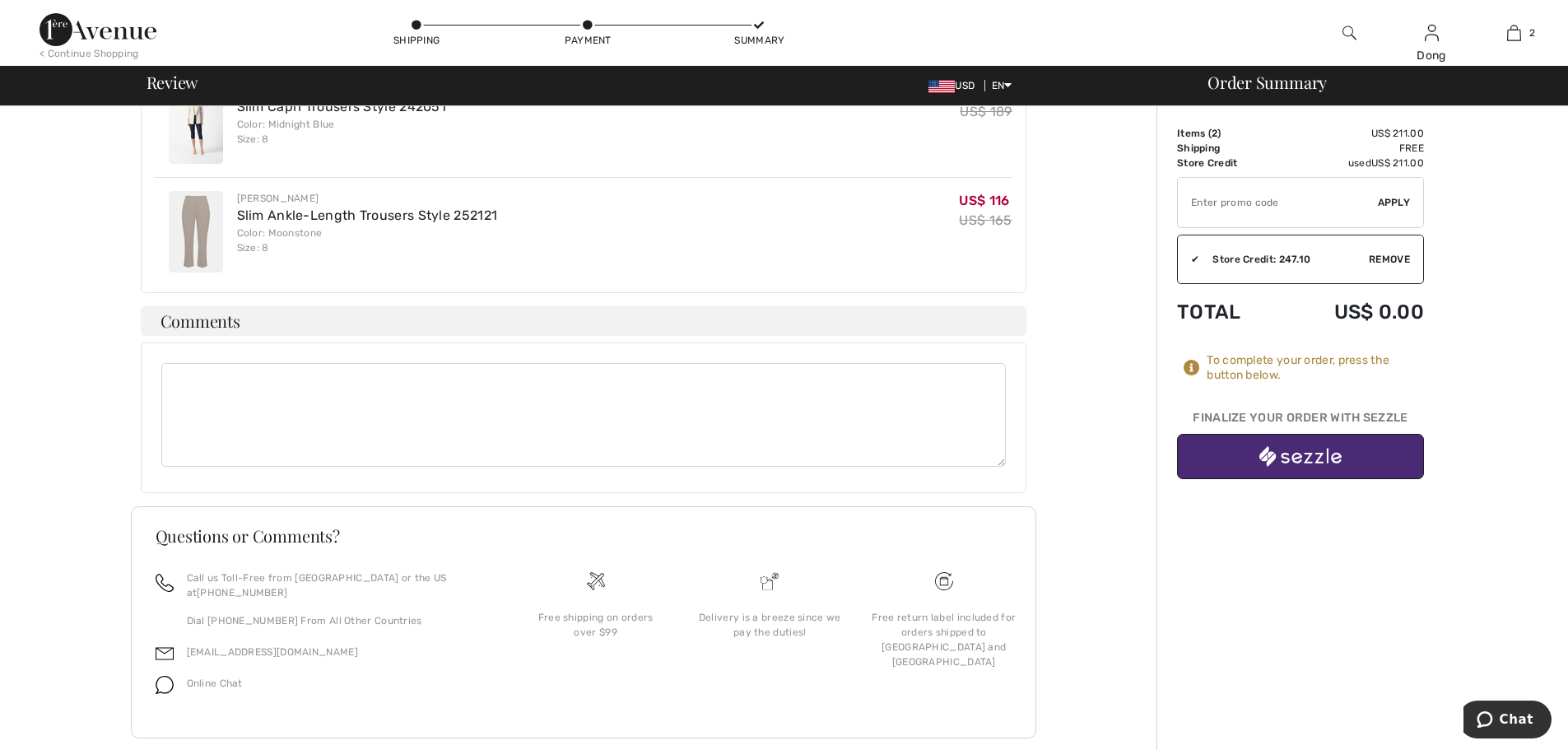
drag, startPoint x: 1566, startPoint y: 367, endPoint x: 1563, endPoint y: 165, distance: 202.0
click at [1563, 165] on div "Order Summary Details Items ( 2 ) US$ 211.00 Promo code US$ 0.00 Shipping Free …" at bounding box center [1362, 192] width 412 height 1176
drag, startPoint x: 1565, startPoint y: 312, endPoint x: 1572, endPoint y: 36, distance: 276.1
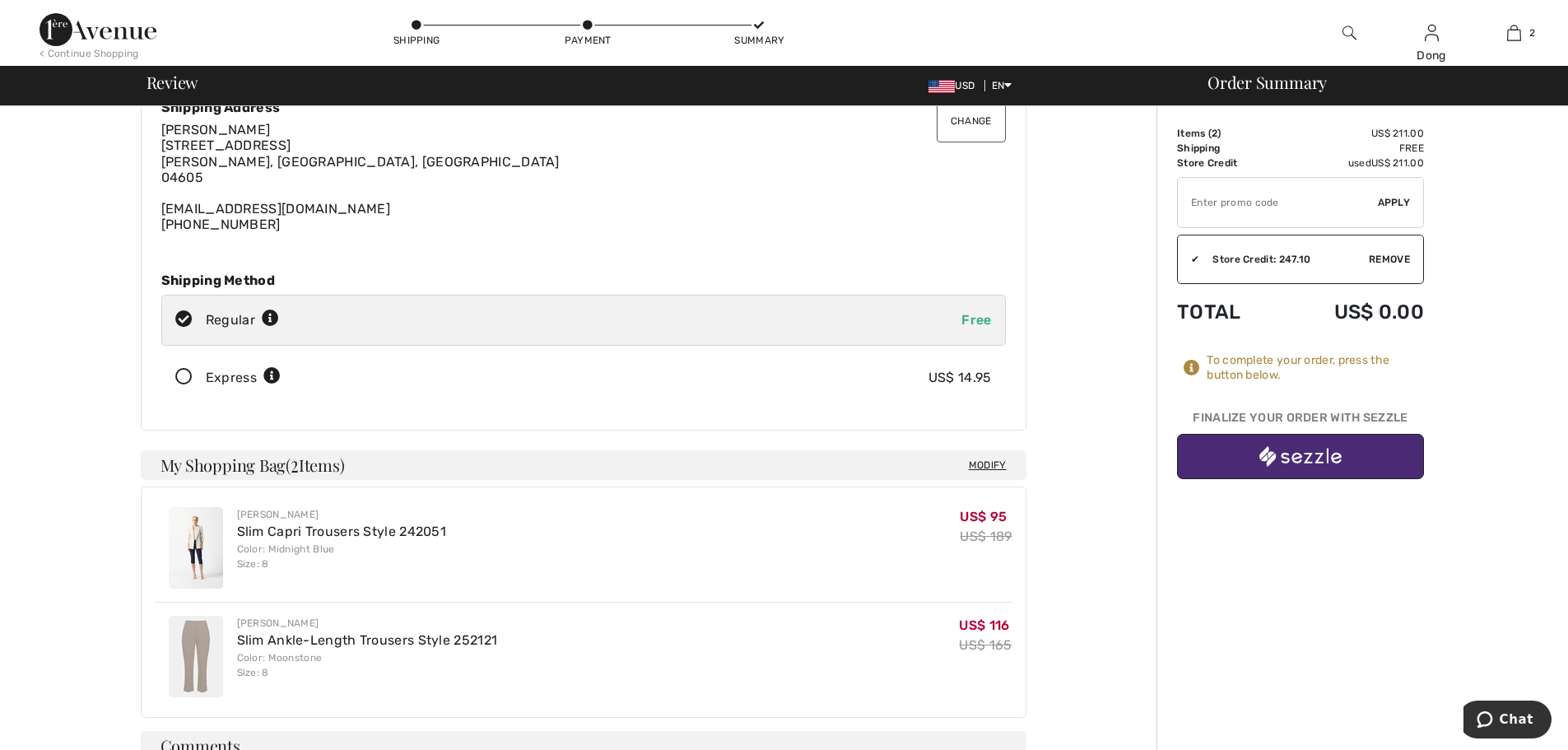
scroll to position [0, 0]
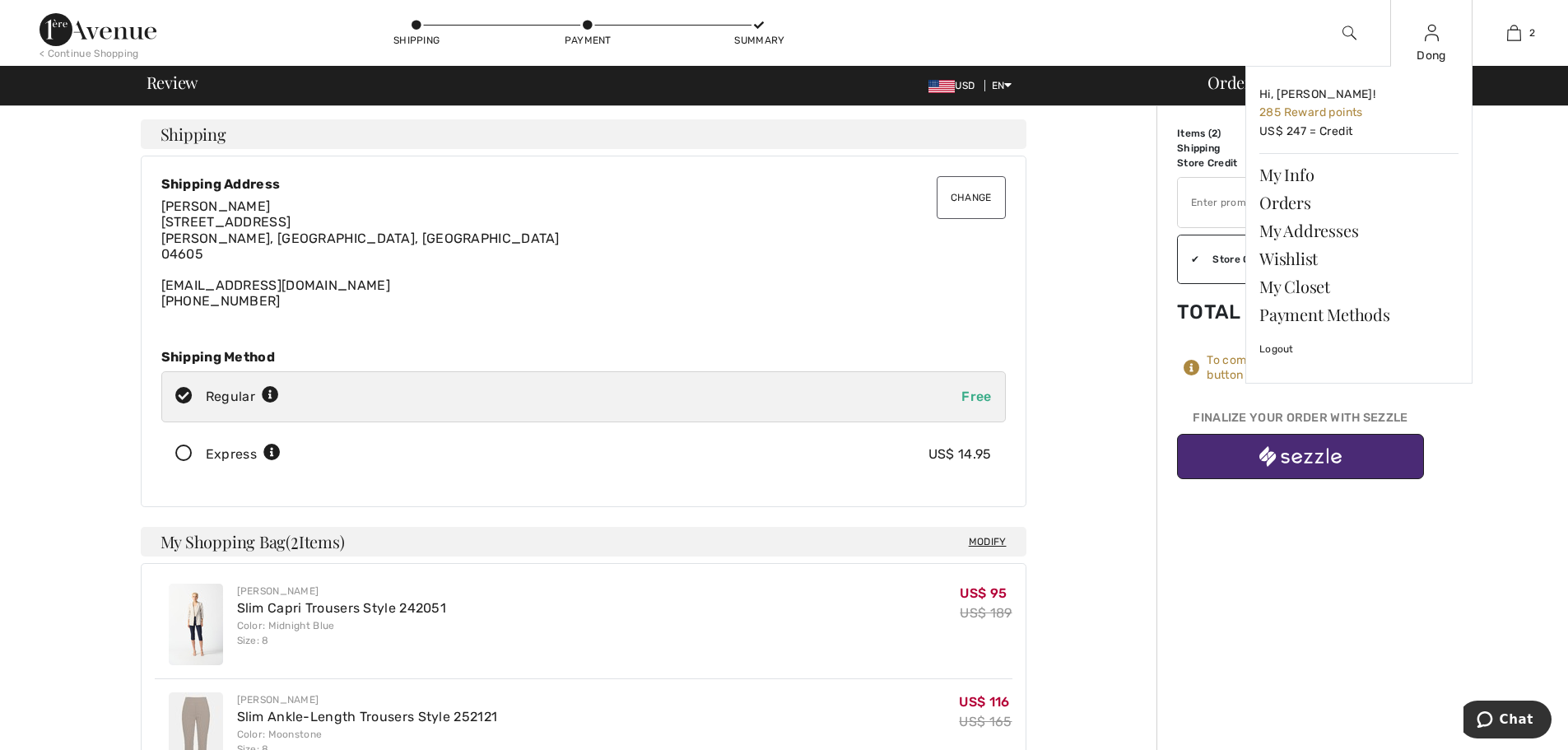
click at [1435, 55] on div "Dong" at bounding box center [1430, 55] width 81 height 17
click at [1268, 202] on link "Orders" at bounding box center [1358, 202] width 199 height 28
click at [1284, 208] on link "Orders" at bounding box center [1358, 202] width 199 height 28
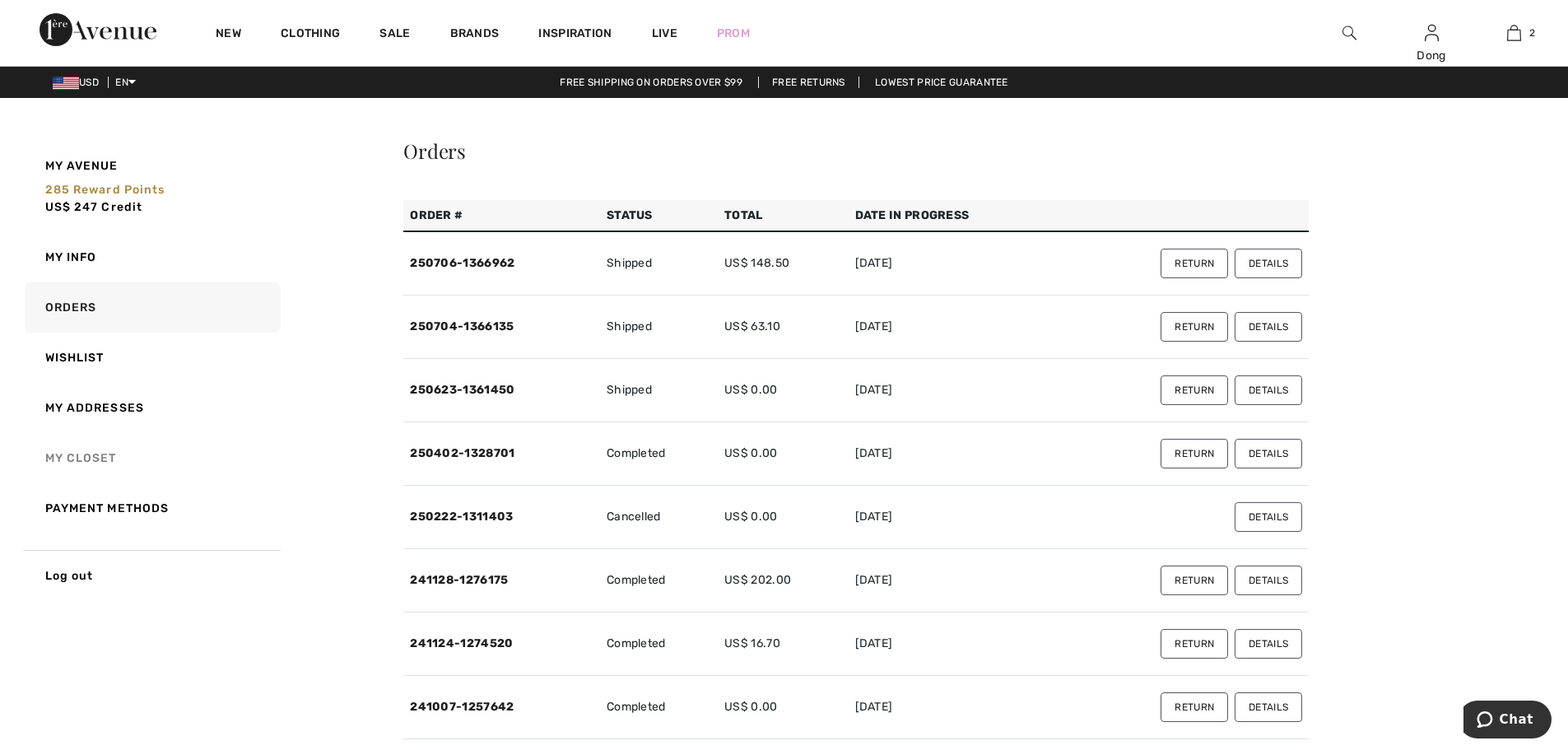
click at [87, 464] on link "My Closet" at bounding box center [150, 459] width 259 height 51
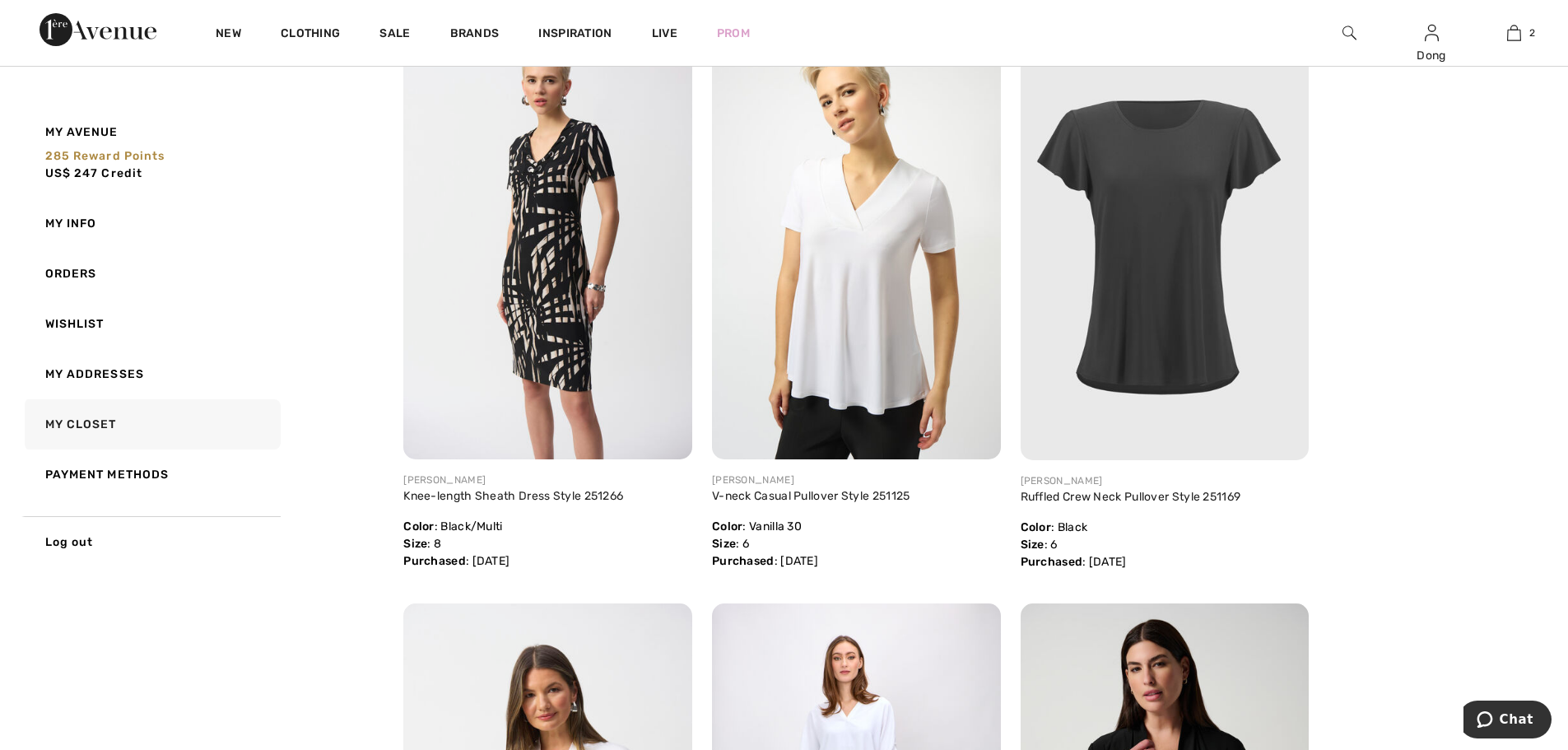
scroll to position [226, 0]
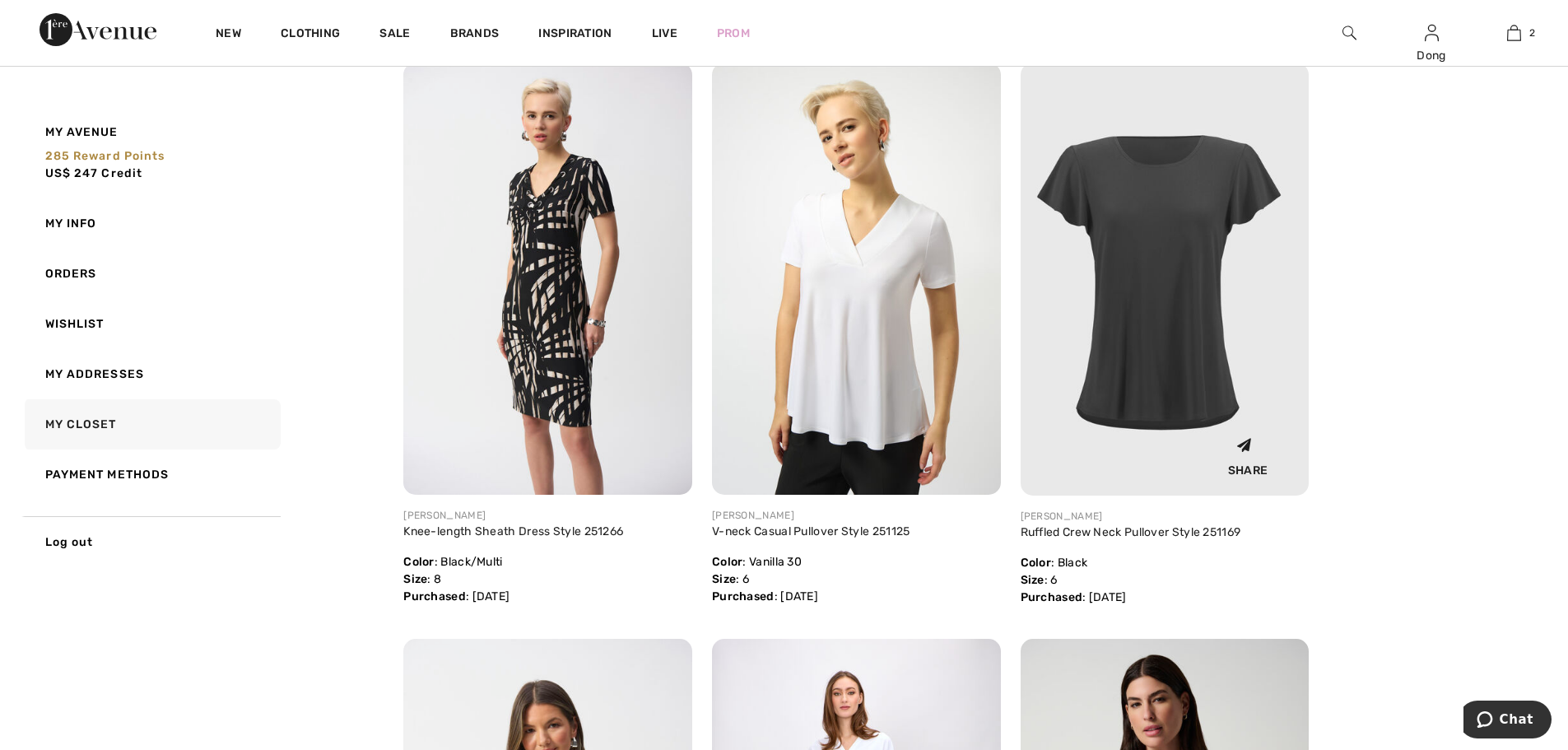
click at [1168, 213] on img at bounding box center [1165, 279] width 289 height 433
click at [1175, 283] on img at bounding box center [1165, 279] width 289 height 433
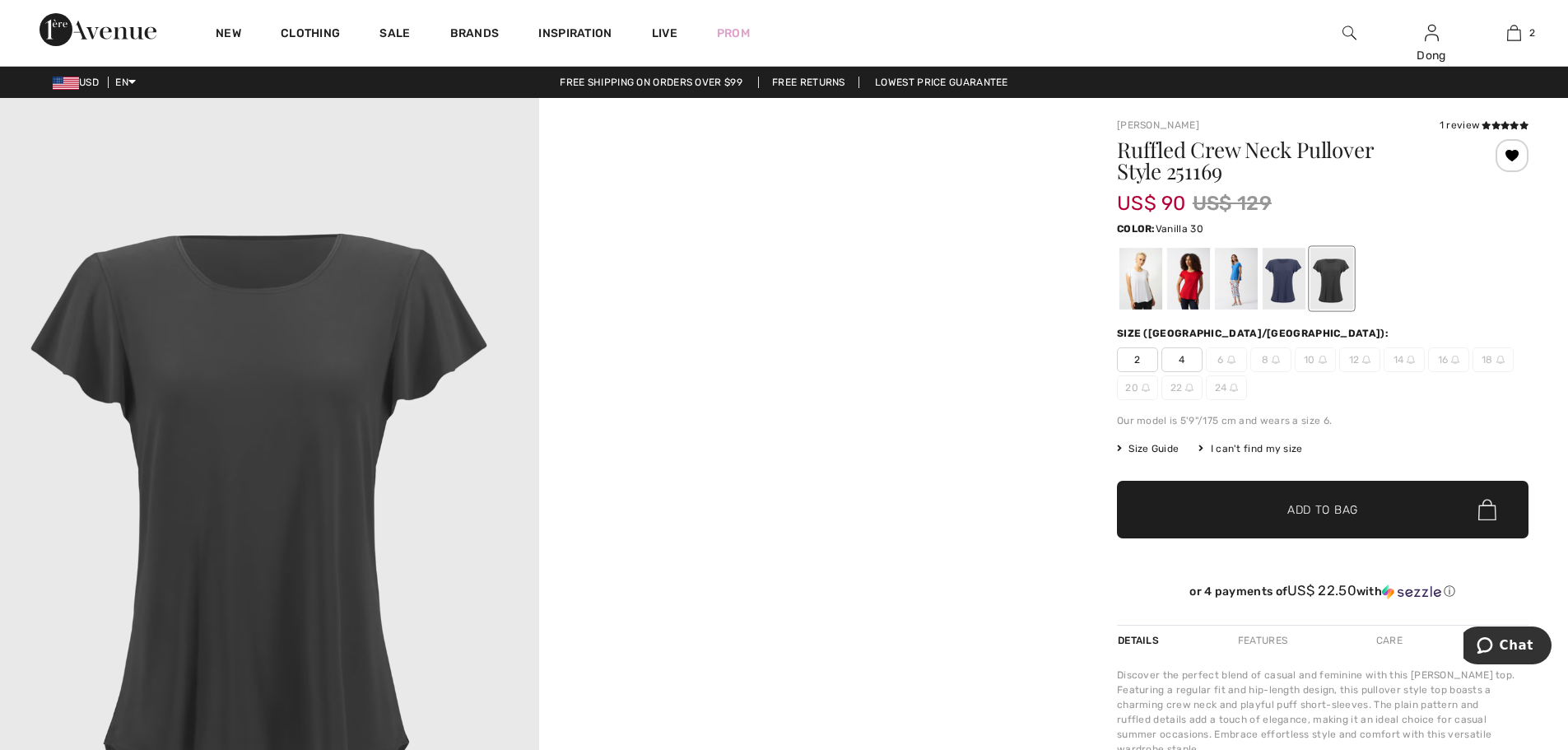
click at [1147, 279] on div at bounding box center [1141, 279] width 43 height 62
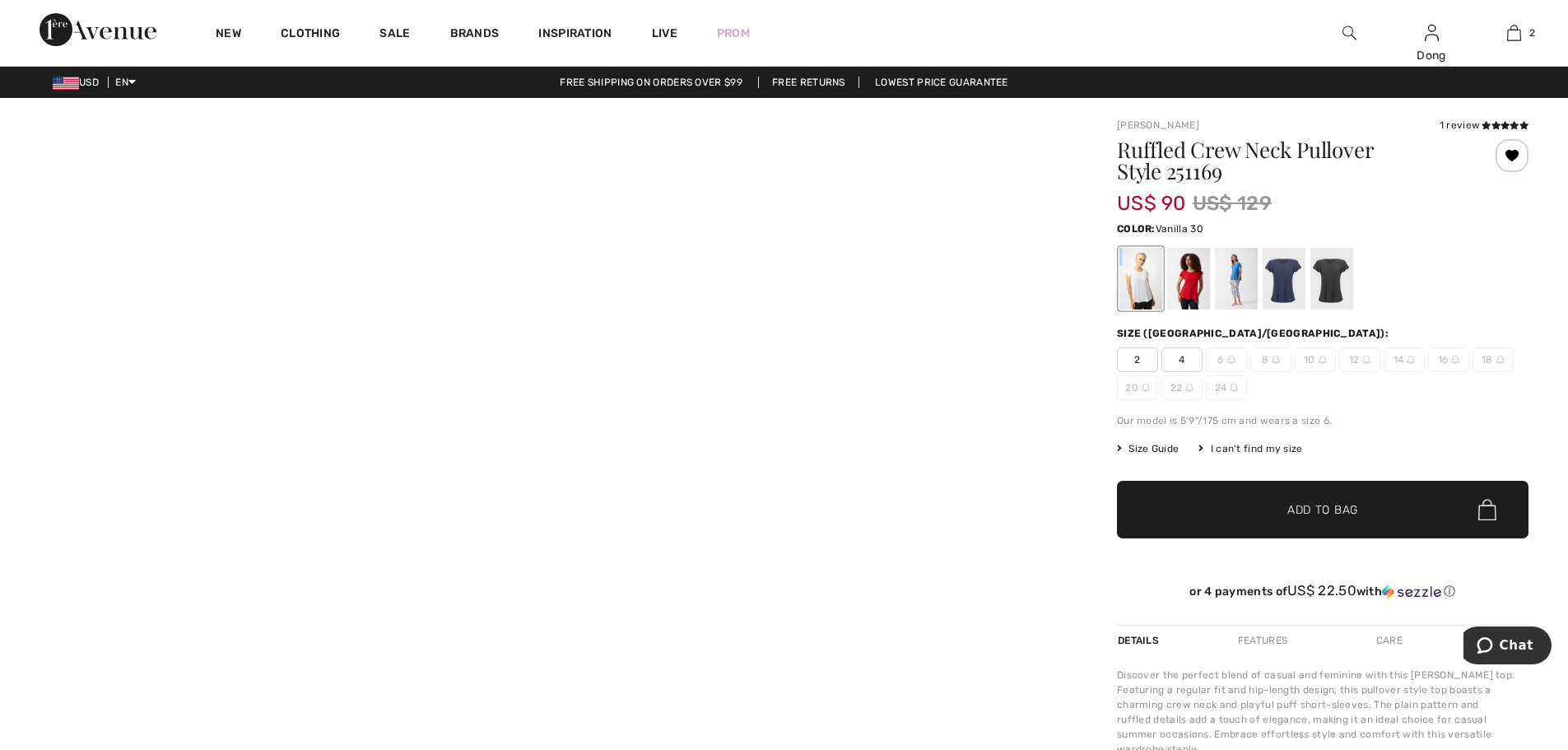
click at [1147, 279] on div at bounding box center [1141, 279] width 43 height 62
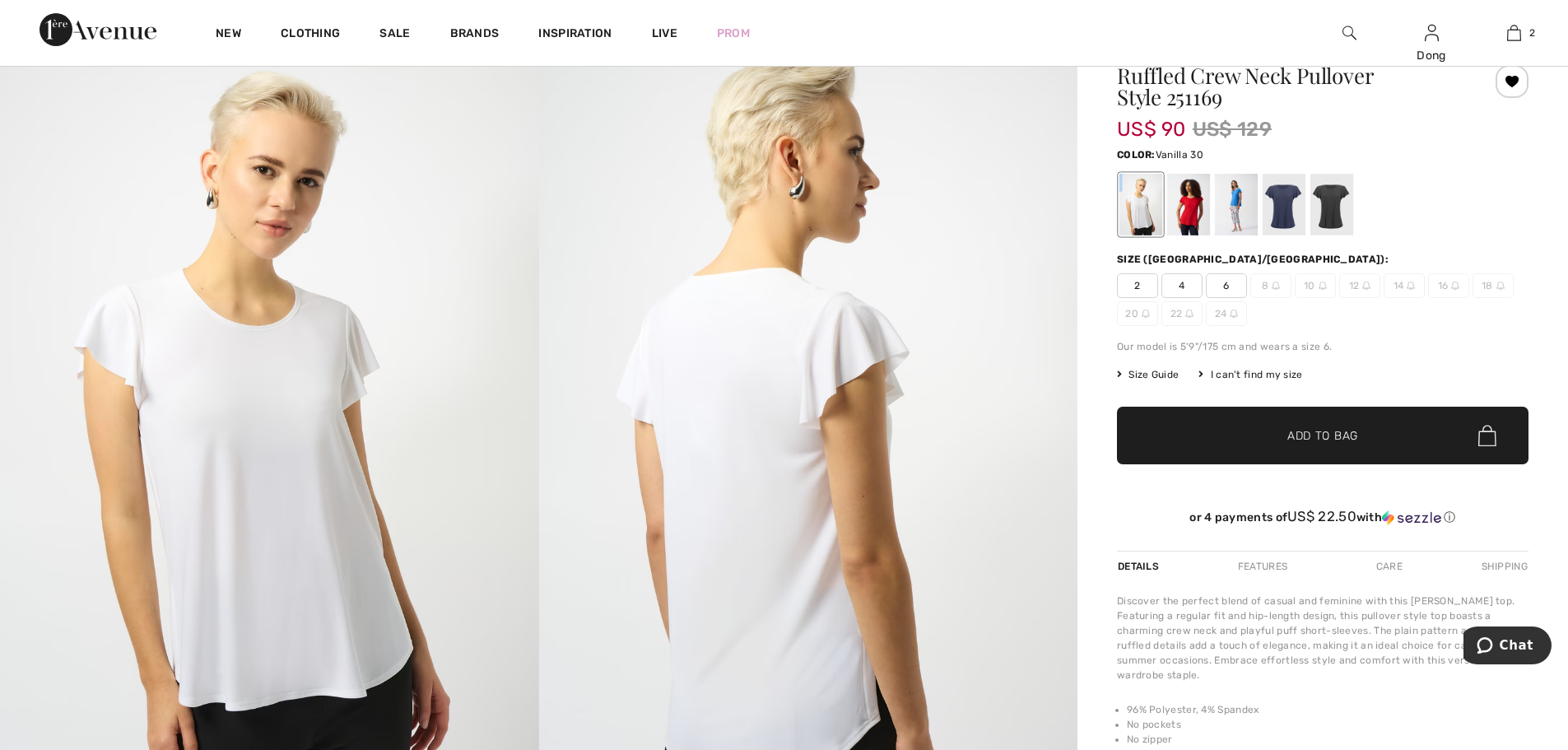
scroll to position [88, 0]
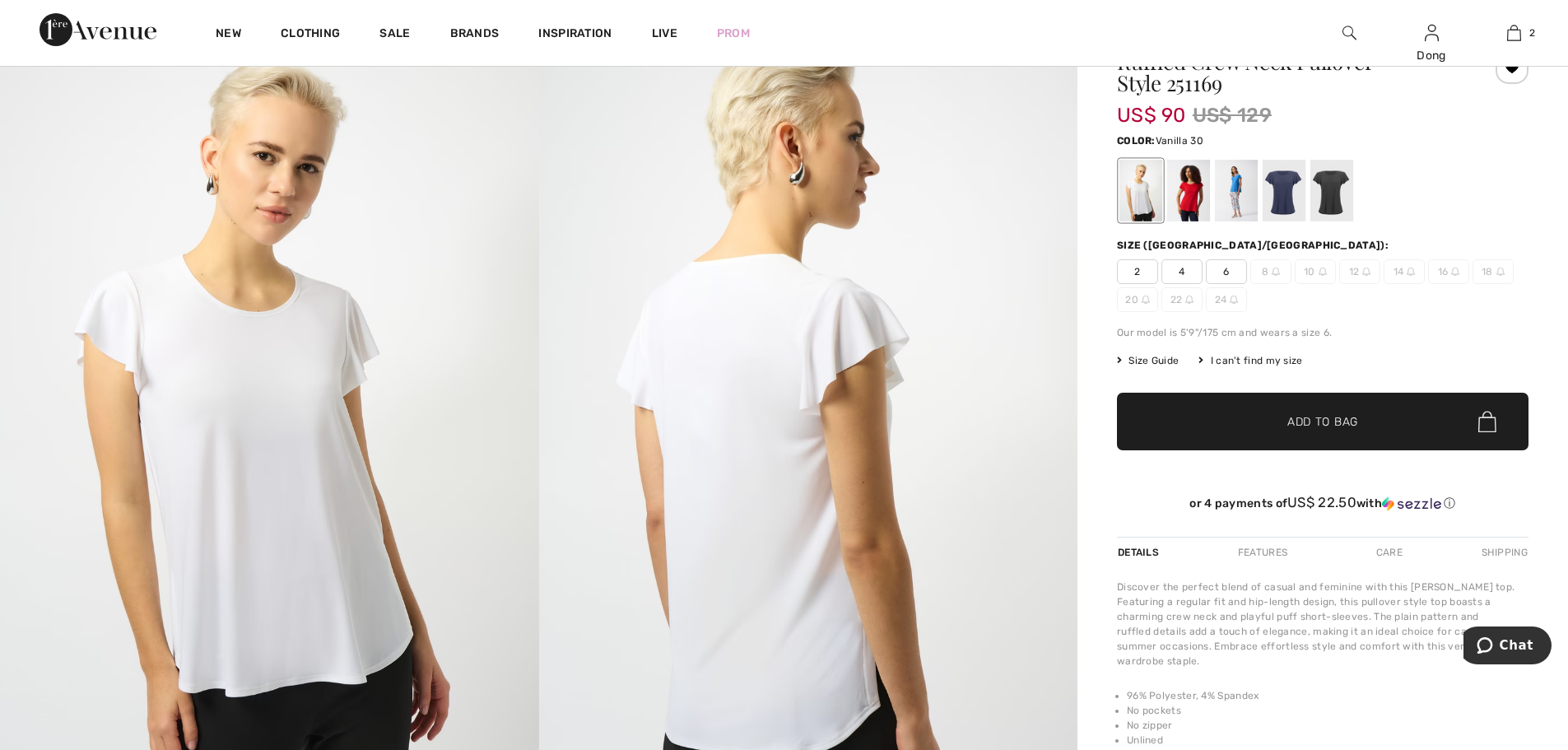
click at [1226, 274] on span "6" at bounding box center [1226, 271] width 41 height 24
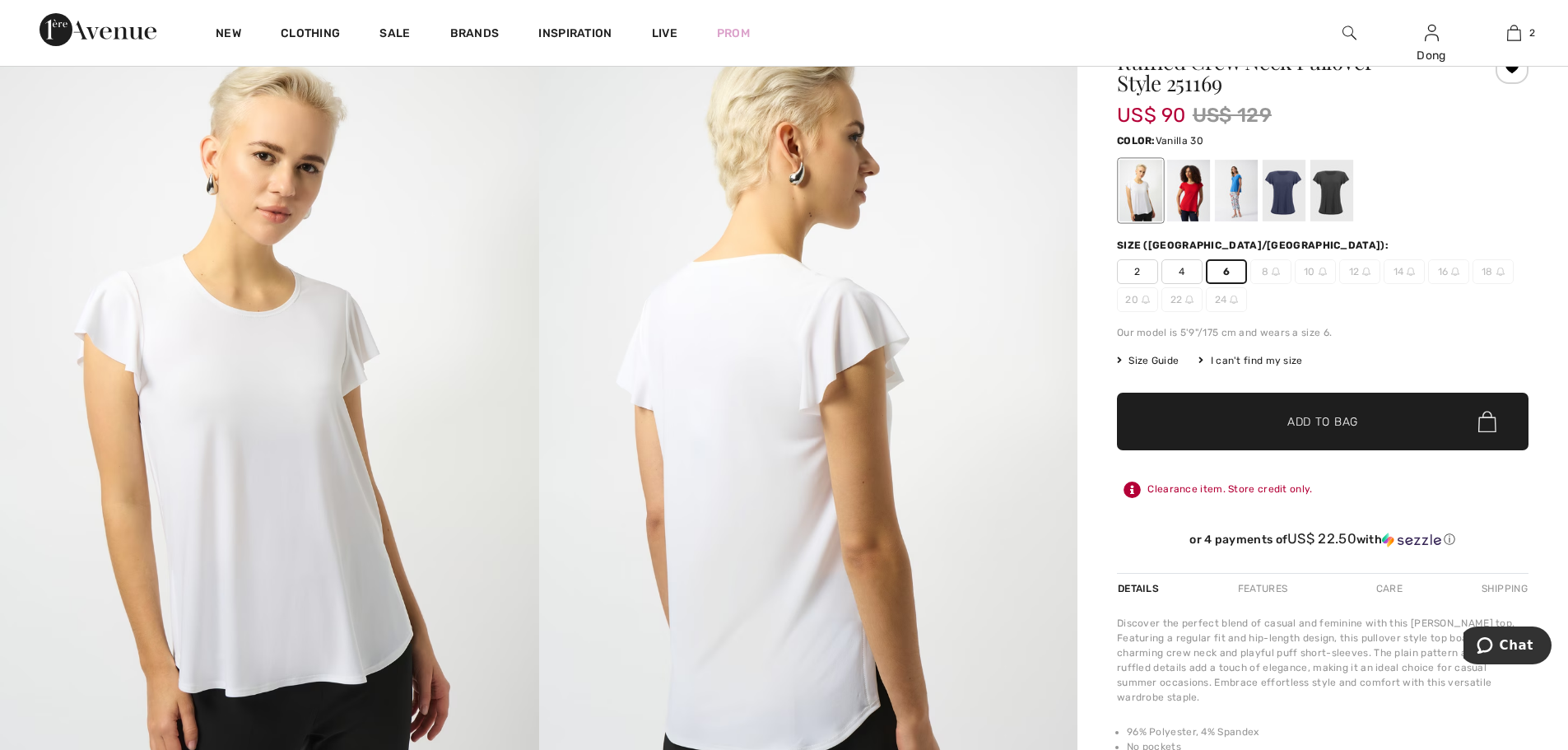
click at [1310, 434] on span "✔ Added to Bag Add to Bag" at bounding box center [1322, 421] width 412 height 57
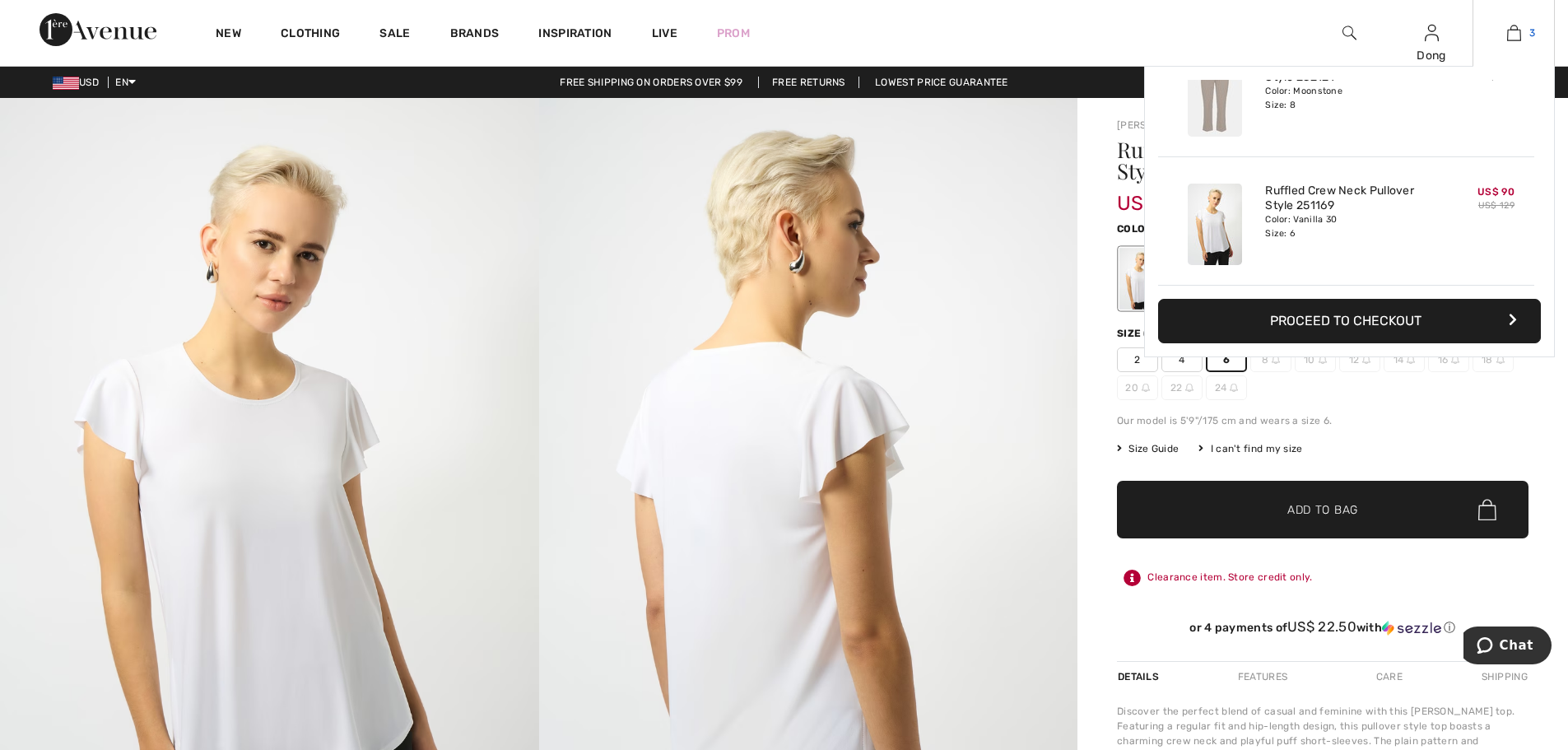
click at [1507, 34] on img at bounding box center [1514, 33] width 14 height 19
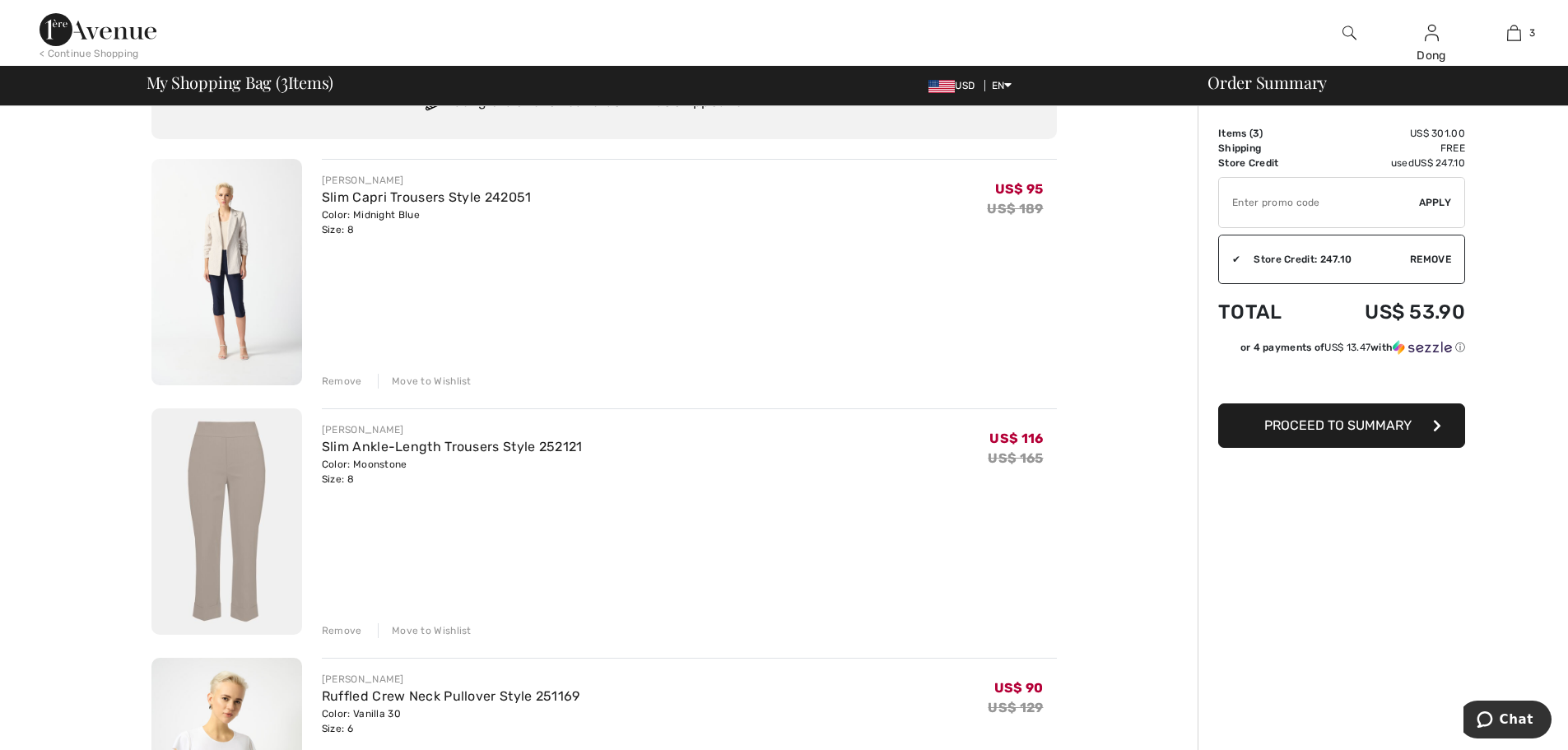
scroll to position [233, 0]
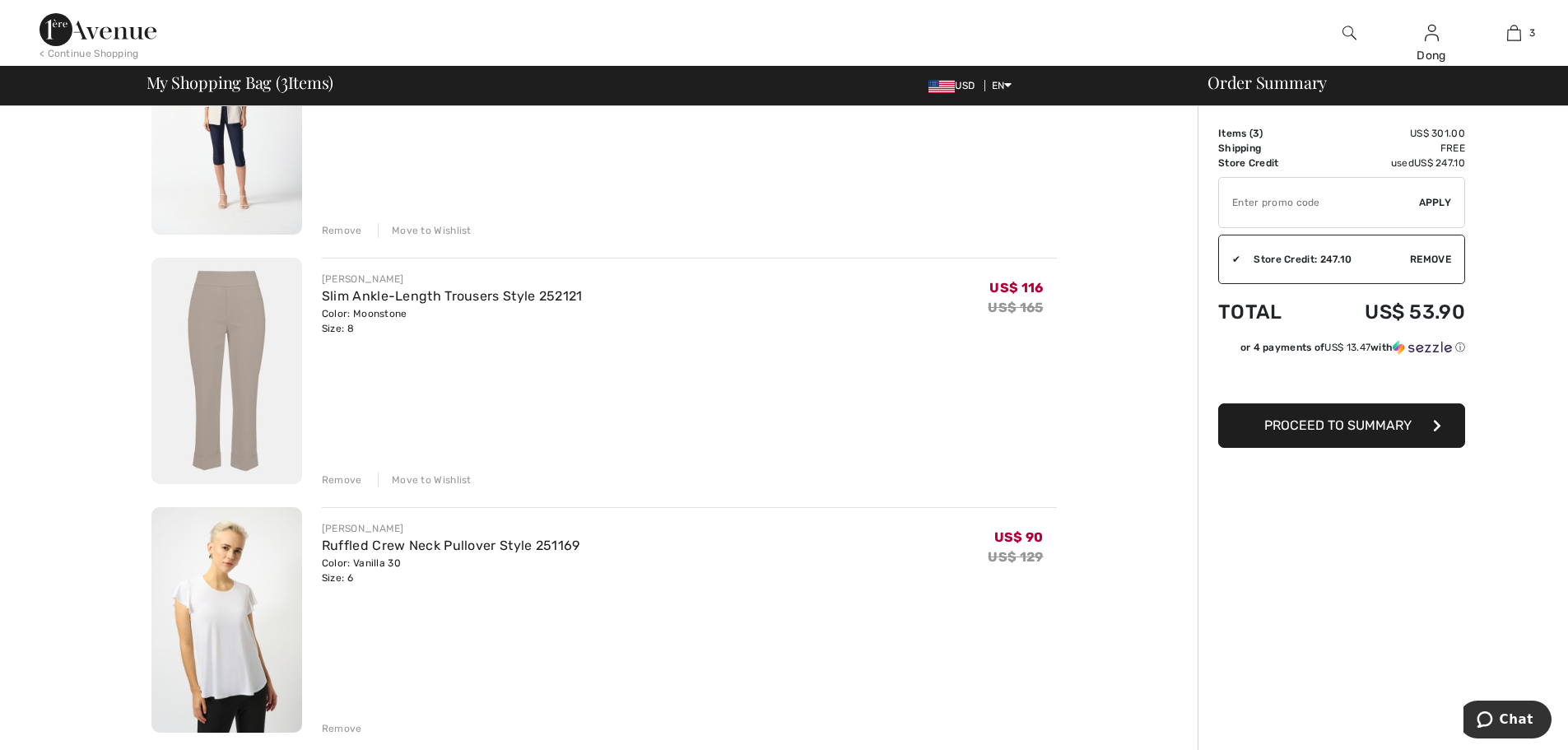
click at [418, 482] on div "Move to Wishlist" at bounding box center [424, 480] width 94 height 15
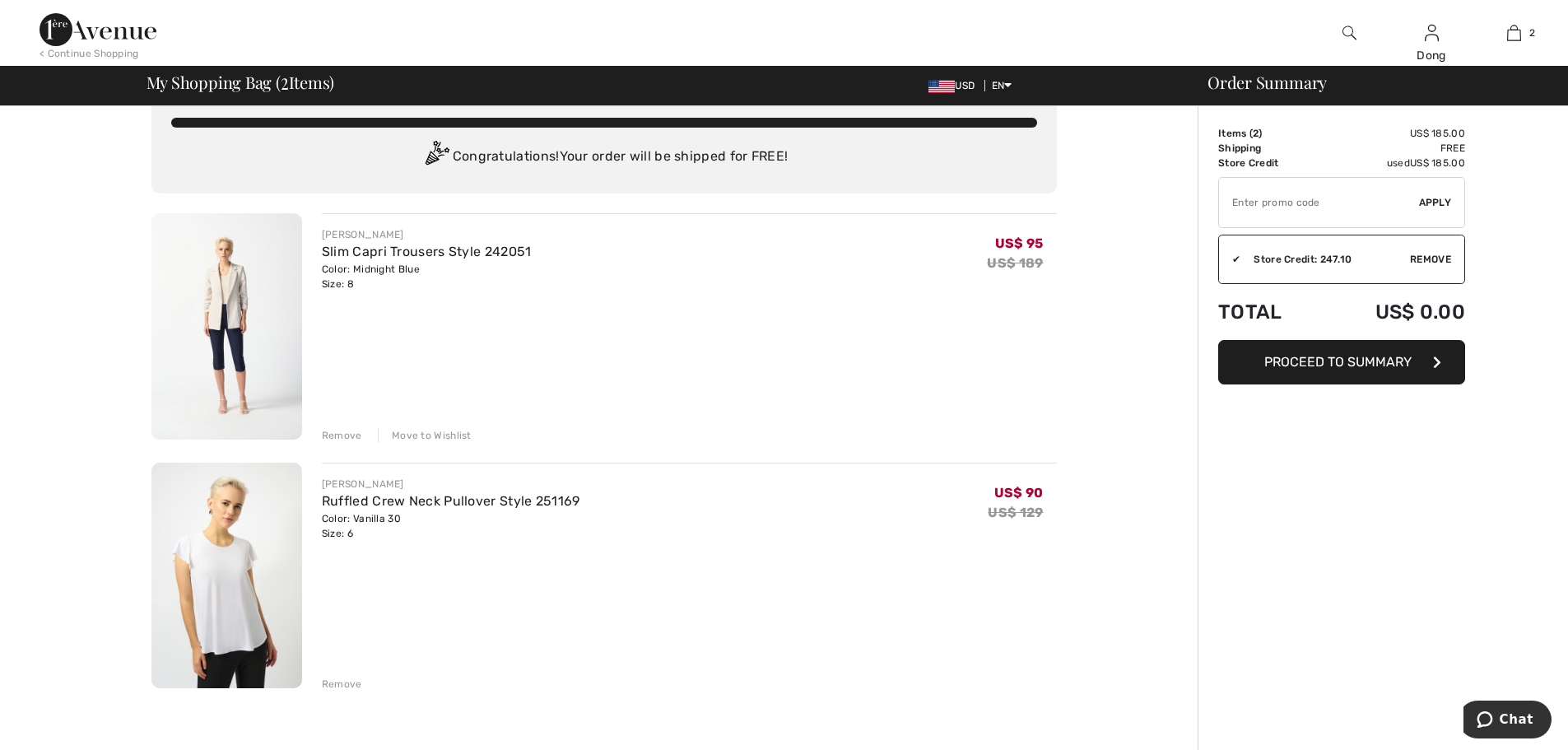
scroll to position [0, 0]
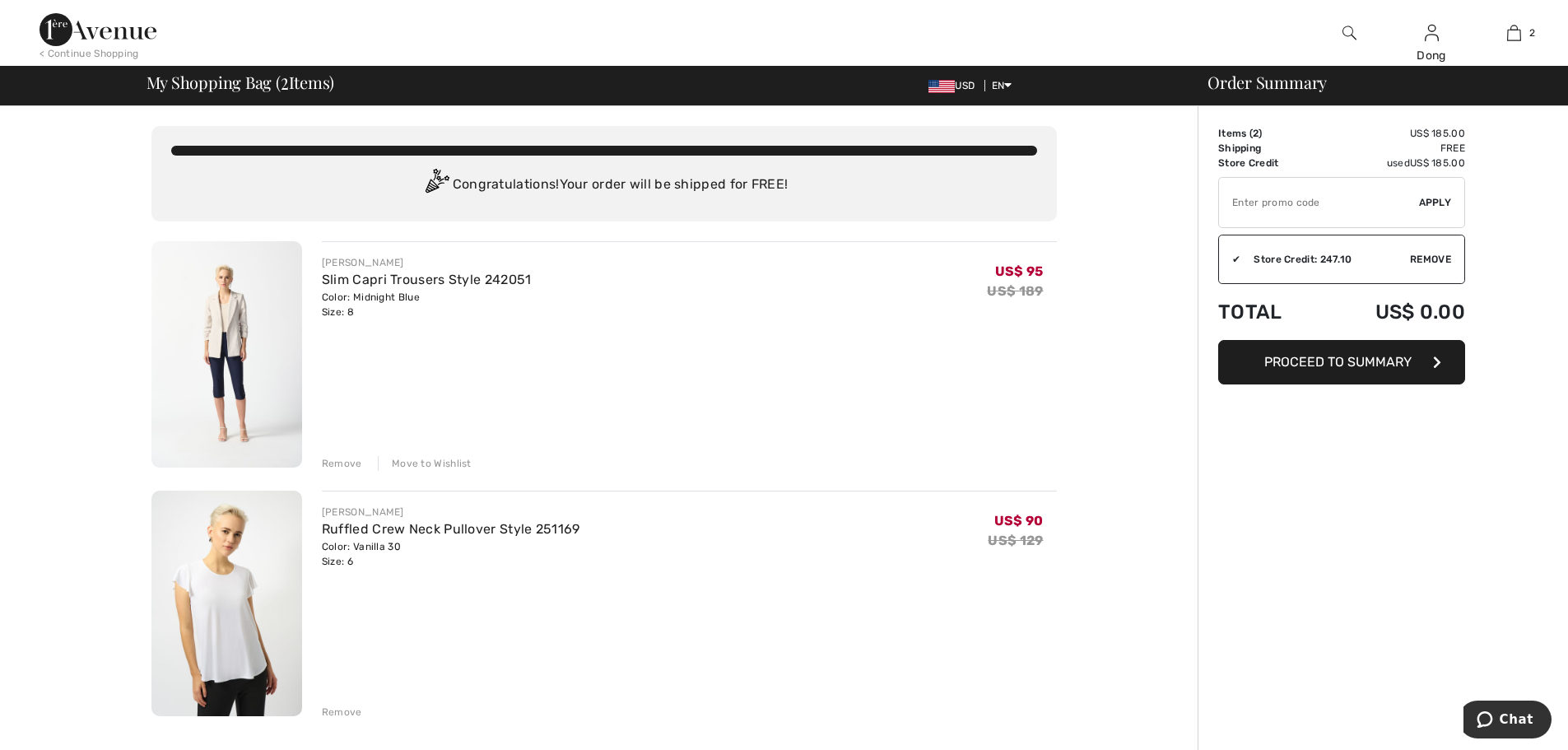
click at [1301, 543] on div "Order Summary Details Items ( 2 ) US$ 185.00 Promo code US$ 0.00 Shipping Free …" at bounding box center [1382, 757] width 370 height 1302
click at [1340, 359] on span "Proceed to Summary" at bounding box center [1338, 361] width 148 height 16
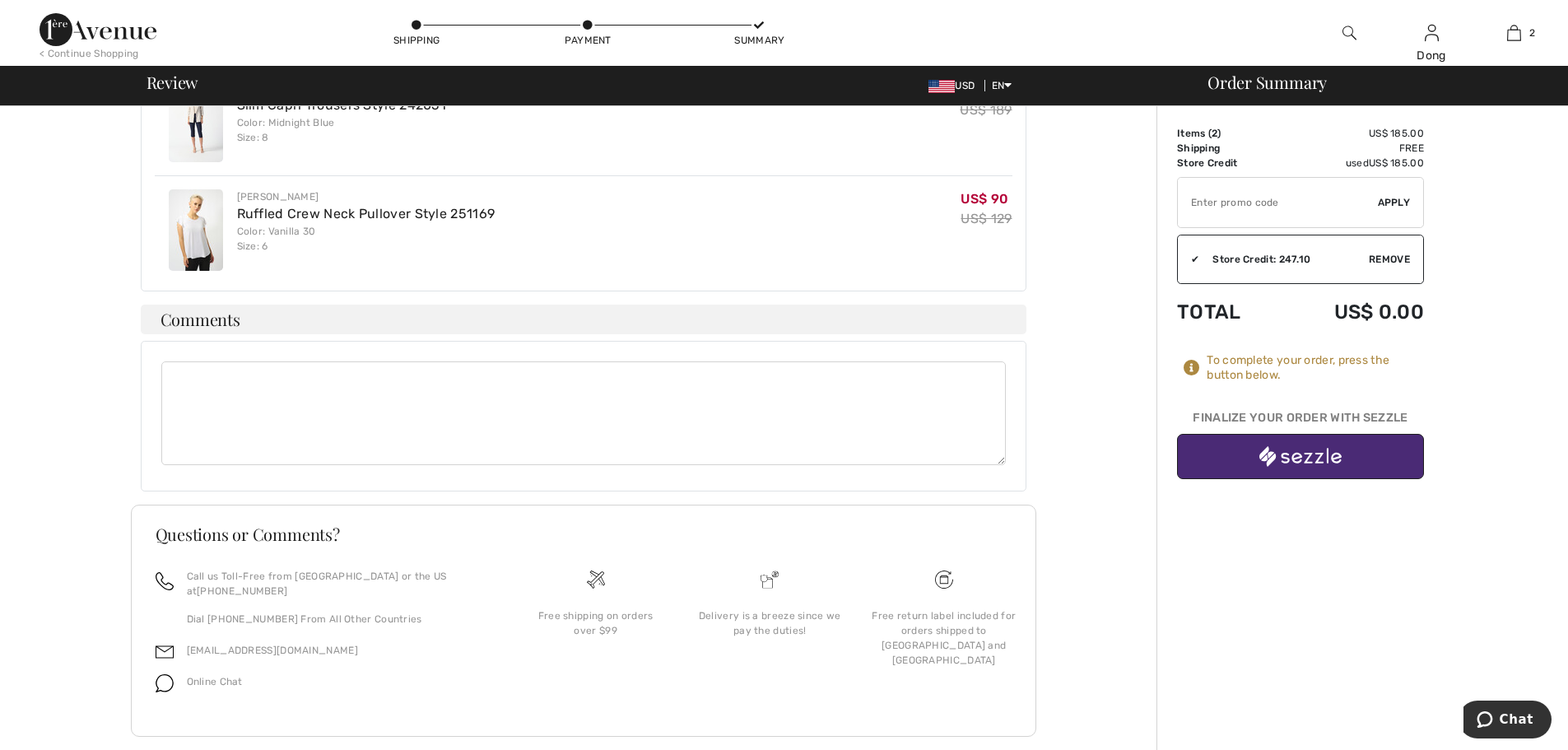
scroll to position [516, 0]
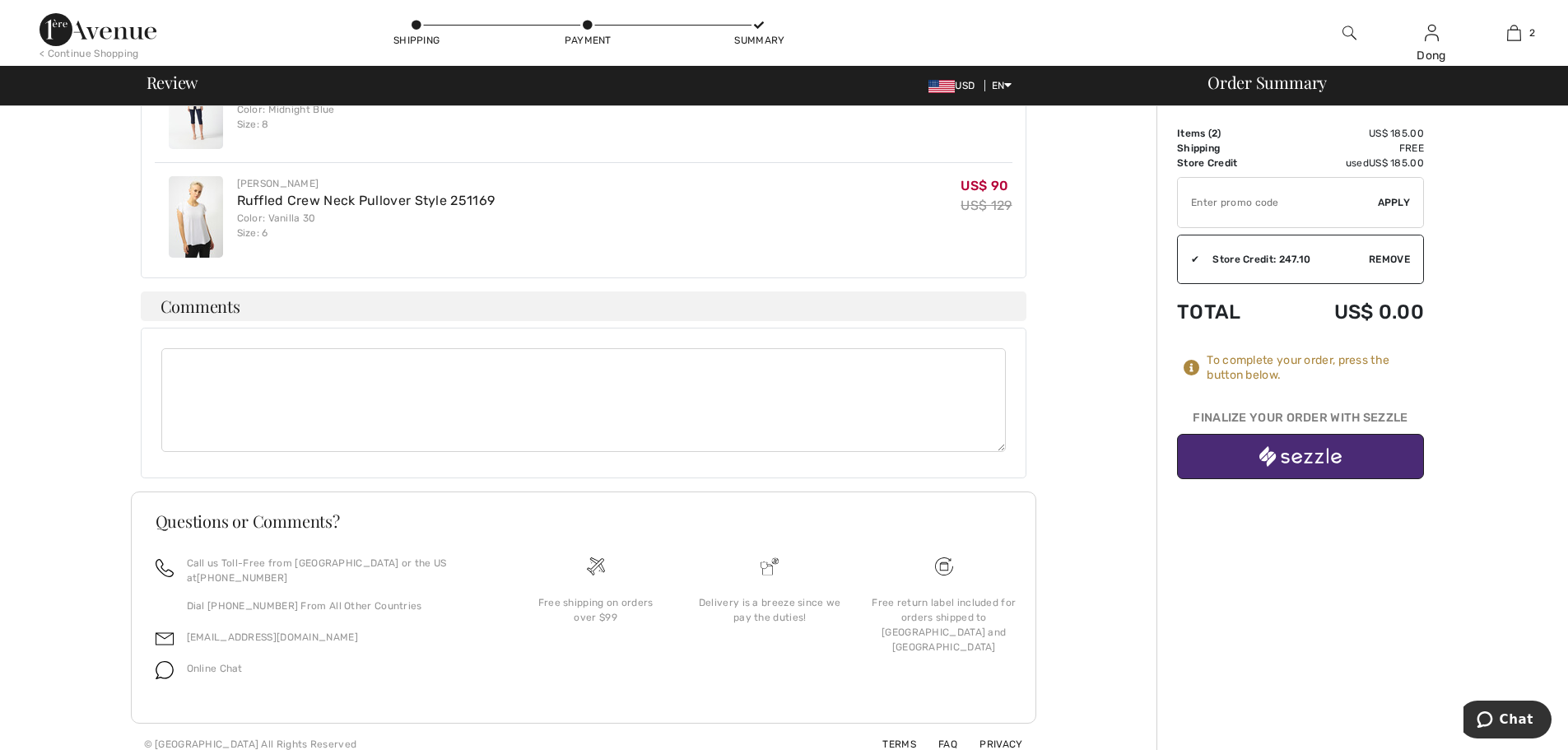
click at [1306, 463] on img "button" at bounding box center [1300, 456] width 83 height 20
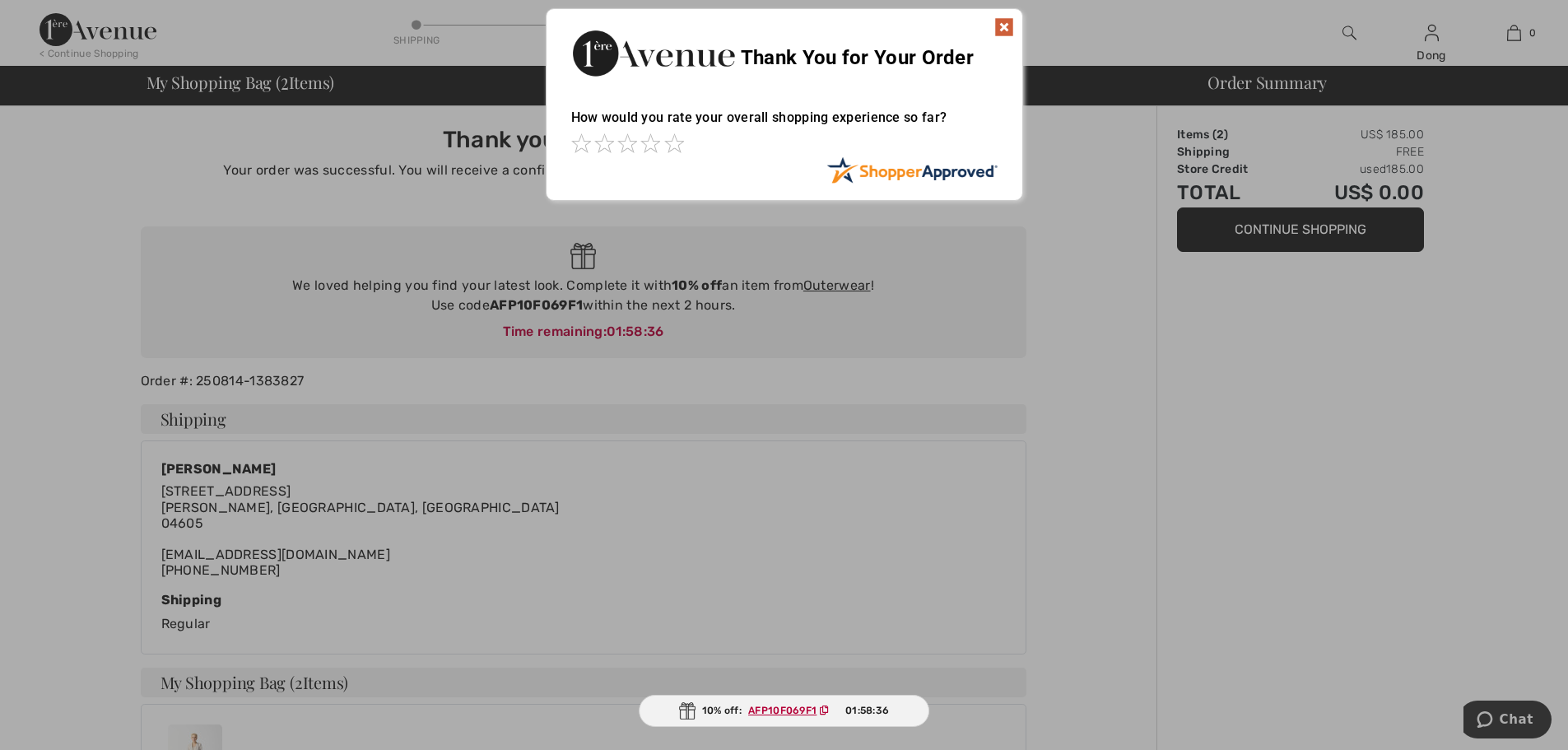
click at [996, 21] on img at bounding box center [1004, 27] width 19 height 19
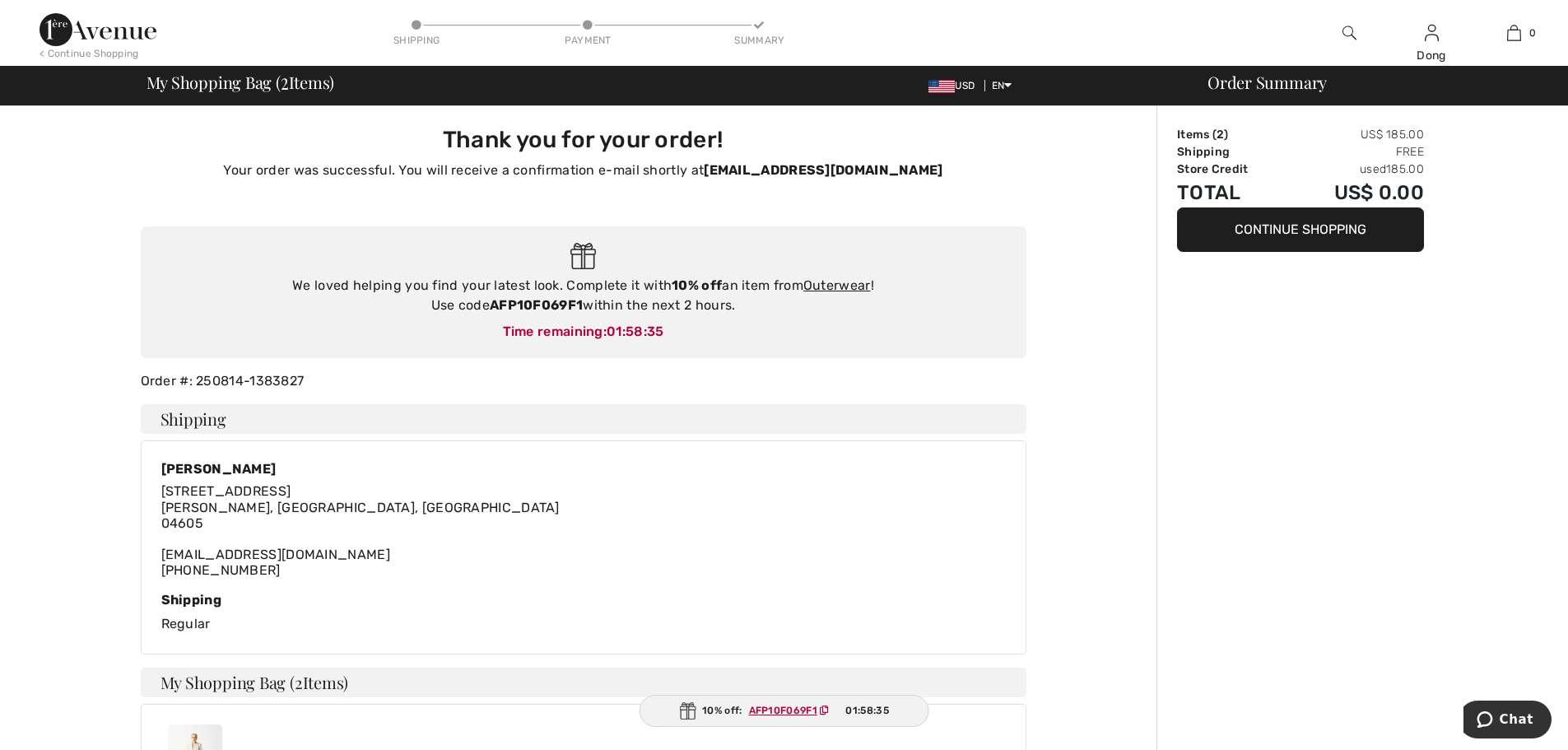
click at [1318, 443] on div "Order Summary Items ( 2 ) US$ 185.00 Shipping Free Store Credit used 185.00 Tot…" at bounding box center [1362, 664] width 412 height 1115
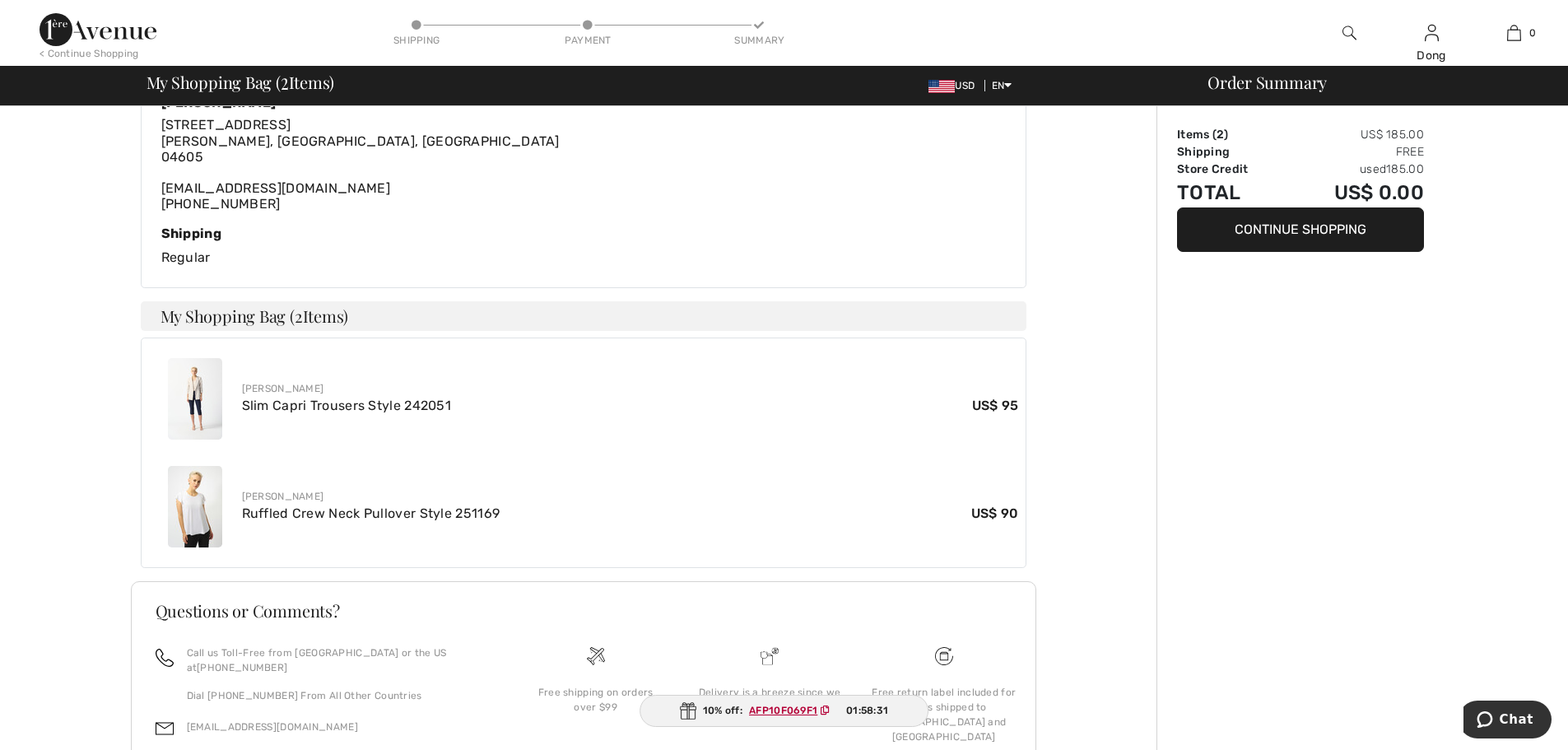
scroll to position [362, 0]
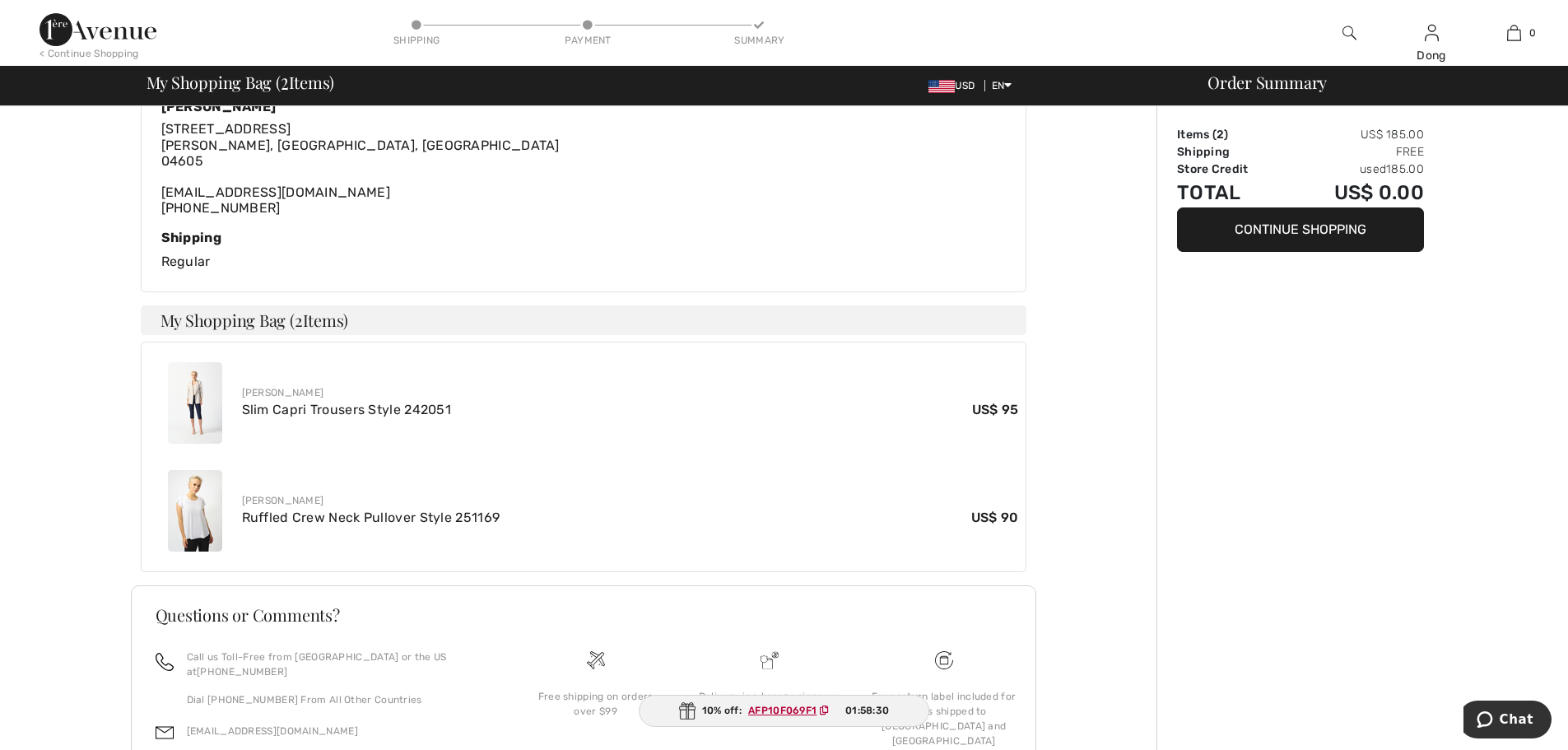
click at [1293, 230] on button "Continue Shopping" at bounding box center [1300, 230] width 247 height 45
